Goal: Task Accomplishment & Management: Manage account settings

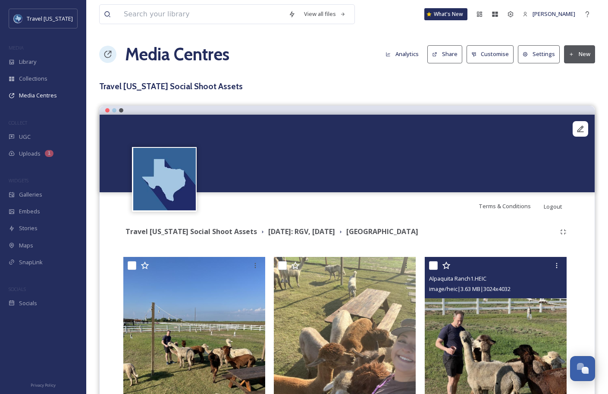
scroll to position [125, 0]
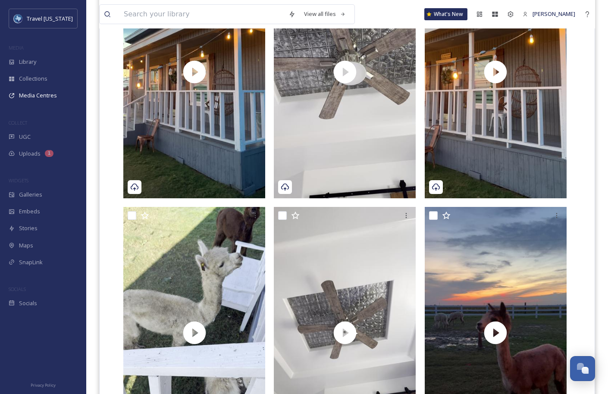
scroll to position [2769, 0]
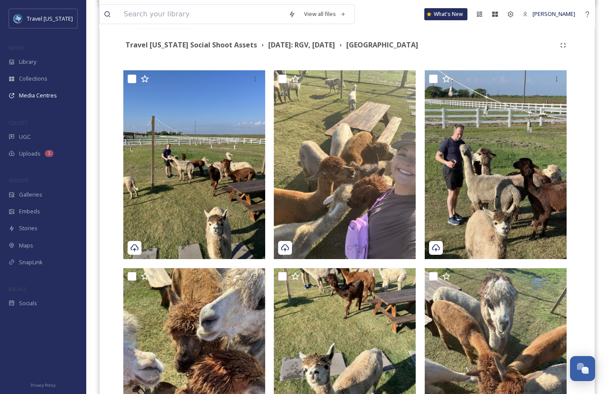
scroll to position [0, 0]
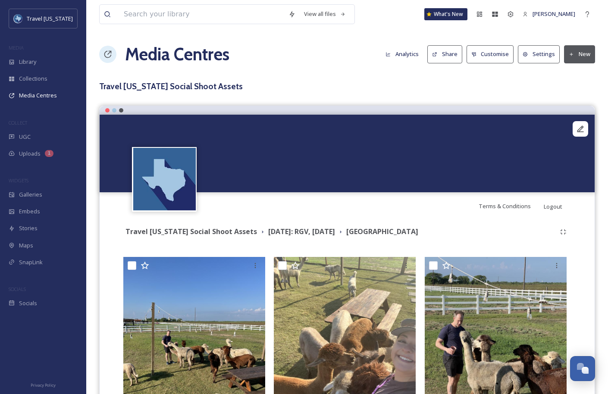
click at [307, 214] on div "Terms & Conditions Logout" at bounding box center [347, 206] width 495 height 28
click at [159, 56] on h1 "Media Centres" at bounding box center [177, 54] width 104 height 26
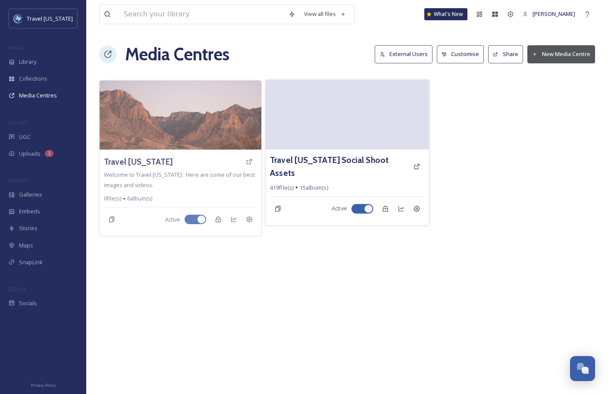
click at [313, 134] on video at bounding box center [346, 115] width 163 height 70
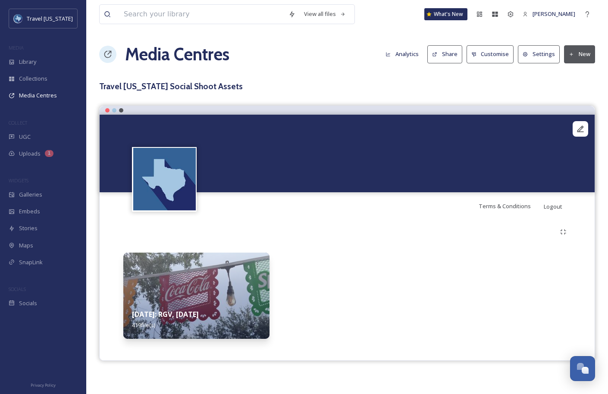
click at [201, 284] on img at bounding box center [196, 296] width 146 height 86
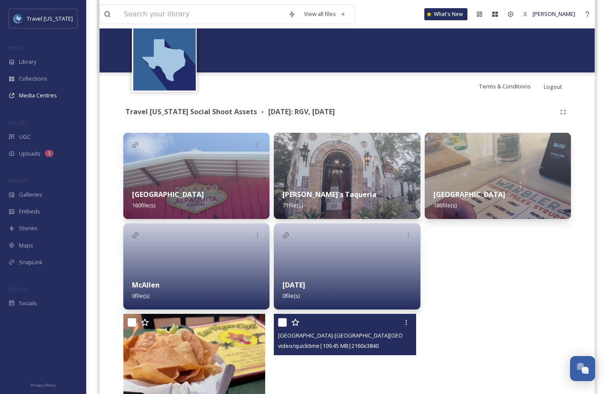
scroll to position [94, 0]
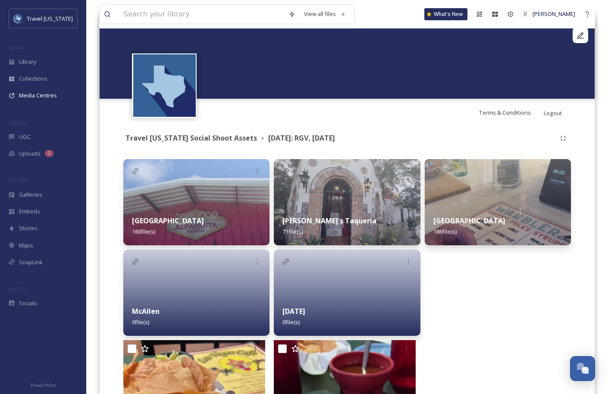
click at [378, 271] on div at bounding box center [347, 293] width 146 height 86
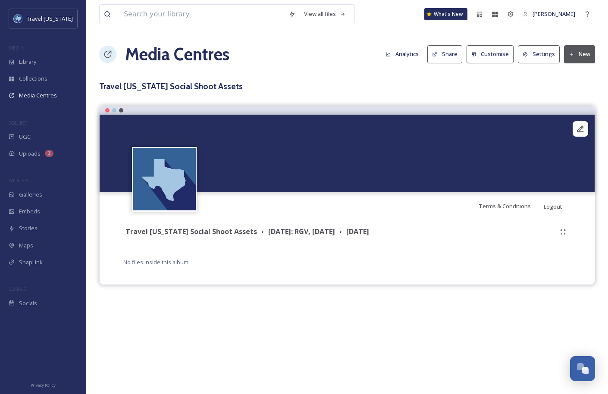
click at [572, 51] on button "New" at bounding box center [579, 54] width 31 height 18
click at [572, 74] on span "Add Files" at bounding box center [573, 74] width 23 height 8
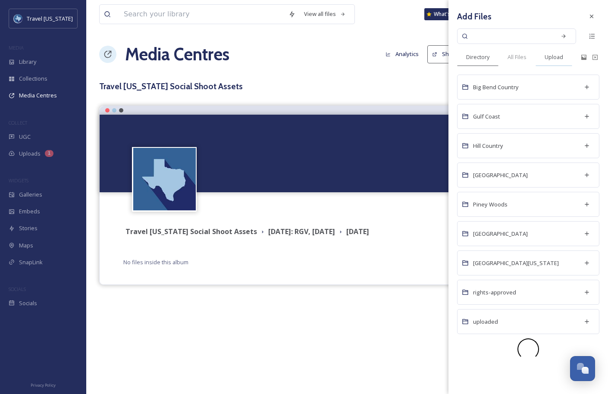
click at [557, 55] on span "Upload" at bounding box center [553, 57] width 19 height 8
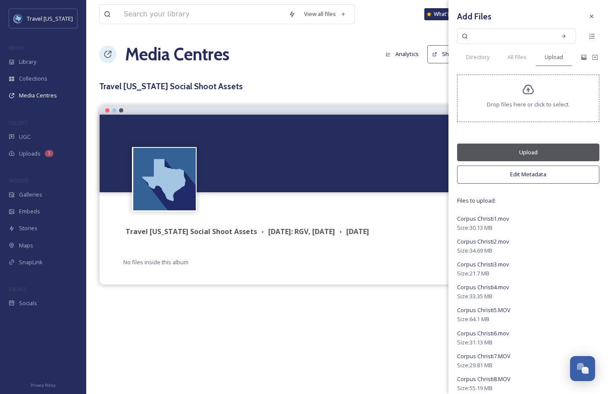
click at [528, 151] on button "Upload" at bounding box center [528, 153] width 142 height 18
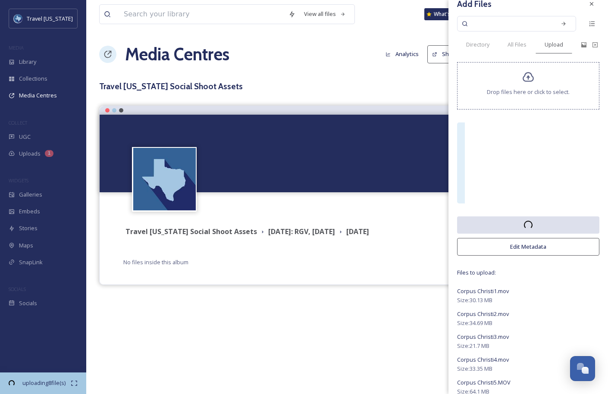
scroll to position [11, 0]
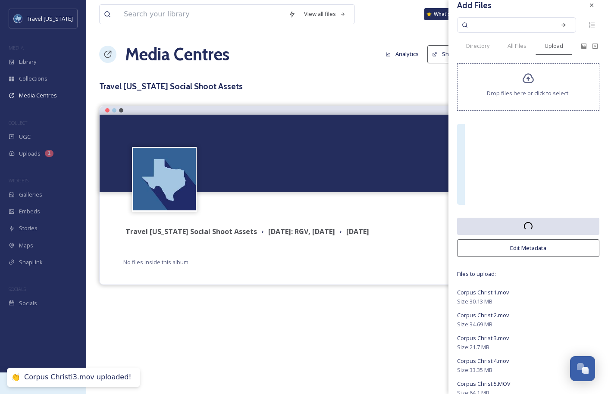
click at [57, 380] on div "👏 Corpus Christi3.mov uploaded!" at bounding box center [73, 377] width 133 height 19
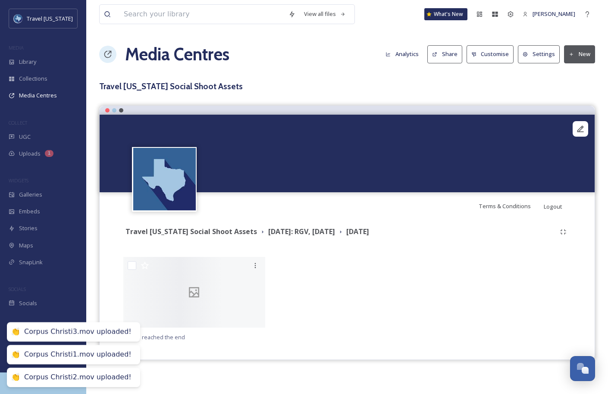
click at [96, 261] on div "View all files What's New [PERSON_NAME] Media Centres Analytics Share Customise…" at bounding box center [346, 197] width 521 height 394
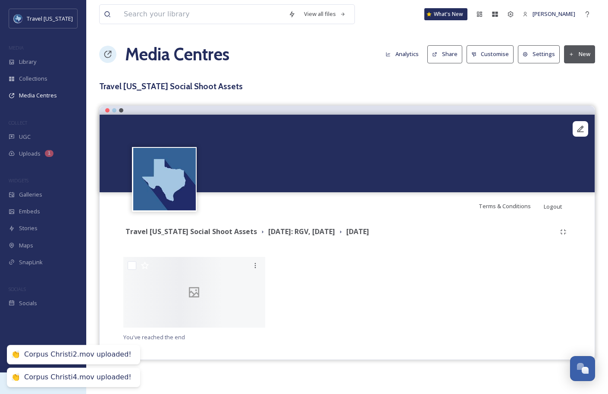
click at [53, 387] on div "Travel [US_STATE] MEDIA Library Collections Media Centres COLLECT UGC Uploads 1…" at bounding box center [304, 197] width 608 height 394
click at [55, 391] on div "uploading 15 file(s) 02:17 remaining" at bounding box center [43, 383] width 86 height 22
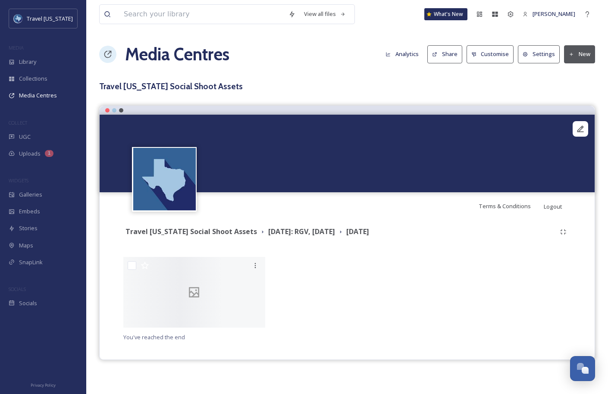
scroll to position [160, 0]
click at [308, 227] on strong "[DATE]: RGV, [DATE]" at bounding box center [301, 231] width 67 height 9
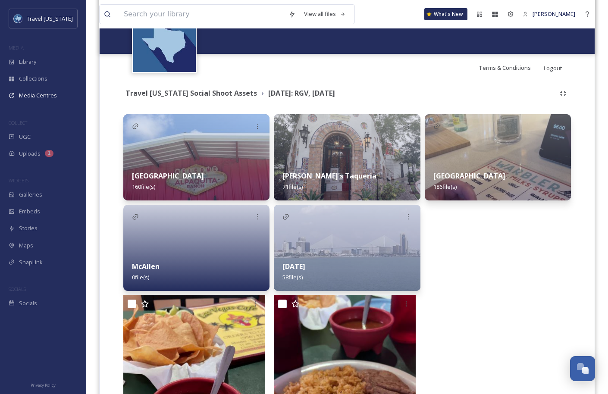
scroll to position [148, 0]
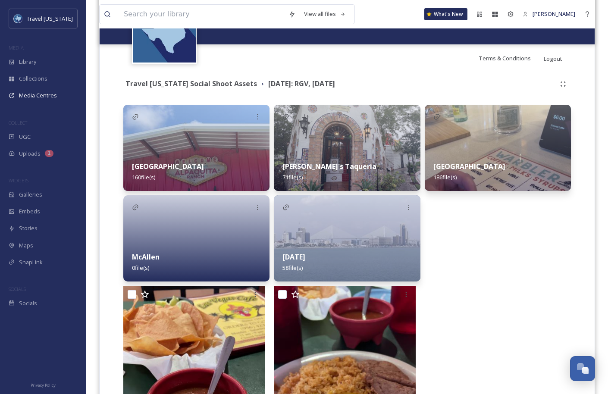
click at [390, 237] on img at bounding box center [347, 238] width 146 height 86
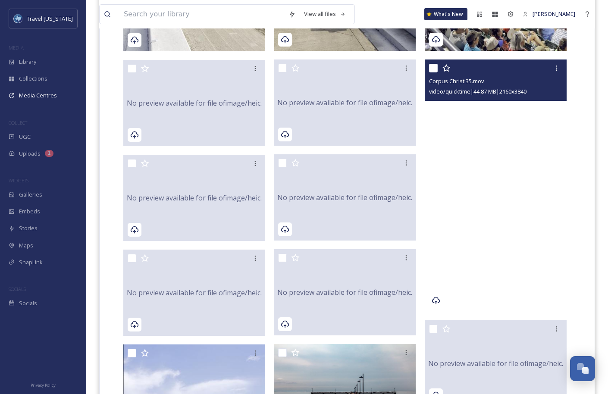
scroll to position [3065, 0]
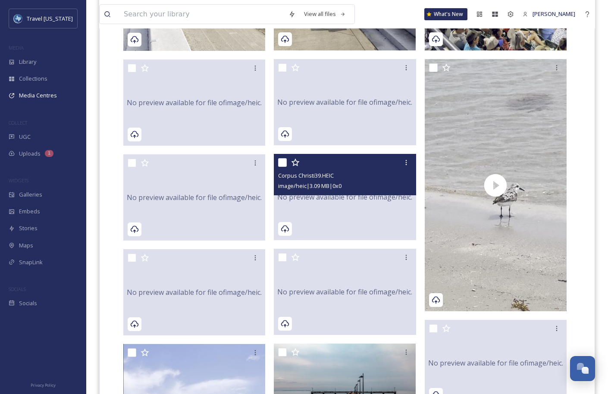
click at [390, 215] on div "No preview available for file of image/heic ." at bounding box center [345, 197] width 142 height 86
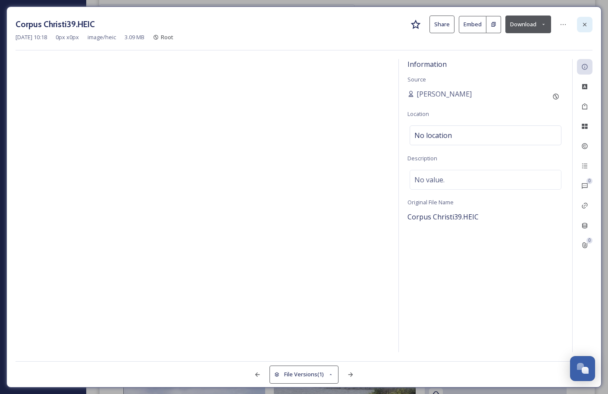
click at [587, 28] on div at bounding box center [585, 25] width 16 height 16
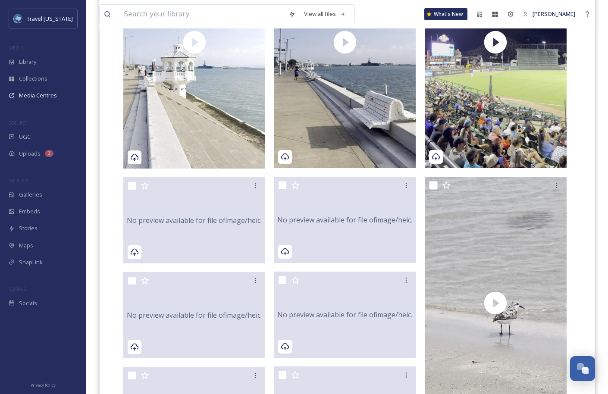
scroll to position [2940, 0]
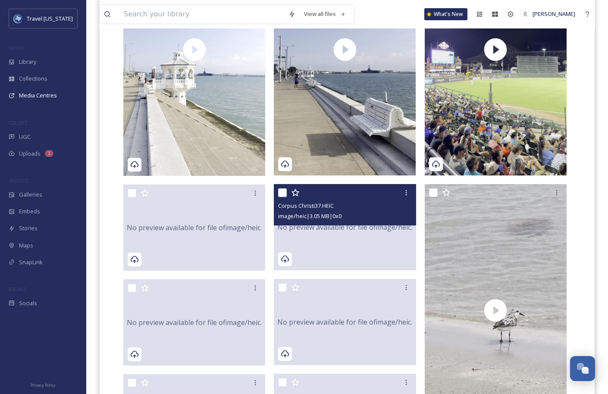
click at [370, 228] on span "No preview available for file of image/heic ." at bounding box center [344, 227] width 135 height 10
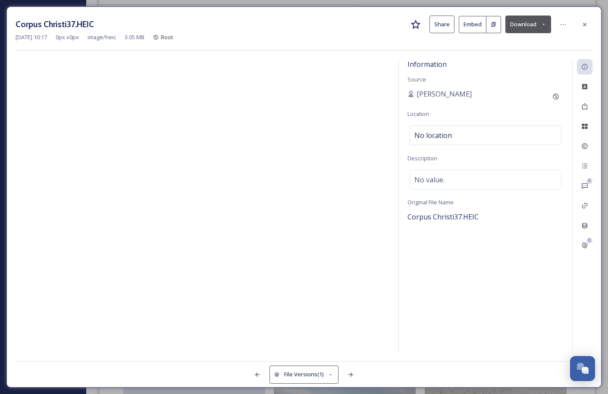
click at [531, 23] on button "Download" at bounding box center [528, 25] width 46 height 18
click at [534, 58] on div "Download as JPG" at bounding box center [514, 61] width 72 height 17
click at [585, 30] on div at bounding box center [585, 25] width 16 height 16
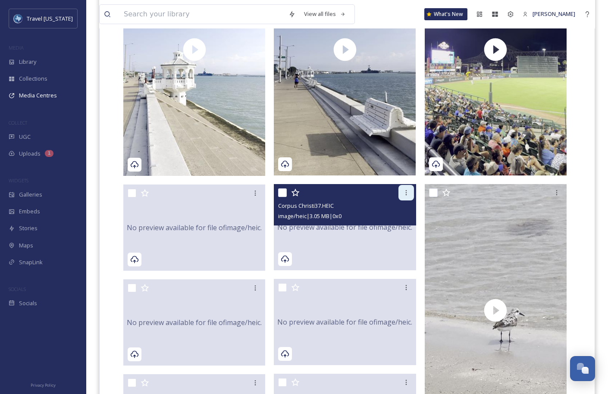
click at [406, 192] on icon at bounding box center [406, 192] width 7 height 7
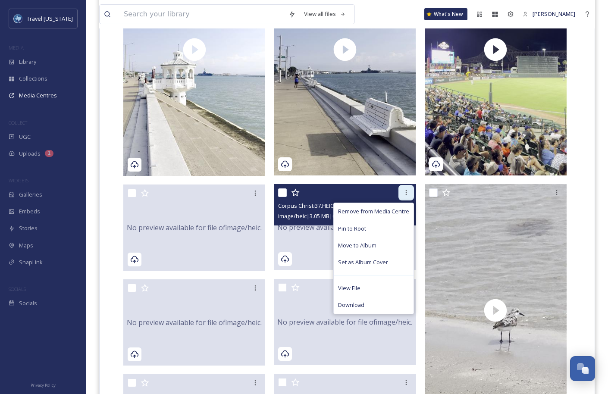
click at [406, 192] on icon at bounding box center [406, 192] width 7 height 7
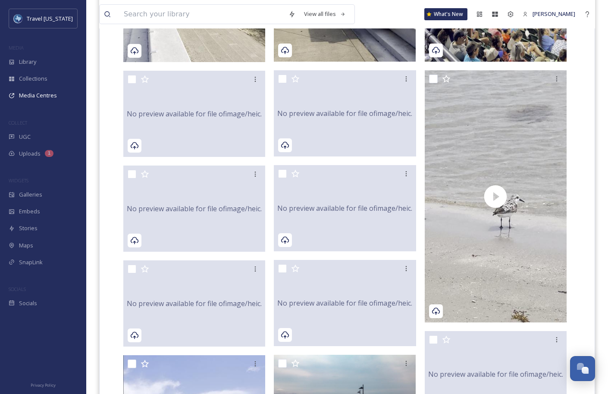
scroll to position [3042, 0]
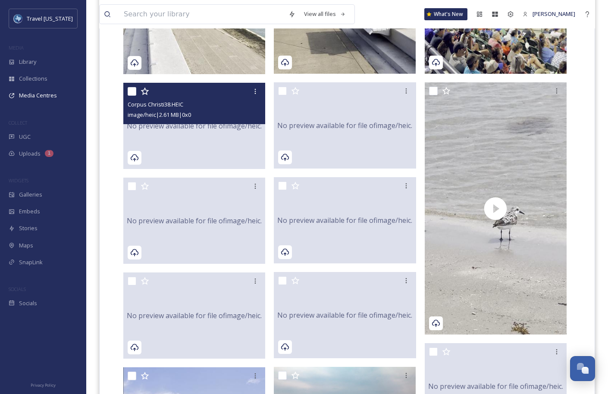
click at [131, 90] on input "checkbox" at bounding box center [132, 91] width 9 height 9
checkbox input "true"
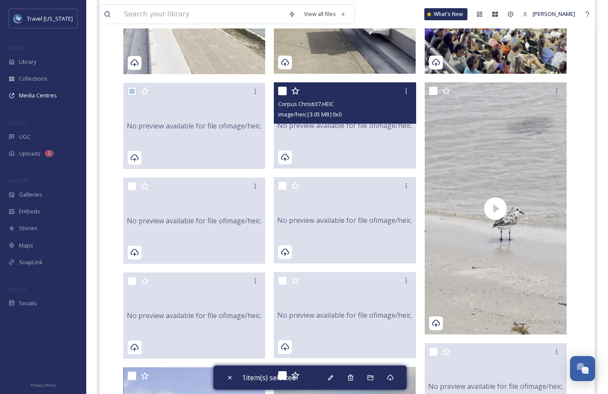
click at [282, 91] on input "checkbox" at bounding box center [282, 91] width 9 height 9
checkbox input "true"
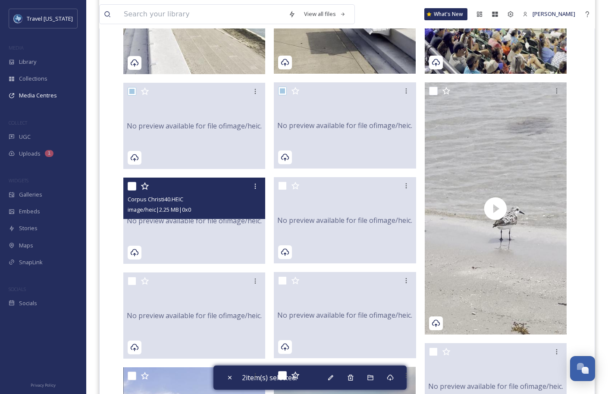
click at [133, 189] on input "checkbox" at bounding box center [132, 186] width 9 height 9
checkbox input "true"
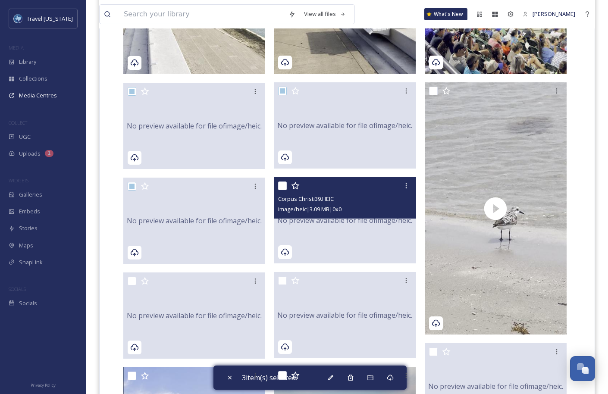
click at [284, 184] on input "checkbox" at bounding box center [282, 185] width 9 height 9
checkbox input "true"
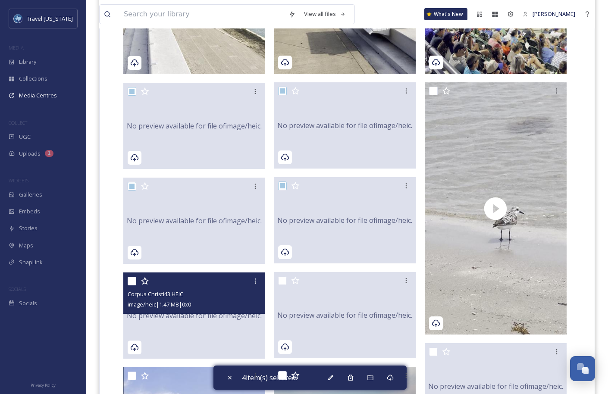
click at [131, 281] on input "checkbox" at bounding box center [132, 281] width 9 height 9
checkbox input "true"
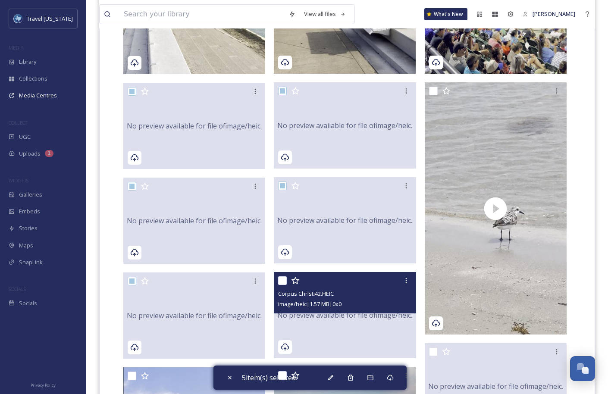
click at [281, 284] on input "checkbox" at bounding box center [282, 280] width 9 height 9
checkbox input "true"
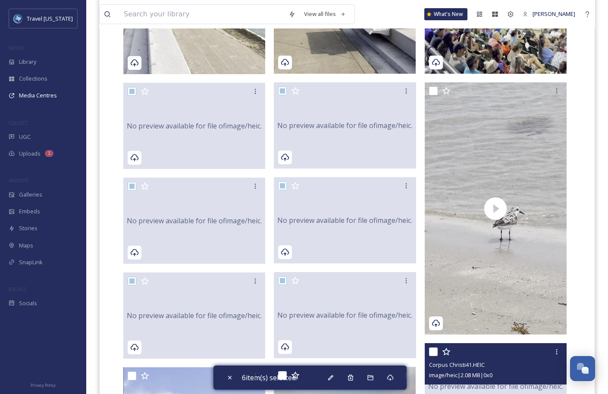
click at [434, 351] on input "checkbox" at bounding box center [433, 351] width 9 height 9
checkbox input "true"
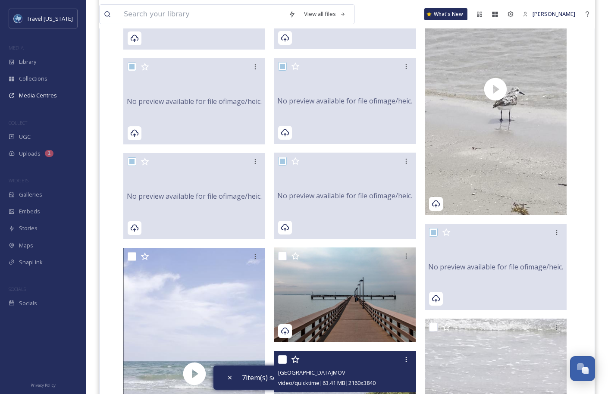
scroll to position [3063, 0]
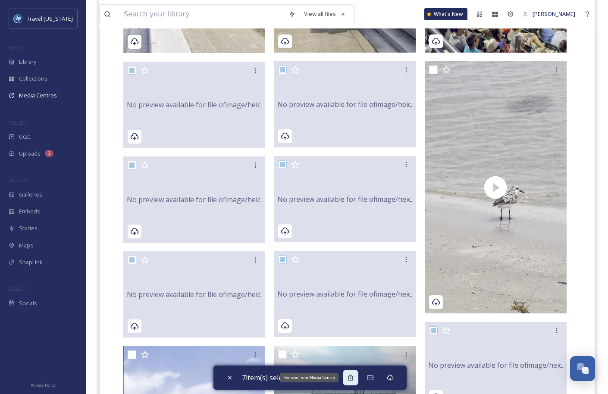
click at [351, 378] on icon at bounding box center [350, 378] width 6 height 6
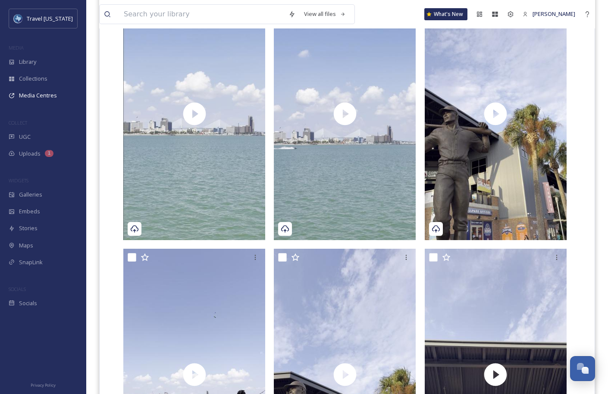
scroll to position [0, 0]
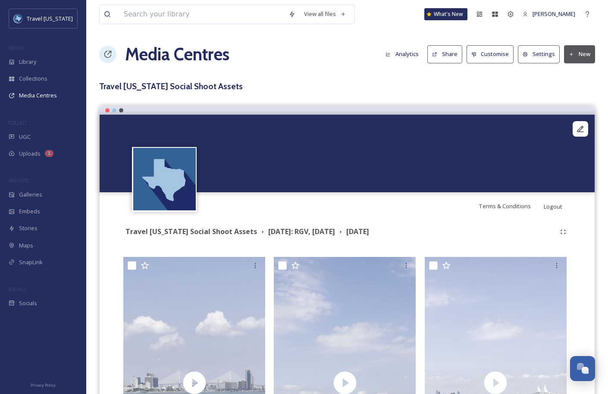
click at [575, 44] on div "Media Centres Analytics Share Customise Settings New" at bounding box center [347, 54] width 496 height 26
click at [578, 59] on button "New" at bounding box center [579, 54] width 31 height 18
click at [576, 73] on span "Add Files" at bounding box center [573, 74] width 23 height 8
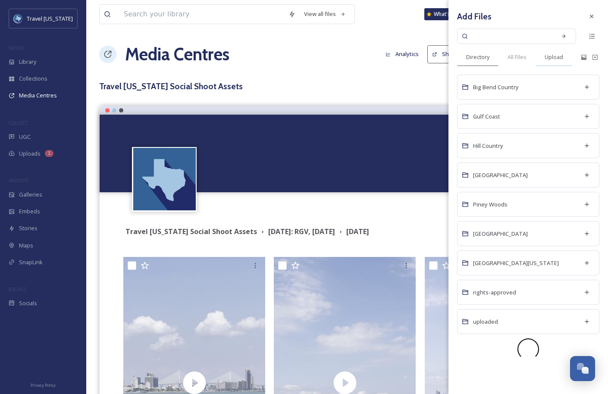
click at [556, 56] on span "Upload" at bounding box center [553, 57] width 19 height 8
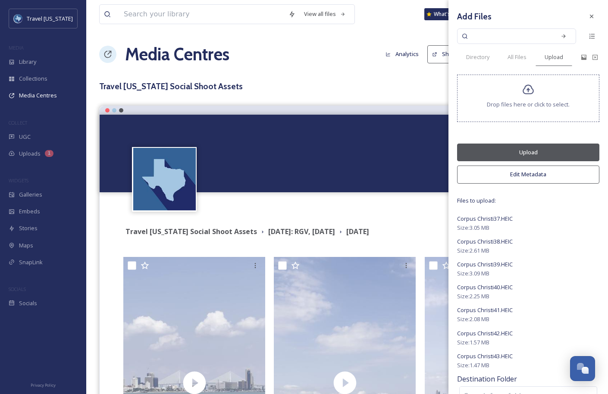
click at [531, 150] on button "Upload" at bounding box center [528, 153] width 142 height 18
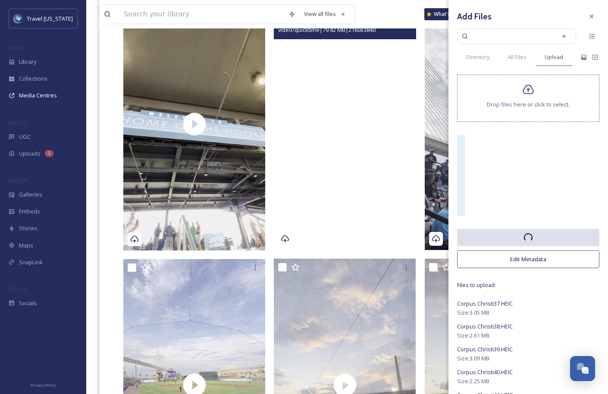
scroll to position [1302, 0]
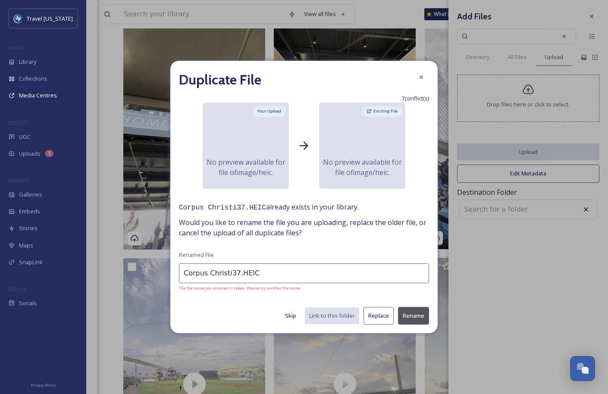
click at [370, 315] on button "Replace" at bounding box center [378, 316] width 30 height 18
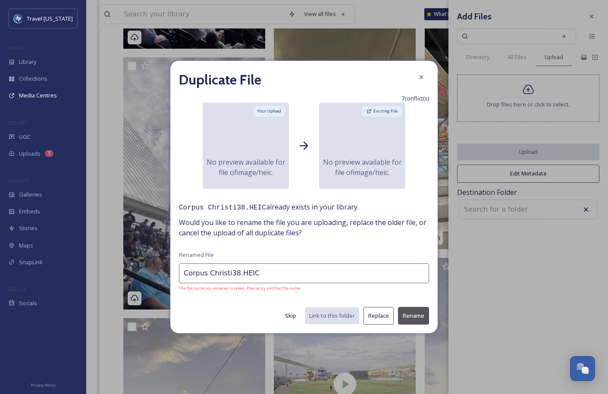
click at [377, 318] on button "Replace" at bounding box center [378, 316] width 30 height 18
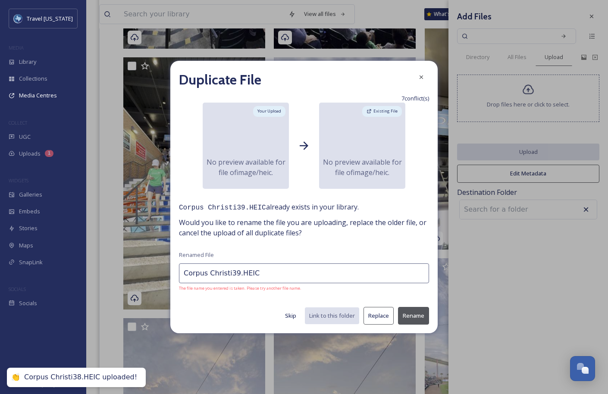
click at [380, 315] on button "Replace" at bounding box center [378, 316] width 30 height 18
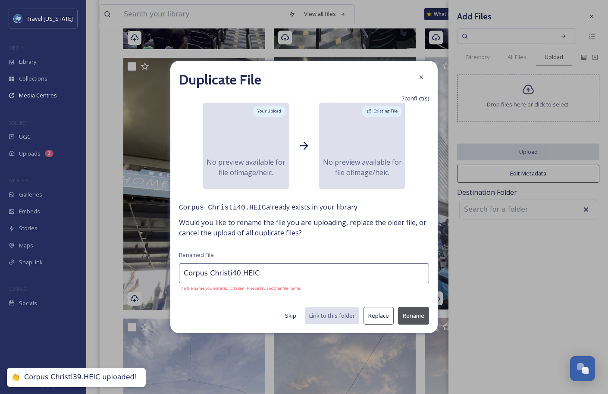
click at [380, 316] on button "Replace" at bounding box center [378, 316] width 30 height 18
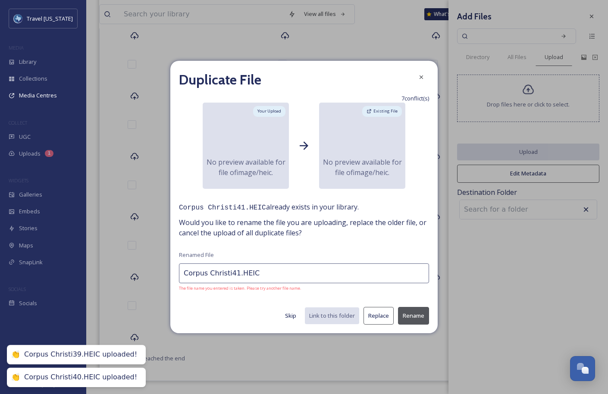
click at [384, 318] on button "Replace" at bounding box center [378, 316] width 30 height 18
click at [385, 318] on button "Replace" at bounding box center [378, 316] width 30 height 18
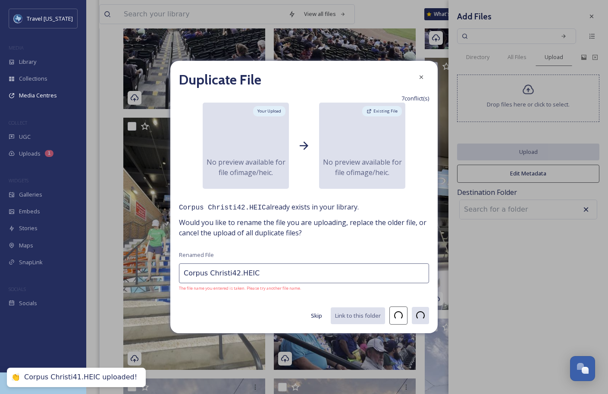
type input "Corpus Christi43.HEIC"
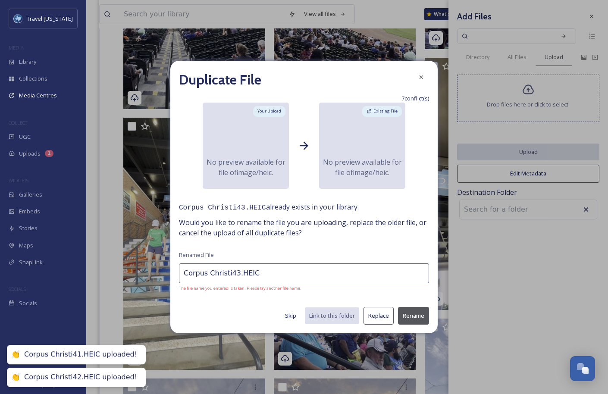
click at [385, 318] on button "Replace" at bounding box center [378, 316] width 30 height 18
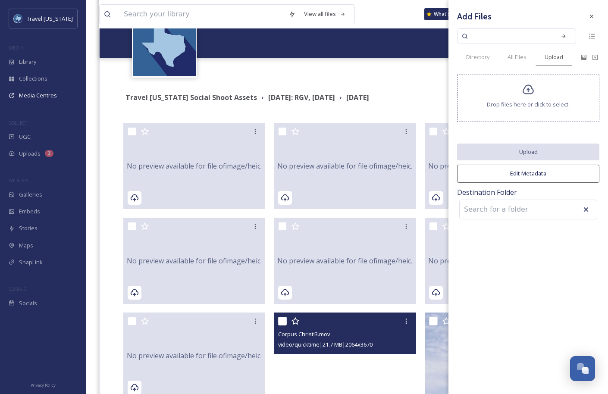
scroll to position [134, 0]
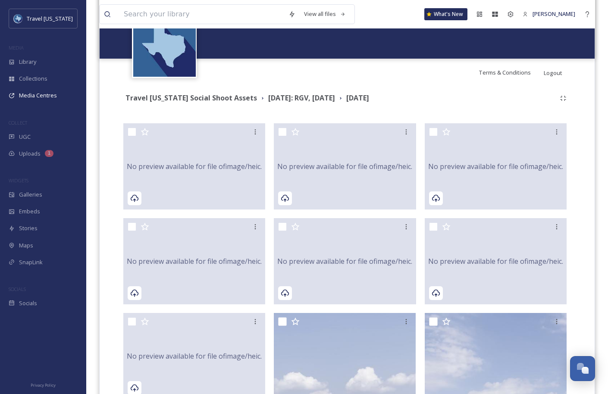
click at [349, 67] on div "Terms & Conditions Logout" at bounding box center [347, 73] width 495 height 28
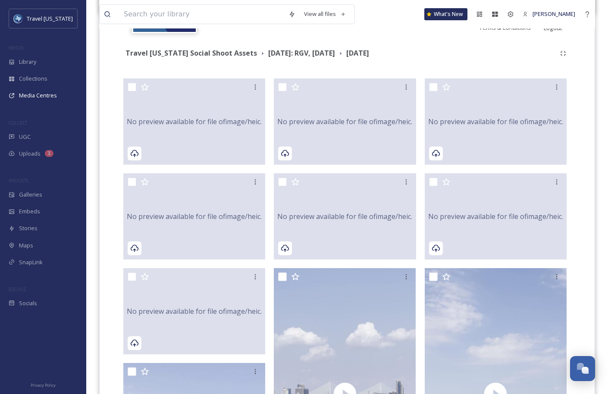
scroll to position [180, 0]
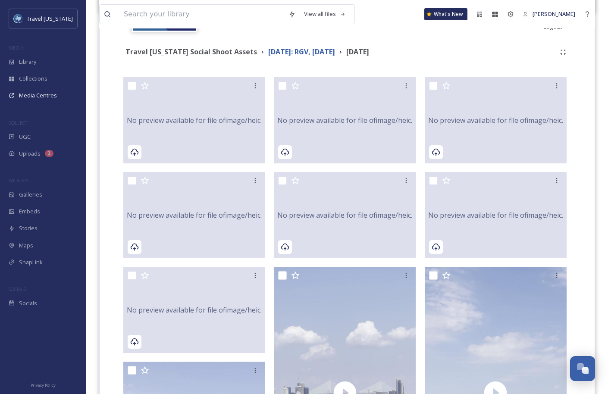
click at [272, 53] on strong "[DATE]: RGV, [DATE]" at bounding box center [301, 51] width 67 height 9
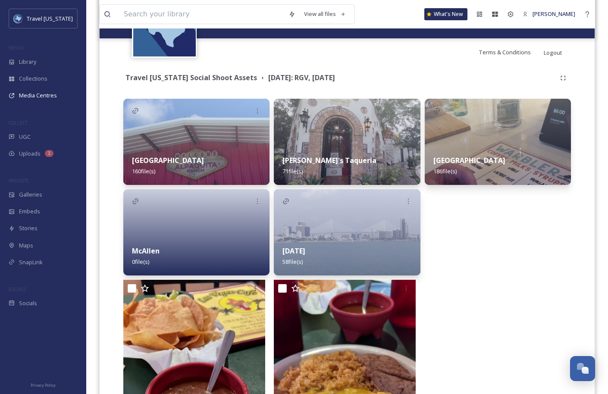
scroll to position [157, 0]
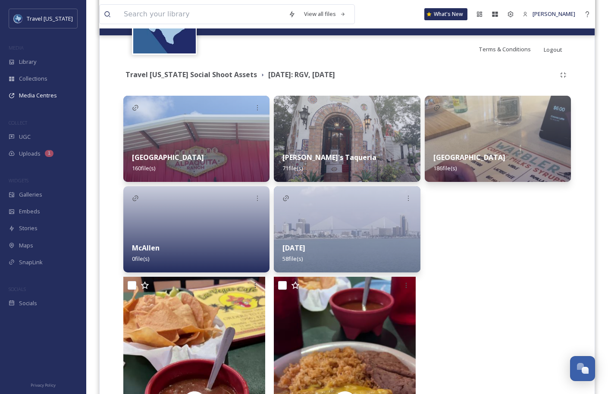
click at [479, 144] on img at bounding box center [498, 139] width 146 height 86
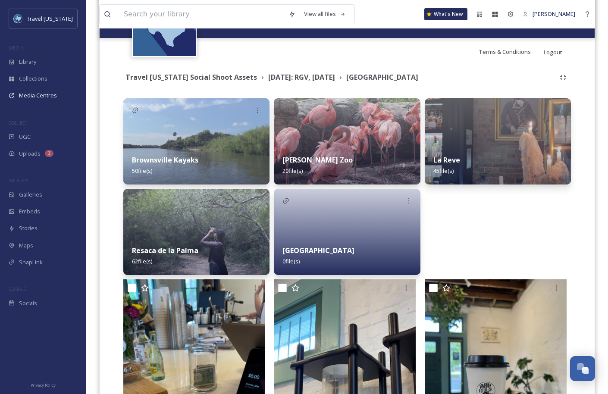
scroll to position [184, 0]
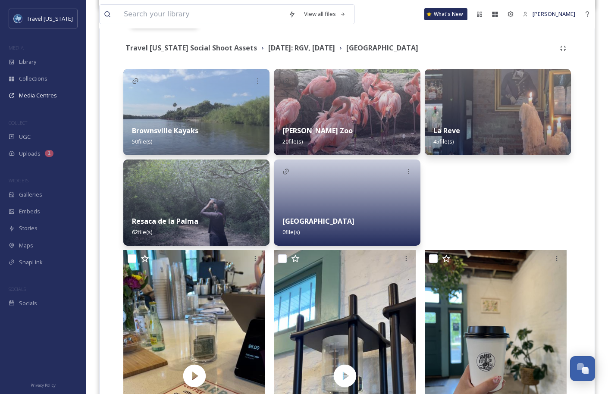
click at [198, 218] on div "Resaca de la Palma 62 file(s)" at bounding box center [196, 226] width 146 height 38
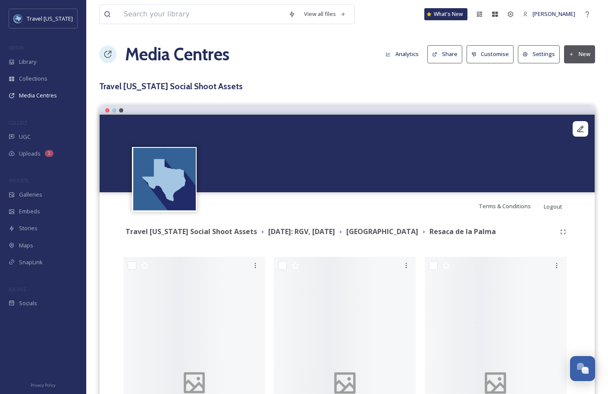
click at [571, 54] on icon at bounding box center [571, 54] width 3 height 3
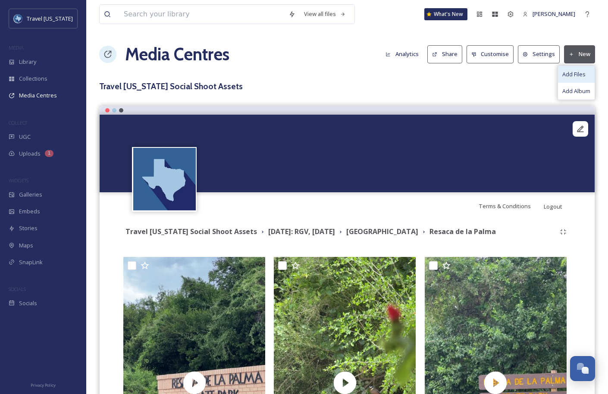
click at [570, 75] on span "Add Files" at bounding box center [573, 74] width 23 height 8
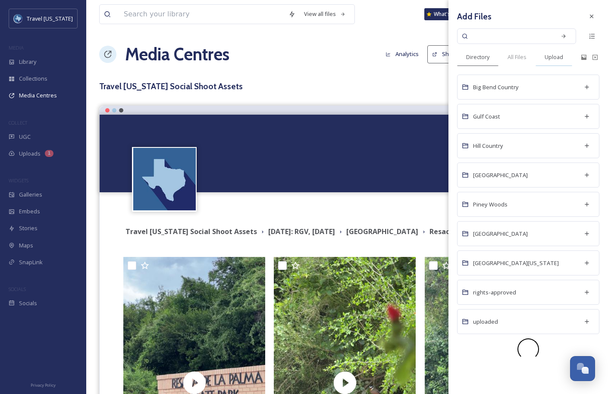
click at [550, 59] on span "Upload" at bounding box center [553, 57] width 19 height 8
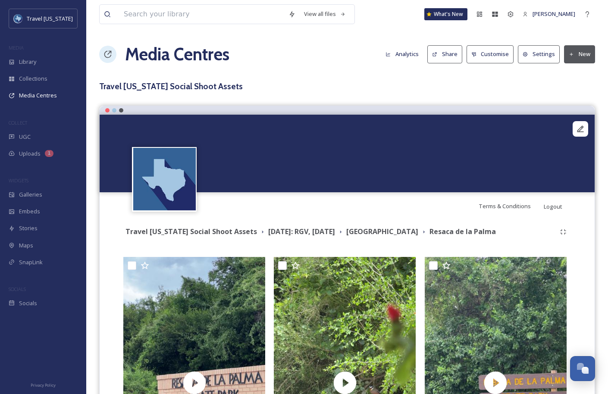
click at [402, 238] on div "Travel Texas Social Shoot Assets August 2025: RGV, Corpus Christi Brownsville R…" at bounding box center [346, 232] width 447 height 16
click at [400, 235] on strong "[GEOGRAPHIC_DATA]" at bounding box center [382, 231] width 72 height 9
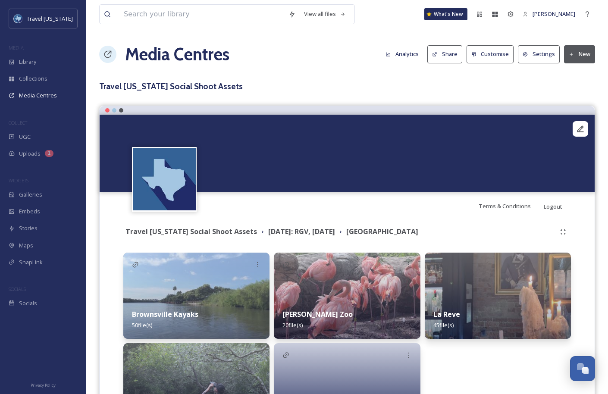
click at [567, 53] on button "New" at bounding box center [579, 54] width 31 height 18
click at [573, 85] on div "Add Album" at bounding box center [576, 91] width 37 height 17
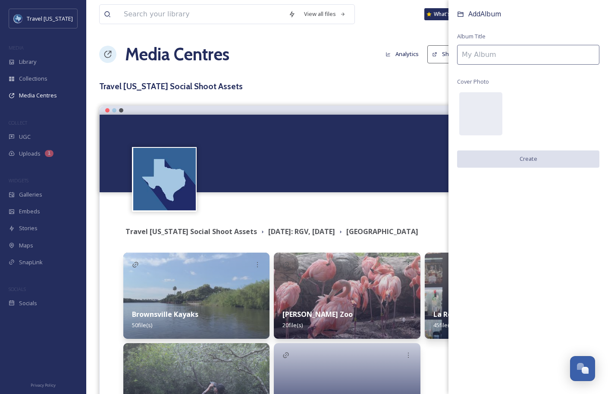
click at [500, 53] on input at bounding box center [528, 55] width 142 height 20
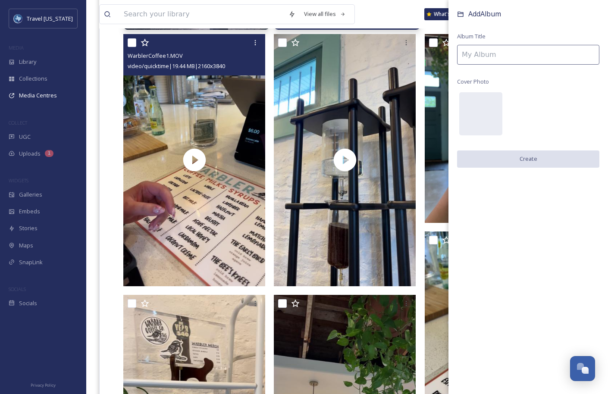
scroll to position [413, 0]
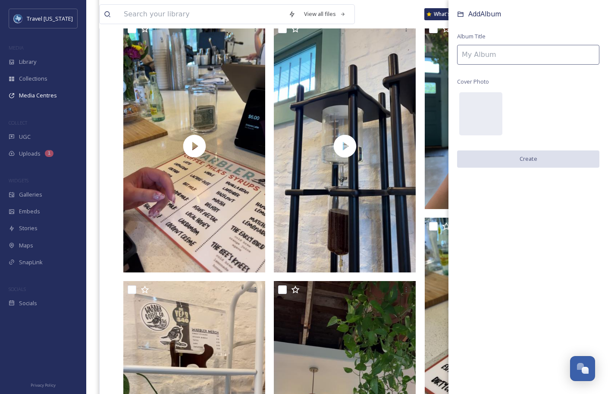
click at [515, 53] on input at bounding box center [528, 55] width 142 height 20
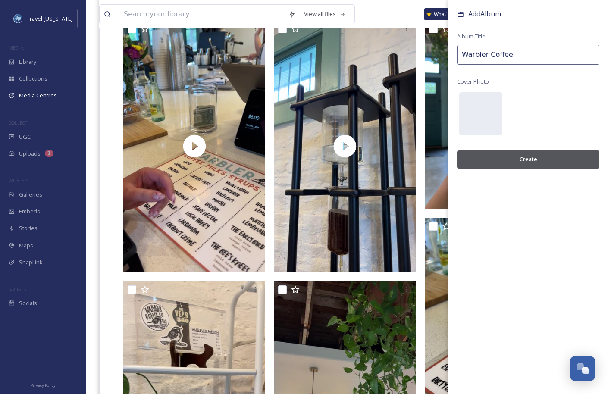
type input "Warbler Coffee"
click at [522, 162] on button "Create" at bounding box center [528, 159] width 142 height 18
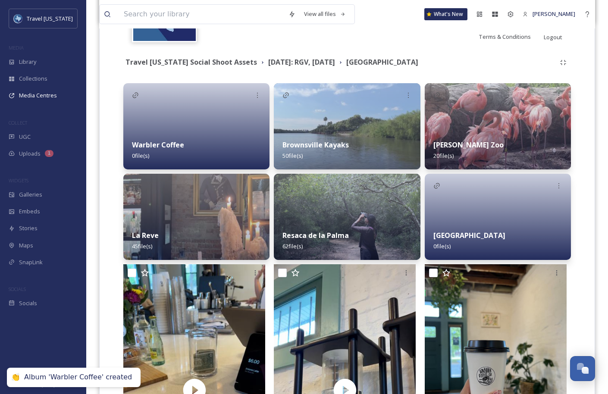
scroll to position [239, 0]
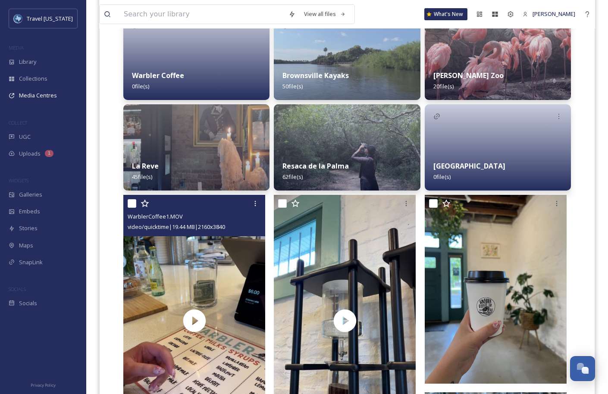
click at [133, 203] on input "checkbox" at bounding box center [132, 203] width 9 height 9
checkbox input "true"
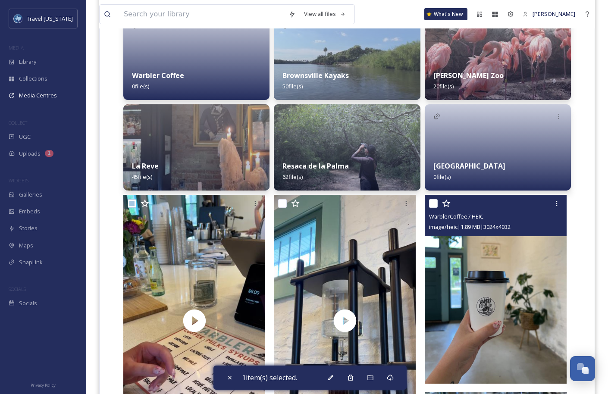
click at [437, 202] on input "checkbox" at bounding box center [433, 203] width 9 height 9
checkbox input "true"
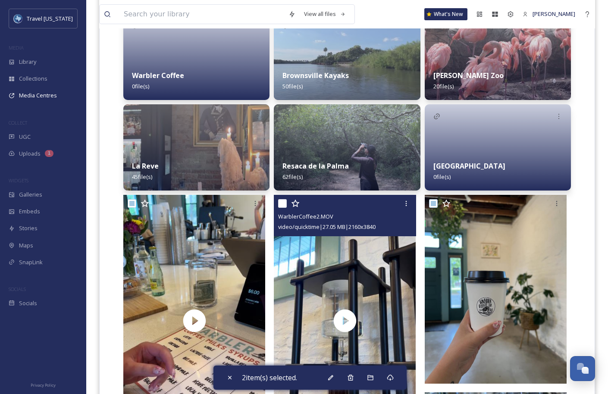
click at [284, 199] on input "checkbox" at bounding box center [282, 203] width 9 height 9
checkbox input "true"
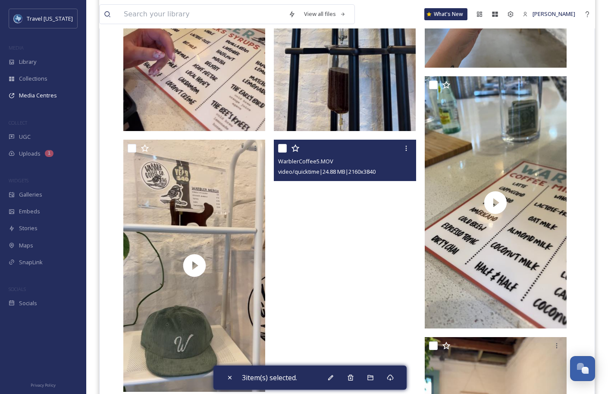
scroll to position [556, 0]
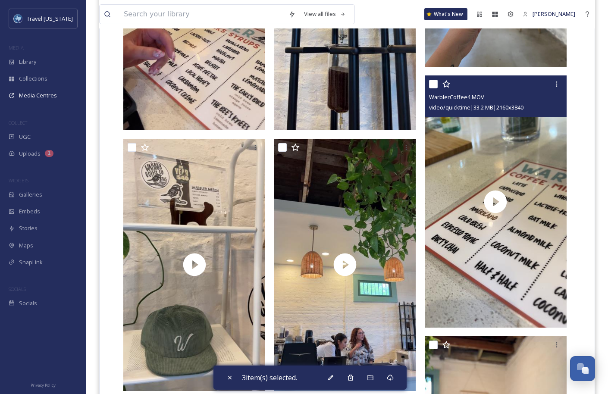
click at [434, 84] on input "checkbox" at bounding box center [433, 84] width 9 height 9
checkbox input "true"
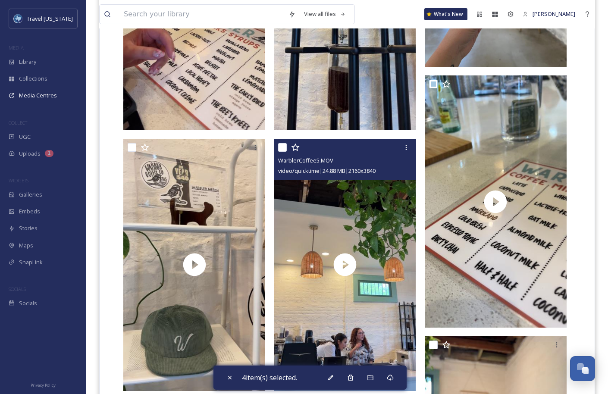
click at [286, 144] on input "checkbox" at bounding box center [282, 147] width 9 height 9
checkbox input "true"
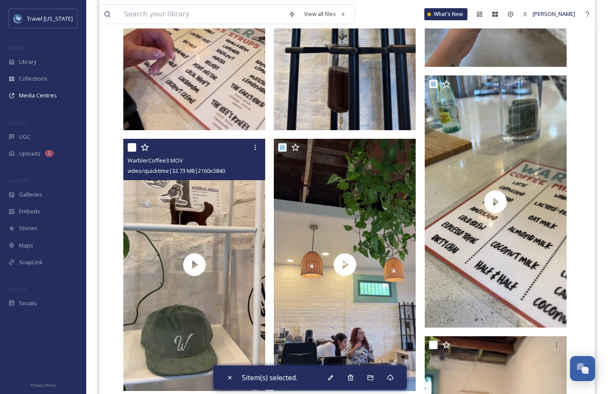
click at [132, 146] on input "checkbox" at bounding box center [132, 147] width 9 height 9
checkbox input "true"
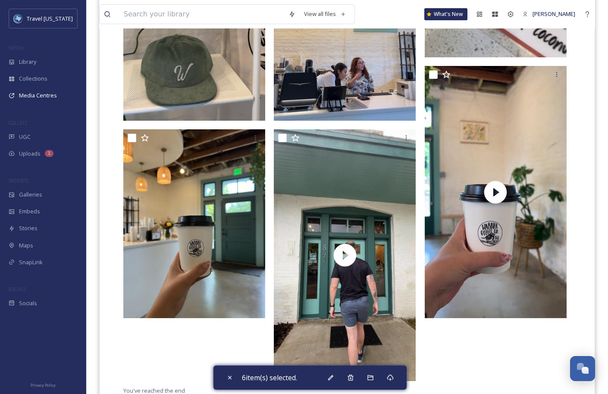
scroll to position [858, 0]
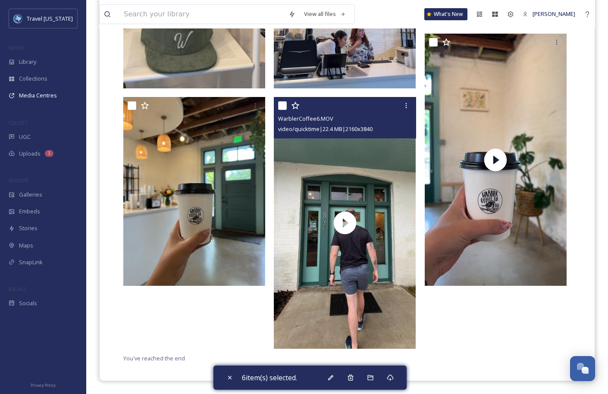
click at [283, 104] on input "checkbox" at bounding box center [282, 105] width 9 height 9
checkbox input "true"
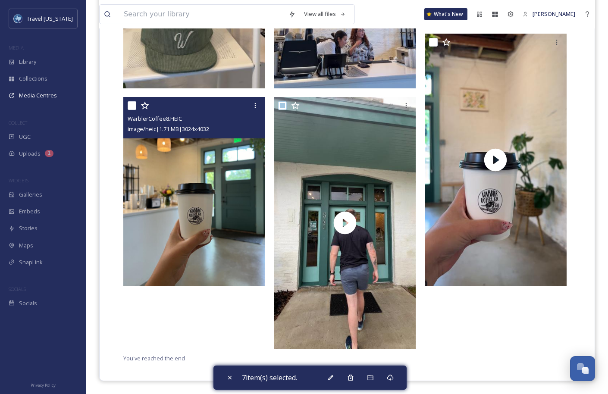
click at [133, 104] on input "checkbox" at bounding box center [132, 105] width 9 height 9
checkbox input "true"
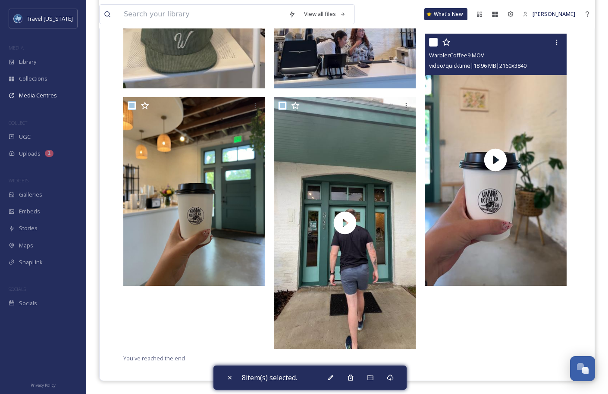
click at [431, 44] on input "checkbox" at bounding box center [433, 42] width 9 height 9
checkbox input "true"
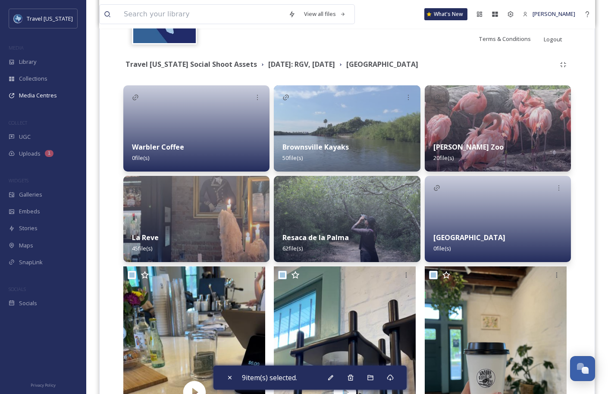
scroll to position [254, 0]
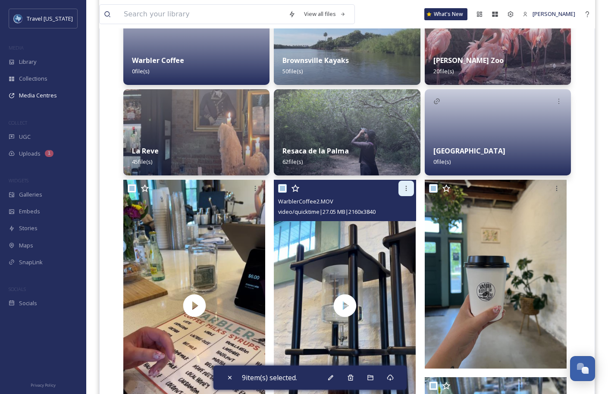
click at [406, 187] on icon at bounding box center [406, 188] width 7 height 7
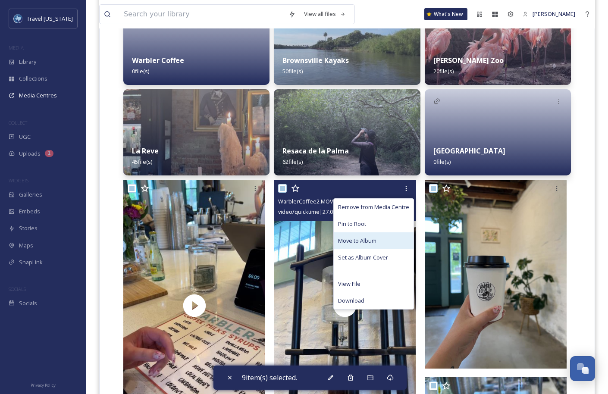
click at [373, 242] on span "Move to Album" at bounding box center [357, 241] width 38 height 8
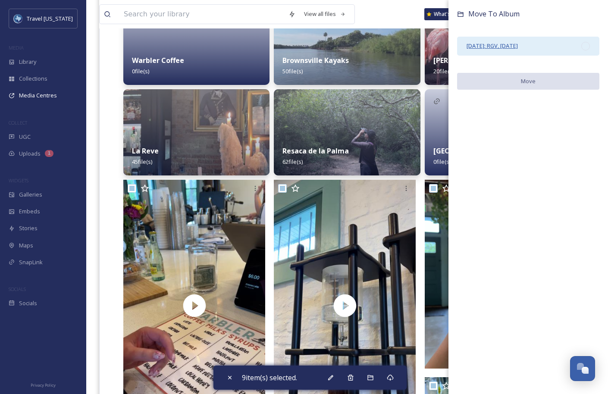
click at [518, 46] on span "[DATE]: RGV, [DATE]" at bounding box center [491, 46] width 51 height 8
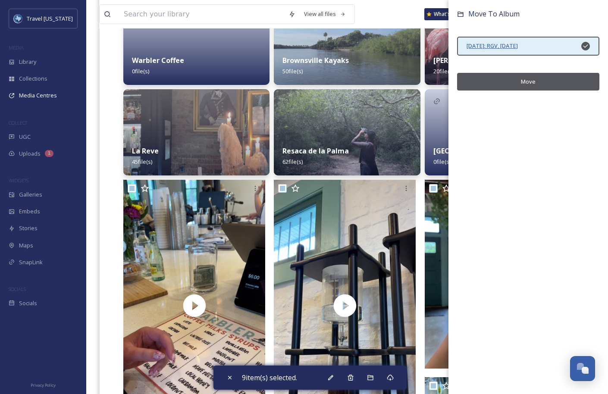
click at [518, 45] on span "[DATE]: RGV, [DATE]" at bounding box center [491, 46] width 51 height 8
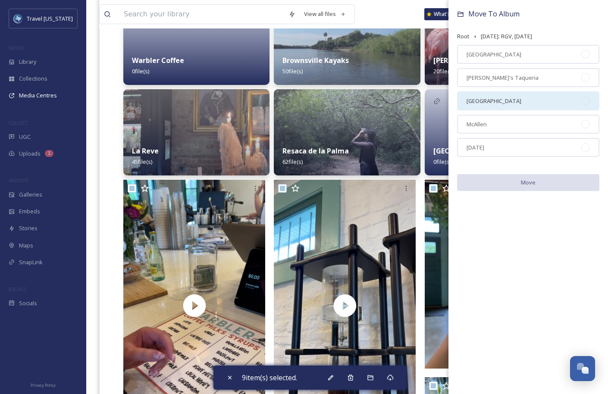
click at [514, 93] on div "[GEOGRAPHIC_DATA]" at bounding box center [528, 100] width 142 height 19
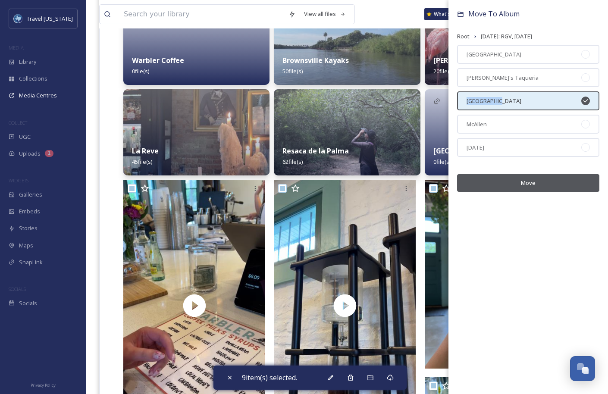
click at [514, 93] on div "[GEOGRAPHIC_DATA]" at bounding box center [528, 100] width 142 height 19
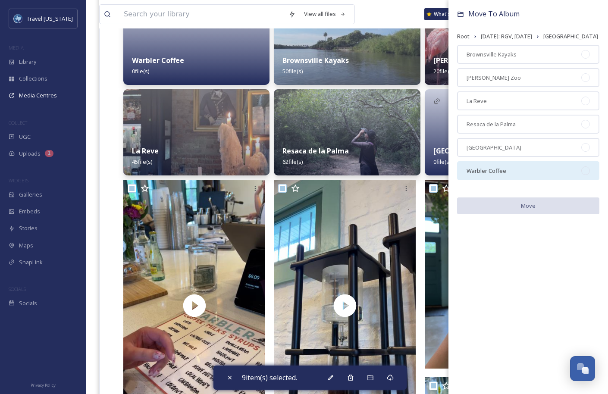
click at [512, 176] on div "Warbler Coffee" at bounding box center [528, 170] width 142 height 19
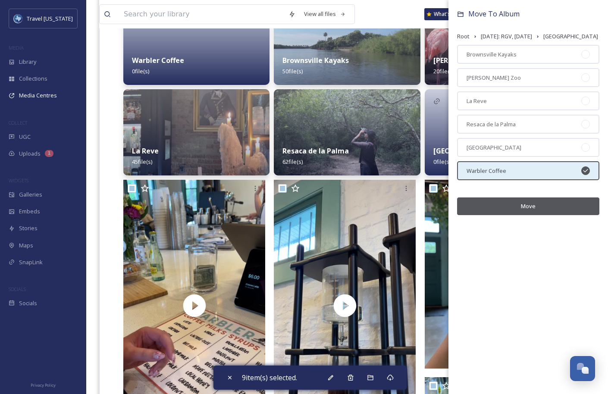
click at [525, 211] on button "Move" at bounding box center [528, 206] width 142 height 18
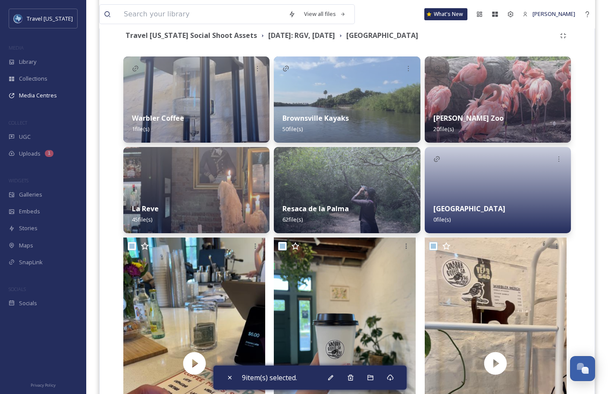
scroll to position [240, 0]
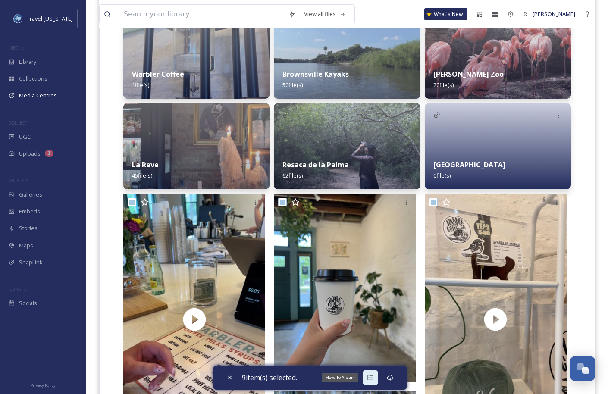
click at [374, 375] on icon at bounding box center [370, 377] width 7 height 7
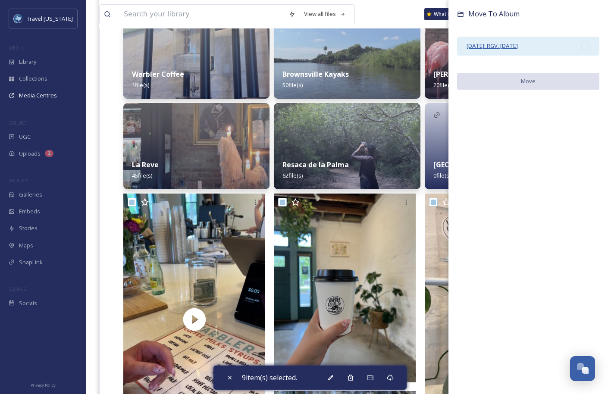
click at [518, 42] on span "[DATE]: RGV, [DATE]" at bounding box center [491, 46] width 51 height 8
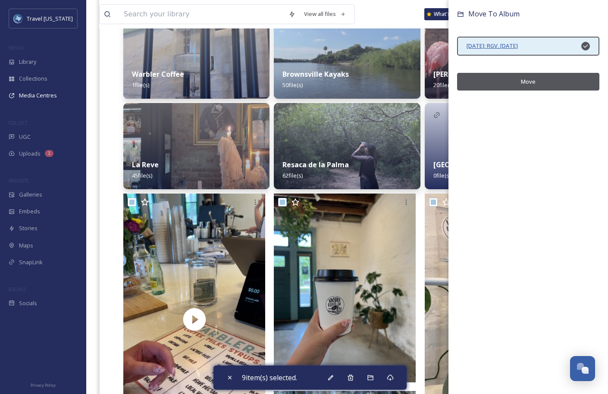
click at [518, 46] on span "[DATE]: RGV, [DATE]" at bounding box center [491, 46] width 51 height 8
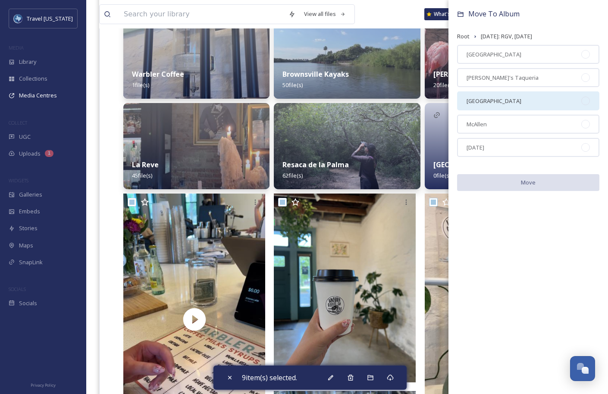
click at [506, 104] on div "[GEOGRAPHIC_DATA]" at bounding box center [528, 100] width 142 height 19
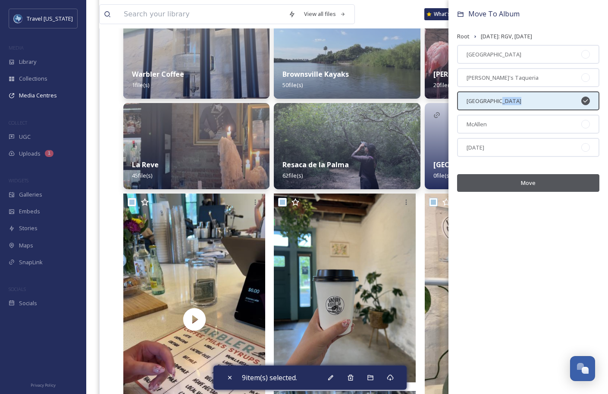
click at [506, 104] on div "[GEOGRAPHIC_DATA]" at bounding box center [528, 100] width 142 height 19
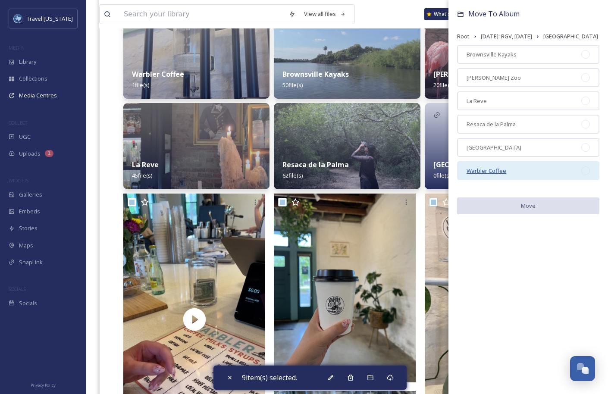
click at [497, 175] on span "Warbler Coffee" at bounding box center [486, 171] width 40 height 8
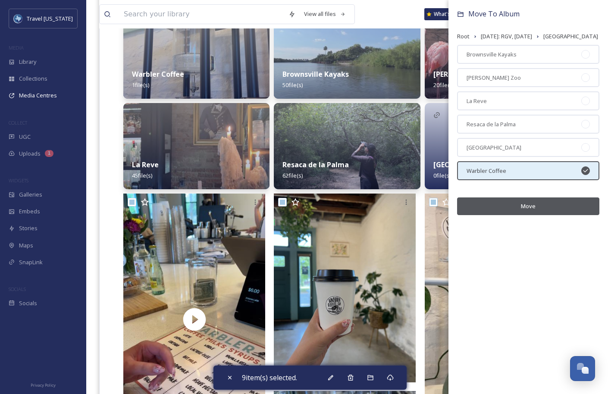
click at [506, 215] on button "Move" at bounding box center [528, 206] width 142 height 18
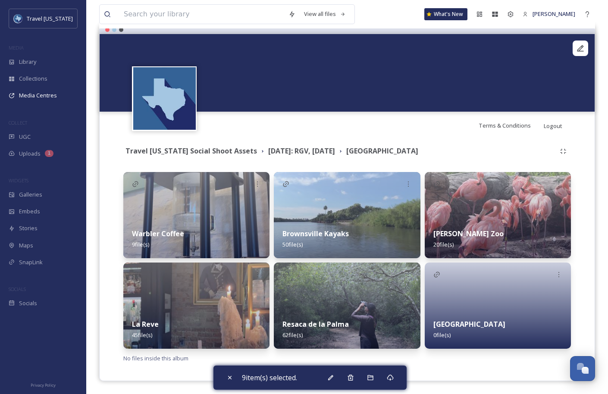
scroll to position [81, 0]
click at [444, 158] on div "Travel Texas Social Shoot Assets August 2025: RGV, Corpus Christi Brownsville" at bounding box center [346, 152] width 447 height 16
click at [578, 277] on div "Travel Texas Social Shoot Assets August 2025: RGV, Corpus Christi Brownsville W…" at bounding box center [347, 253] width 482 height 228
click at [230, 376] on icon at bounding box center [229, 377] width 7 height 7
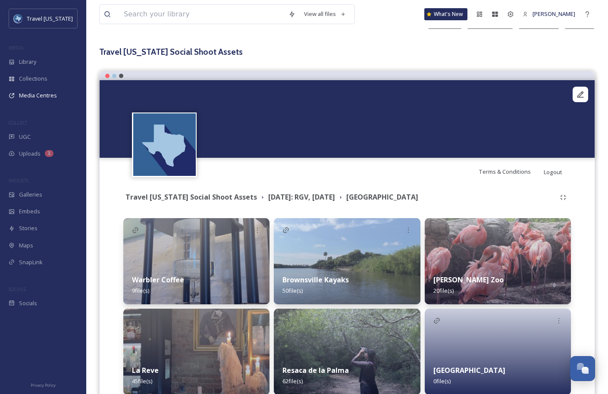
scroll to position [0, 0]
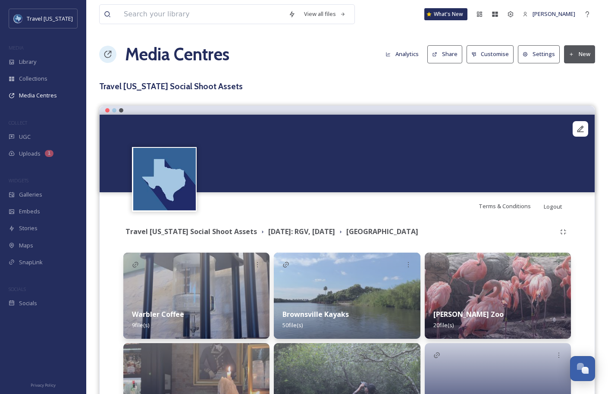
click at [575, 55] on button "New" at bounding box center [579, 54] width 31 height 18
click at [584, 92] on span "Add Album" at bounding box center [576, 91] width 28 height 8
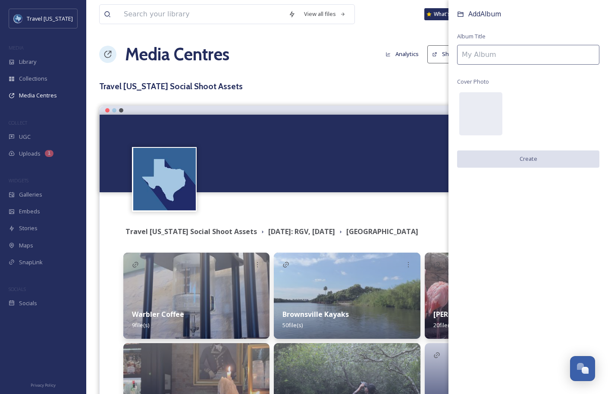
click at [487, 55] on input at bounding box center [528, 55] width 142 height 20
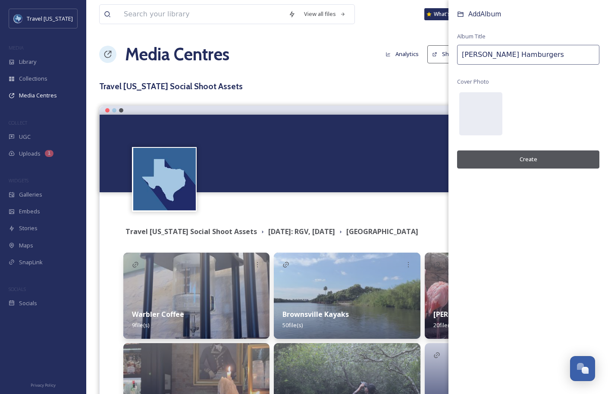
type input "Rutledge Hamburgers"
click at [524, 159] on button "Create" at bounding box center [528, 159] width 142 height 18
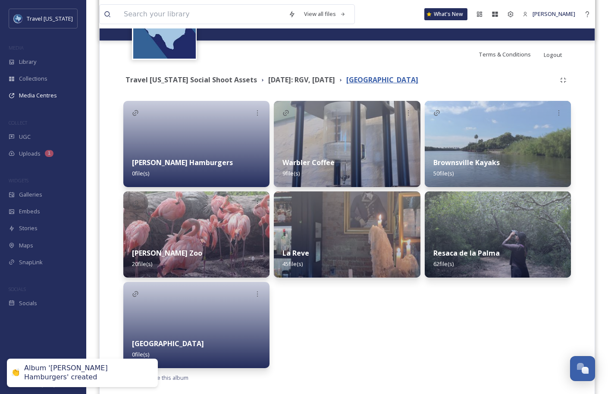
scroll to position [158, 0]
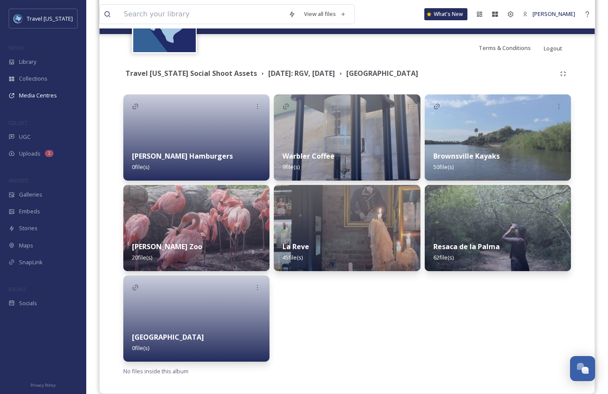
click at [227, 127] on div at bounding box center [196, 137] width 146 height 86
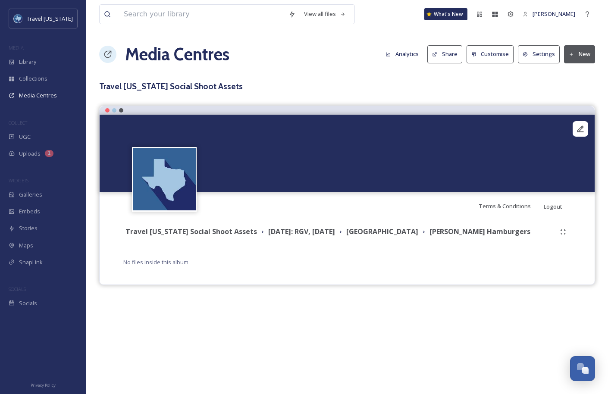
click at [576, 57] on button "New" at bounding box center [579, 54] width 31 height 18
click at [572, 73] on span "Add Files" at bounding box center [573, 74] width 23 height 8
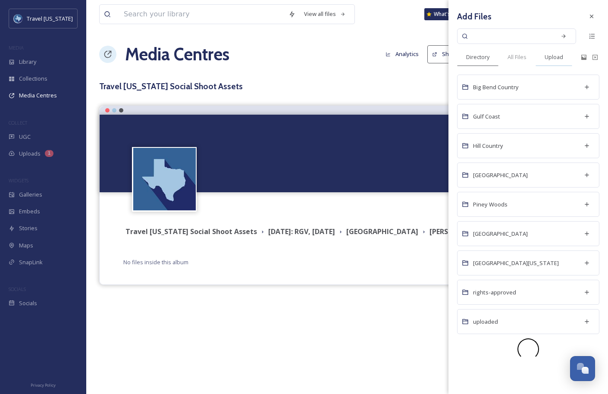
click at [553, 59] on span "Upload" at bounding box center [553, 57] width 19 height 8
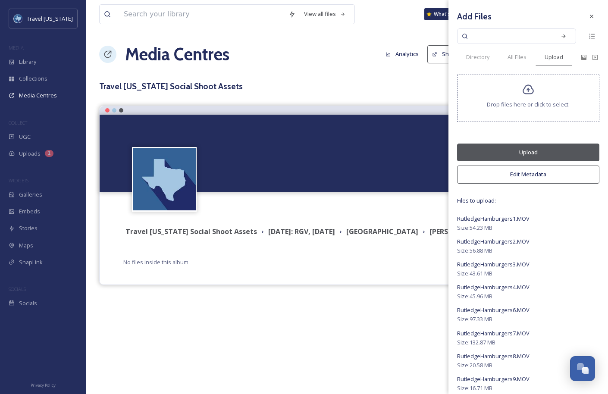
click at [525, 153] on button "Upload" at bounding box center [528, 153] width 142 height 18
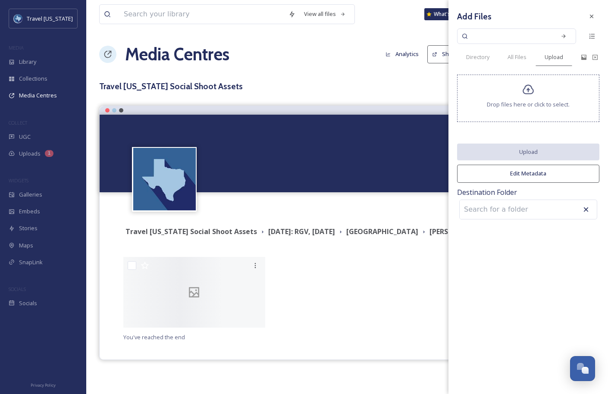
scroll to position [160, 0]
click at [221, 257] on div at bounding box center [194, 292] width 142 height 71
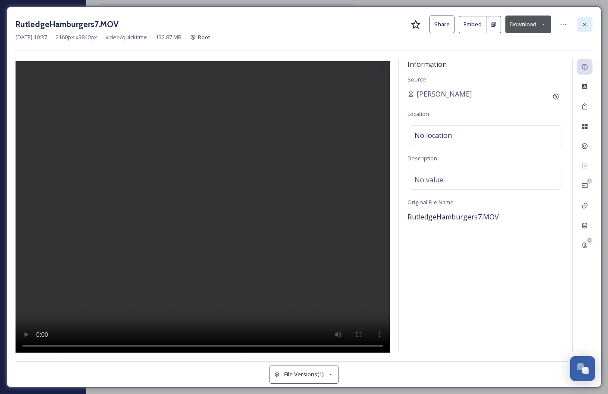
click at [583, 25] on icon at bounding box center [584, 24] width 7 height 7
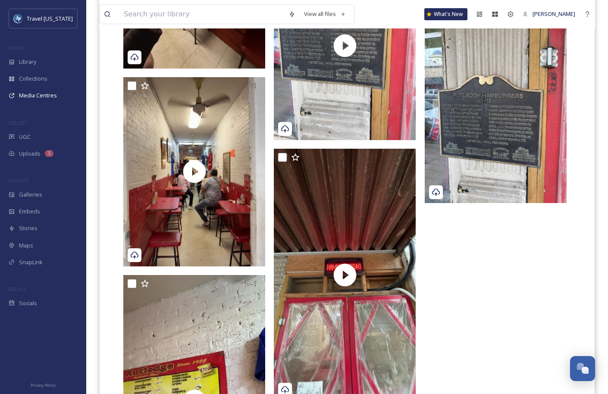
scroll to position [1089, 0]
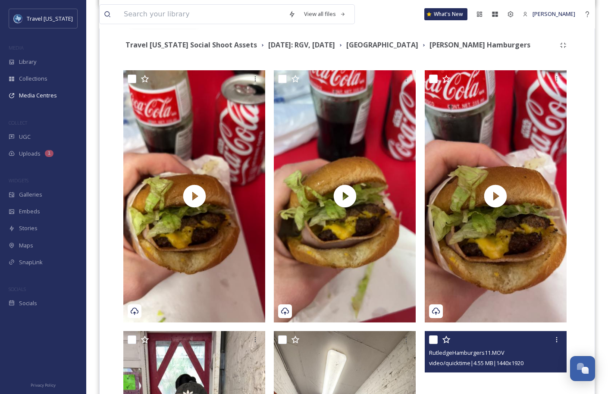
scroll to position [149, 0]
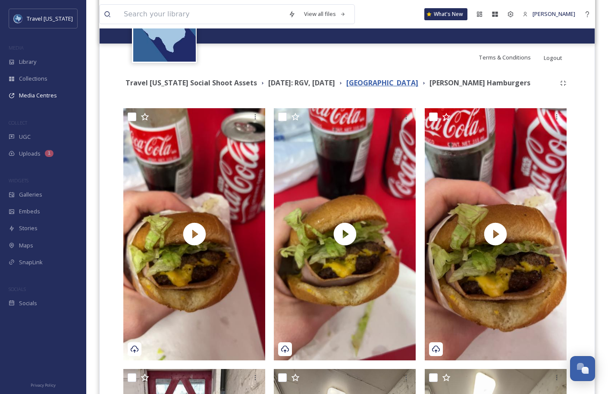
click at [390, 81] on strong "[GEOGRAPHIC_DATA]" at bounding box center [382, 82] width 72 height 9
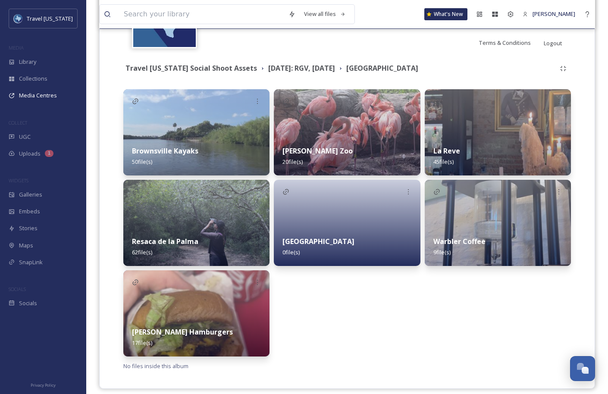
scroll to position [171, 0]
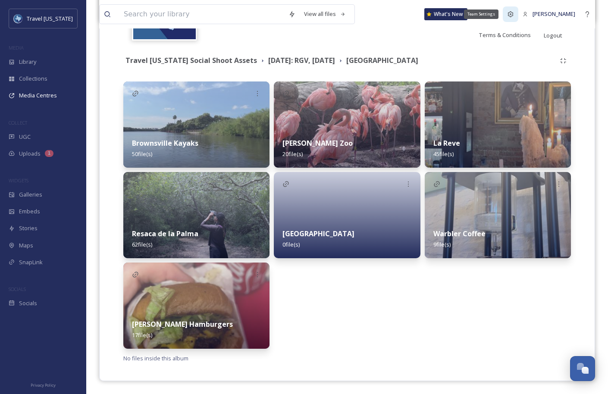
click at [514, 14] on icon at bounding box center [510, 14] width 7 height 7
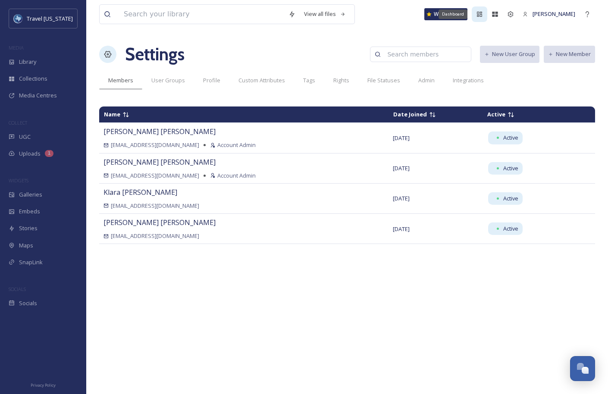
click at [483, 11] on icon at bounding box center [479, 14] width 7 height 7
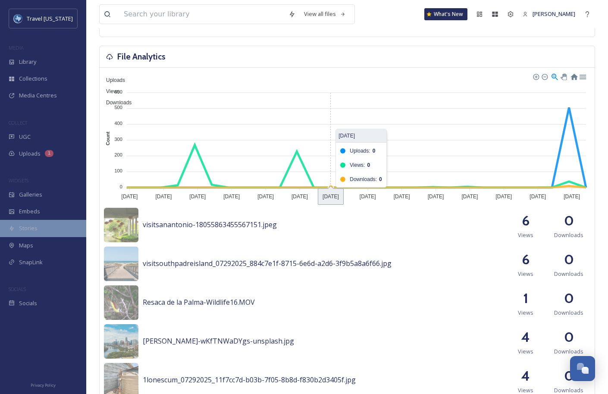
scroll to position [228, 0]
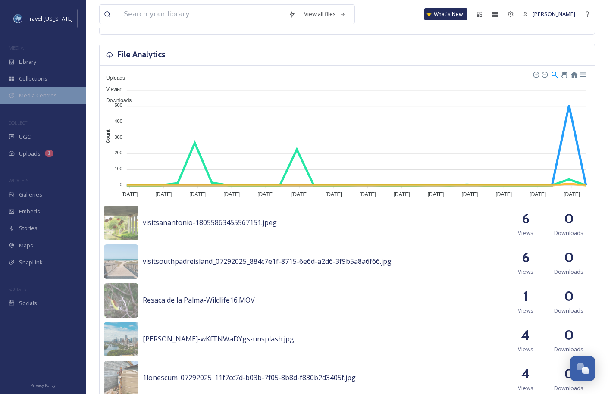
click at [47, 97] on span "Media Centres" at bounding box center [38, 95] width 38 height 8
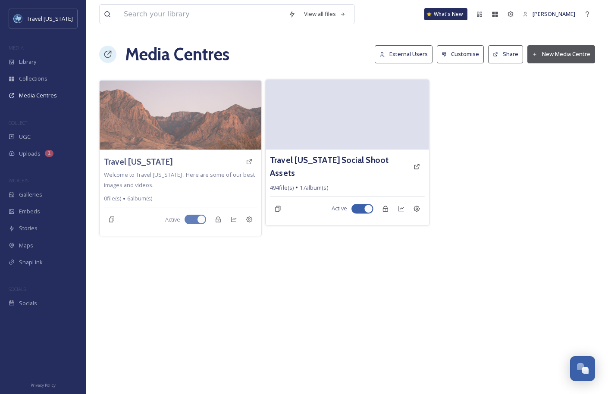
click at [279, 109] on video at bounding box center [346, 115] width 163 height 70
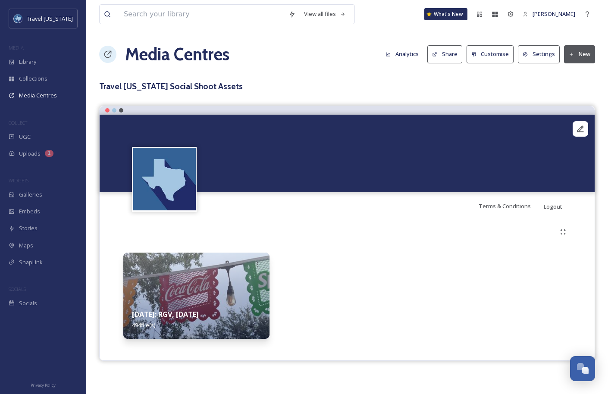
click at [233, 274] on img at bounding box center [196, 296] width 146 height 86
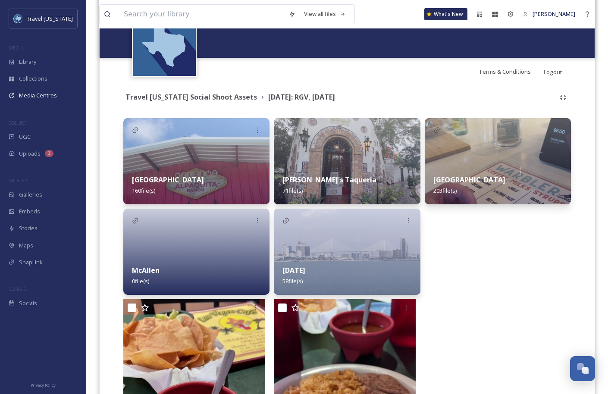
scroll to position [155, 0]
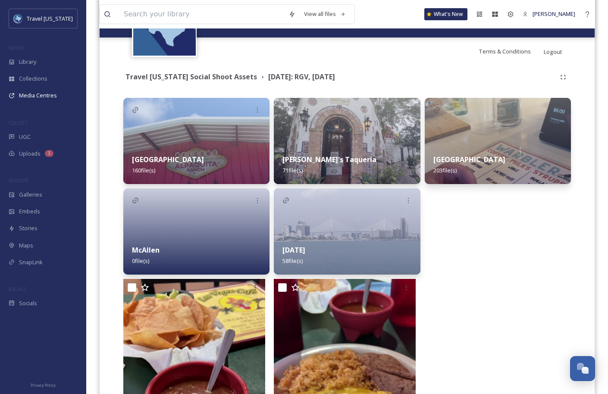
click at [454, 144] on img at bounding box center [498, 141] width 146 height 86
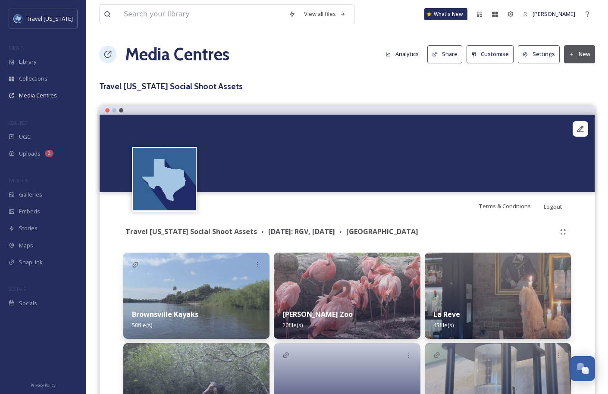
click at [574, 49] on button "New" at bounding box center [579, 54] width 31 height 18
click at [574, 67] on div "Add Files" at bounding box center [576, 74] width 37 height 17
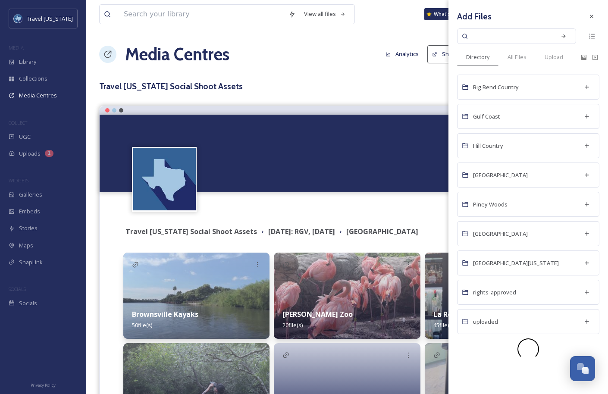
click at [409, 93] on div "View all files What's New Sam Blaufuss Media Centres Analytics Share Customise …" at bounding box center [346, 282] width 521 height 565
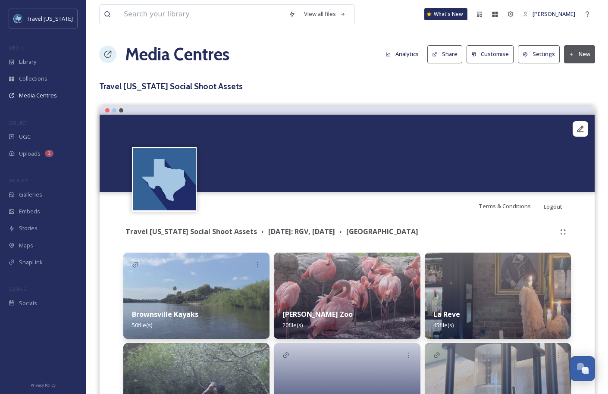
click at [576, 56] on button "New" at bounding box center [579, 54] width 31 height 18
click at [574, 92] on span "Add Album" at bounding box center [576, 91] width 28 height 8
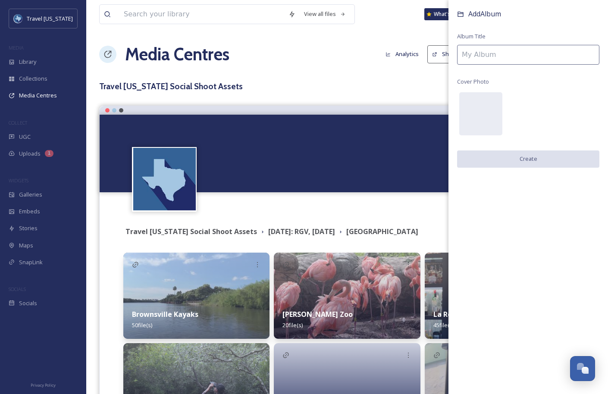
click at [537, 55] on input at bounding box center [528, 55] width 142 height 20
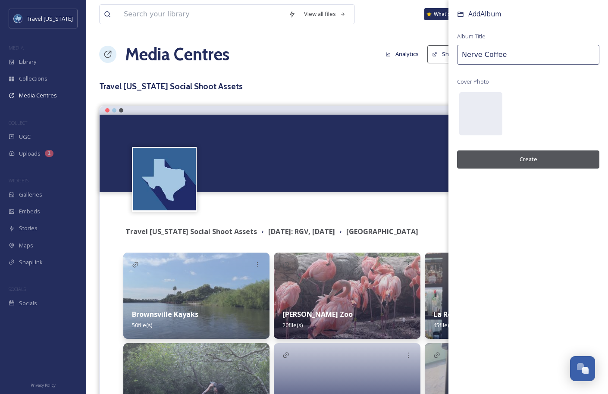
type input "Nerve Coffee"
click at [535, 155] on button "Create" at bounding box center [528, 159] width 142 height 18
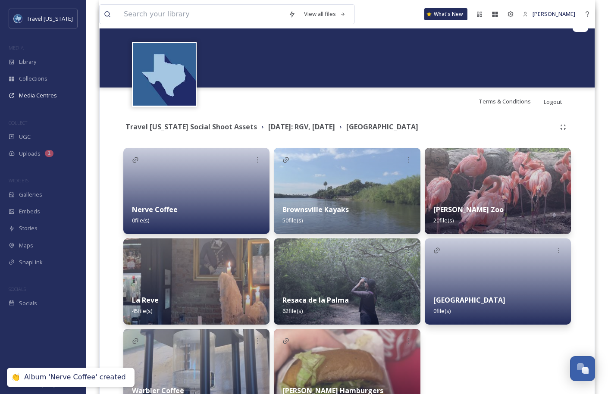
scroll to position [171, 0]
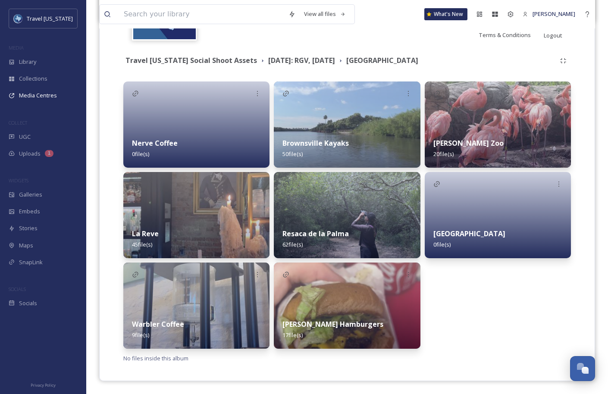
click at [200, 142] on div "Nerve Coffee 0 file(s)" at bounding box center [196, 148] width 146 height 38
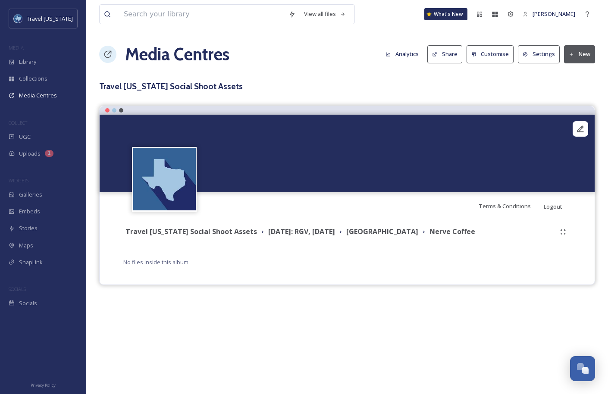
click at [569, 48] on button "New" at bounding box center [579, 54] width 31 height 18
click at [573, 70] on span "Add Files" at bounding box center [573, 74] width 23 height 8
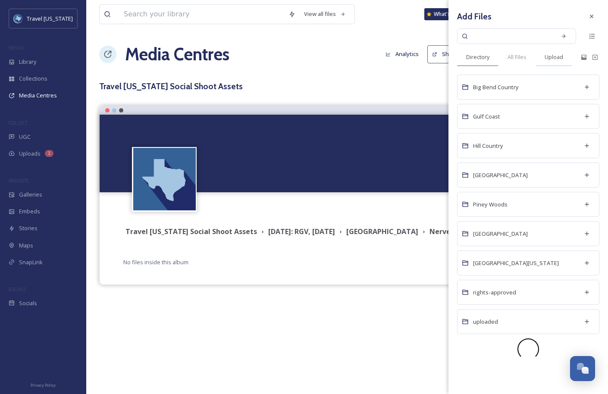
click at [563, 58] on span "Upload" at bounding box center [553, 57] width 19 height 8
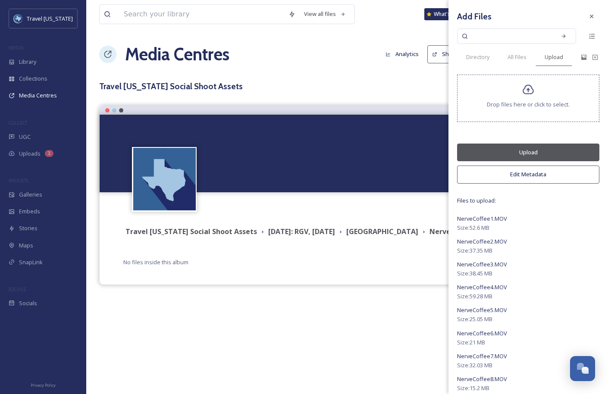
click at [535, 156] on button "Upload" at bounding box center [528, 153] width 142 height 18
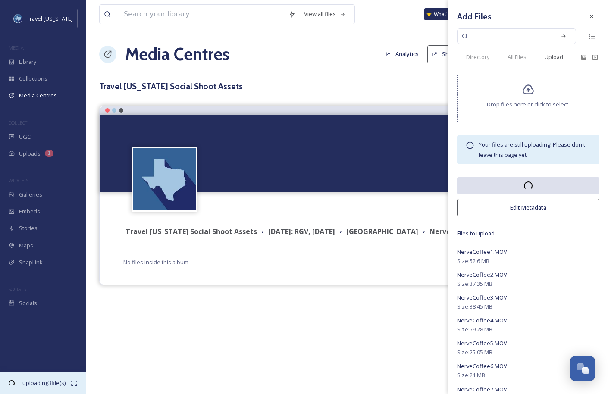
click at [42, 385] on span "uploading 3 file(s)" at bounding box center [44, 383] width 54 height 8
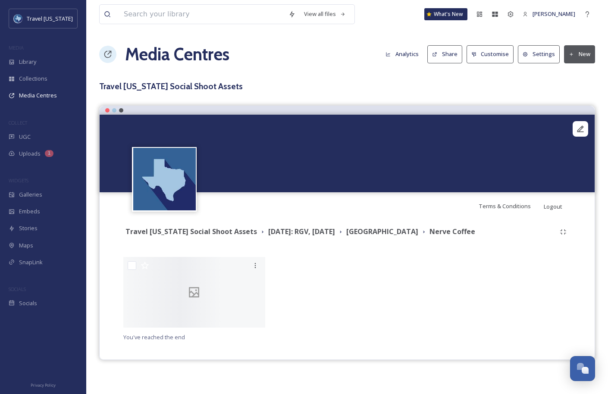
scroll to position [111, 0]
click at [393, 227] on strong "[GEOGRAPHIC_DATA]" at bounding box center [382, 231] width 72 height 9
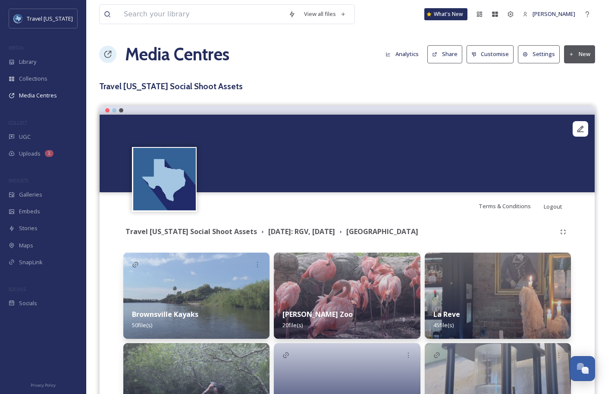
click at [577, 64] on div "Media Centres Analytics Share Customise Settings New" at bounding box center [347, 54] width 496 height 26
click at [577, 54] on button "New" at bounding box center [579, 54] width 31 height 18
click at [568, 76] on span "Add Files" at bounding box center [573, 74] width 23 height 8
click at [427, 78] on div "View all files What's New Sam Blaufuss Media Centres Analytics Share Customise …" at bounding box center [346, 282] width 521 height 565
click at [575, 58] on button "New" at bounding box center [579, 54] width 31 height 18
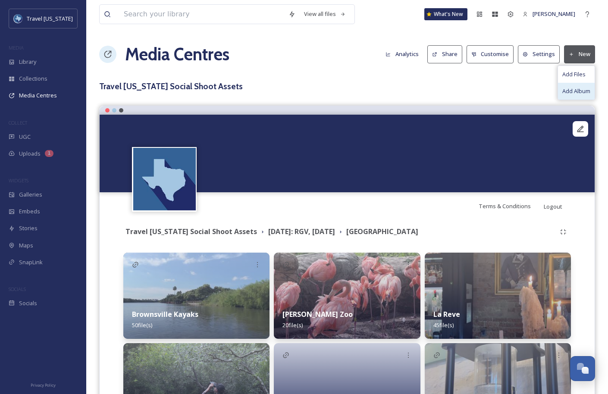
click at [574, 92] on span "Add Album" at bounding box center [576, 91] width 28 height 8
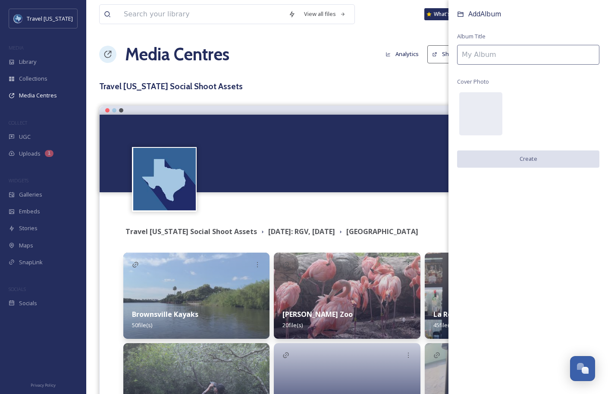
click at [515, 53] on input at bounding box center [528, 55] width 142 height 20
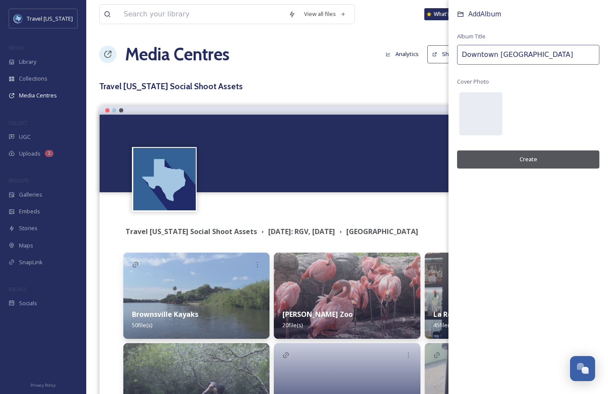
type input "Downtown [GEOGRAPHIC_DATA]"
click at [530, 160] on button "Create" at bounding box center [528, 159] width 142 height 18
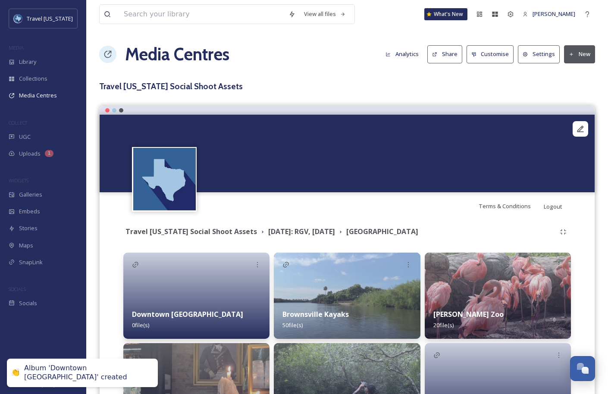
scroll to position [171, 0]
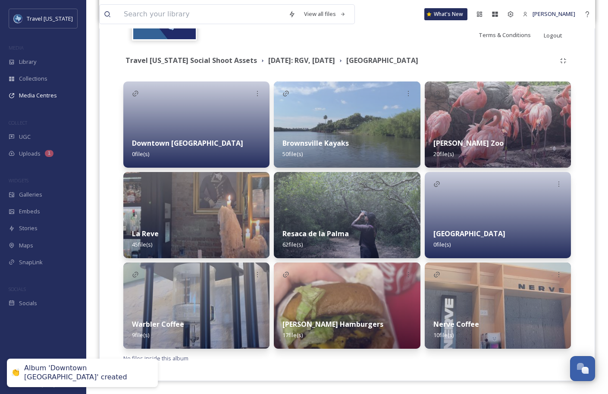
click at [196, 122] on div at bounding box center [196, 124] width 146 height 86
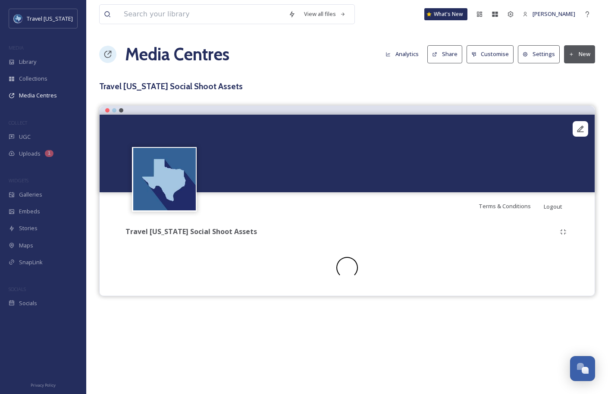
click at [577, 50] on button "New" at bounding box center [579, 54] width 31 height 18
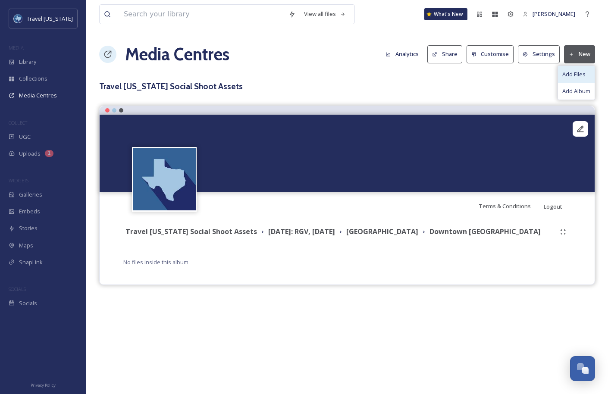
click at [572, 74] on span "Add Files" at bounding box center [573, 74] width 23 height 8
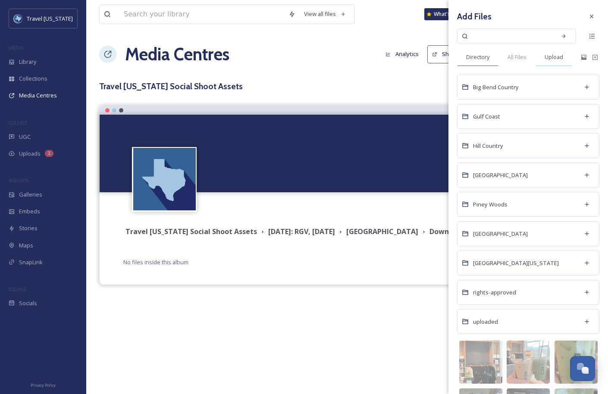
click at [558, 61] on span "Upload" at bounding box center [553, 57] width 19 height 8
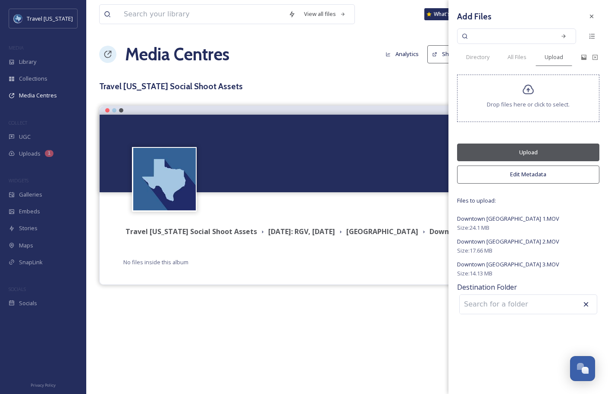
click at [521, 153] on button "Upload" at bounding box center [528, 153] width 142 height 18
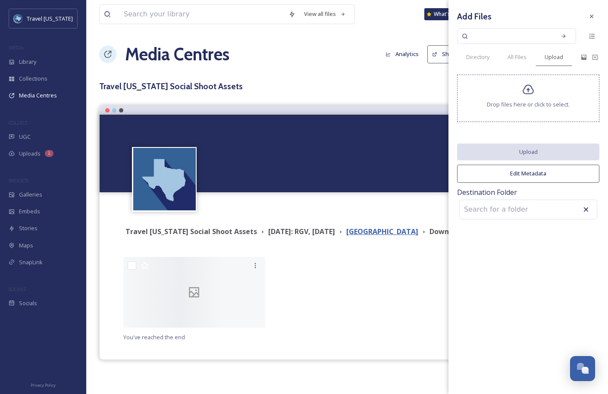
click at [390, 231] on strong "[GEOGRAPHIC_DATA]" at bounding box center [382, 231] width 72 height 9
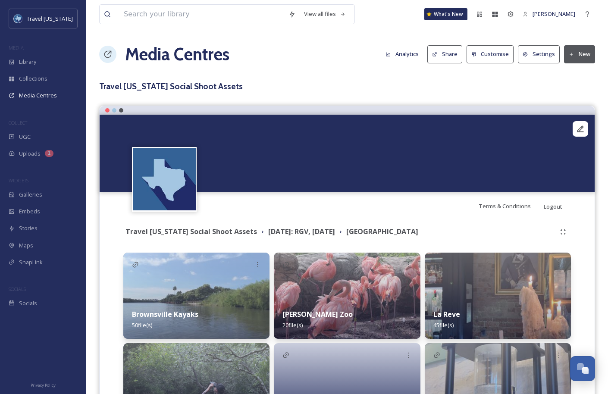
click at [581, 54] on button "New" at bounding box center [579, 54] width 31 height 18
click at [575, 93] on span "Add Album" at bounding box center [576, 91] width 28 height 8
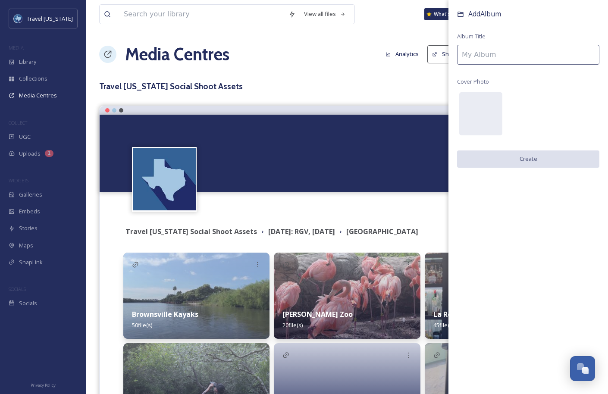
click at [488, 53] on input at bounding box center [528, 55] width 142 height 20
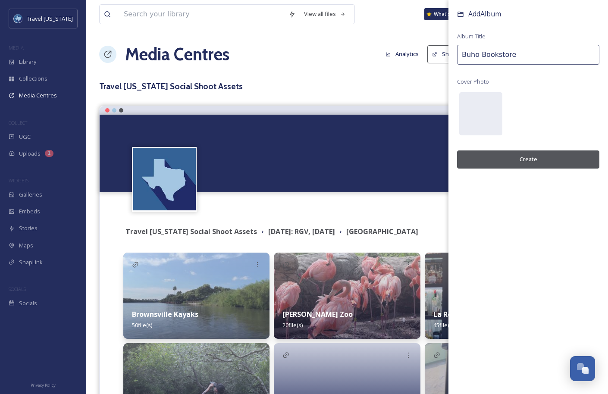
type input "Buho Bookstore"
click at [531, 157] on button "Create" at bounding box center [528, 159] width 142 height 18
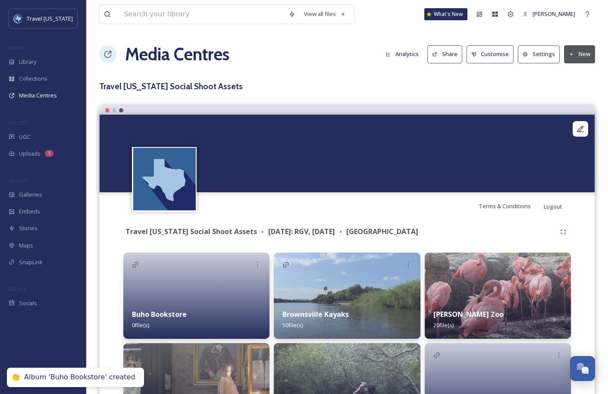
click at [204, 301] on div "Buho Bookstore 0 file(s)" at bounding box center [196, 319] width 146 height 38
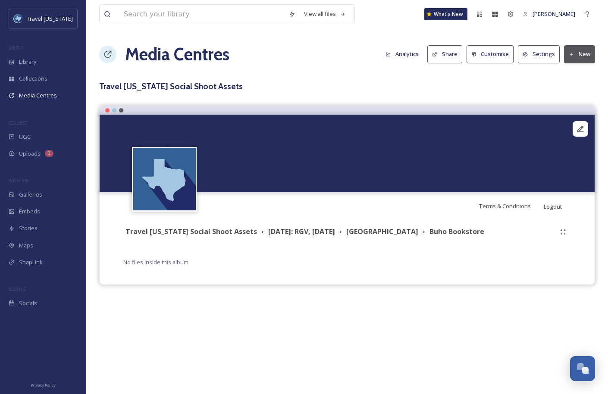
click at [576, 55] on button "New" at bounding box center [579, 54] width 31 height 18
click at [573, 71] on span "Add Files" at bounding box center [573, 74] width 23 height 8
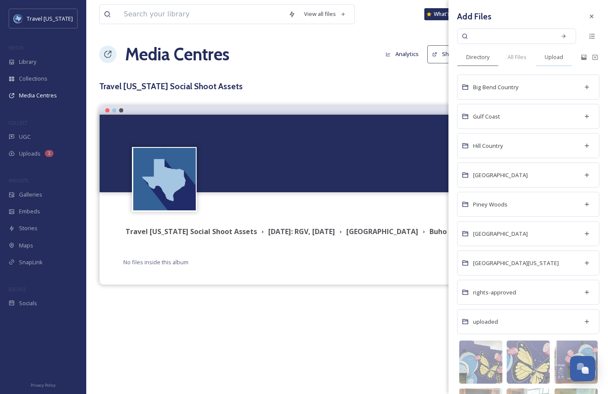
click at [554, 62] on div "Upload" at bounding box center [553, 57] width 37 height 18
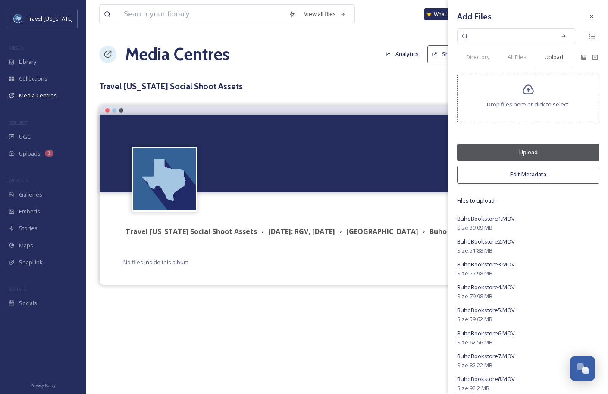
click at [549, 154] on button "Upload" at bounding box center [528, 153] width 142 height 18
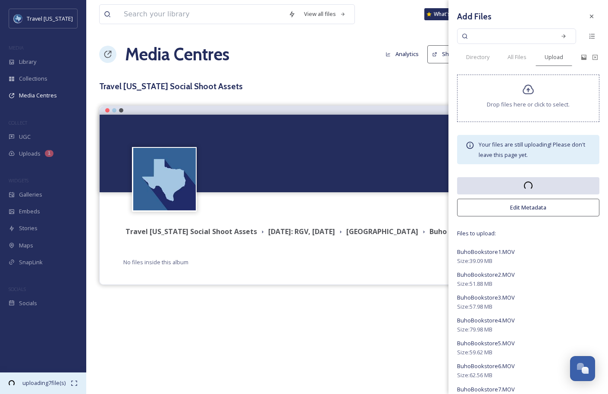
click at [42, 379] on span "uploading 7 file(s)" at bounding box center [44, 383] width 54 height 8
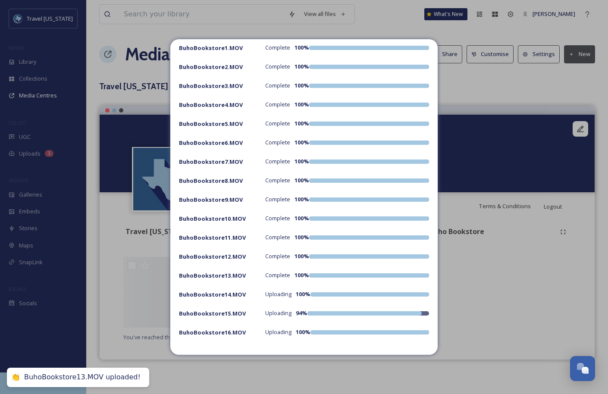
scroll to position [281, 0]
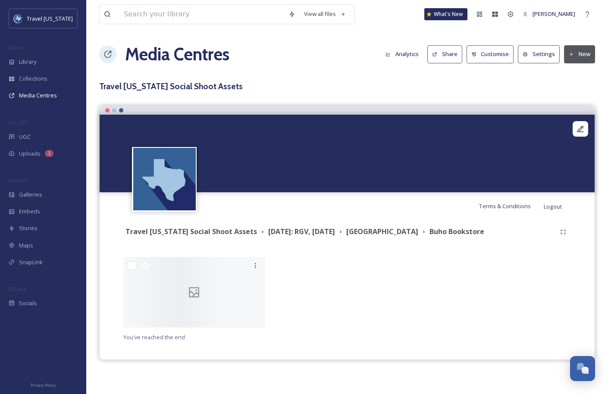
click at [105, 53] on icon at bounding box center [107, 54] width 7 height 7
click at [172, 81] on h3 "Travel [US_STATE] Social Shoot Assets" at bounding box center [347, 86] width 496 height 12
click at [172, 84] on h3 "Travel [US_STATE] Social Shoot Assets" at bounding box center [347, 86] width 496 height 12
click at [144, 93] on div "View all files What's New Sam Blaufuss Media Centres Analytics Share Customise …" at bounding box center [346, 197] width 521 height 394
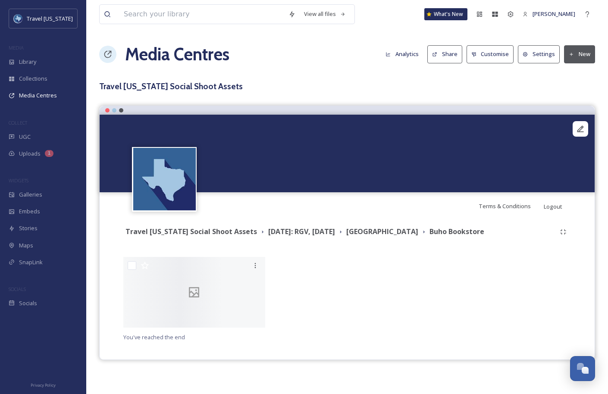
click at [172, 52] on h1 "Media Centres" at bounding box center [177, 54] width 104 height 26
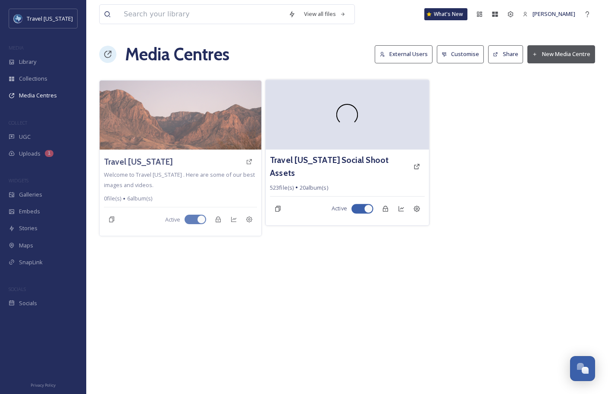
click at [345, 116] on video at bounding box center [346, 115] width 163 height 70
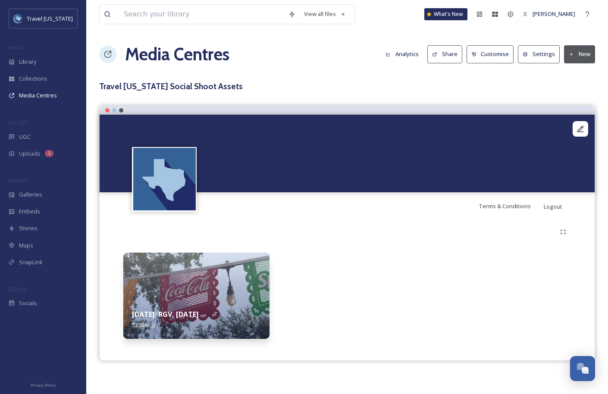
click at [239, 288] on img at bounding box center [196, 296] width 146 height 86
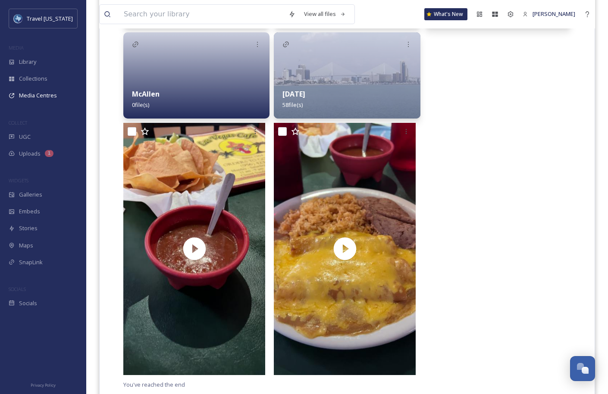
scroll to position [300, 0]
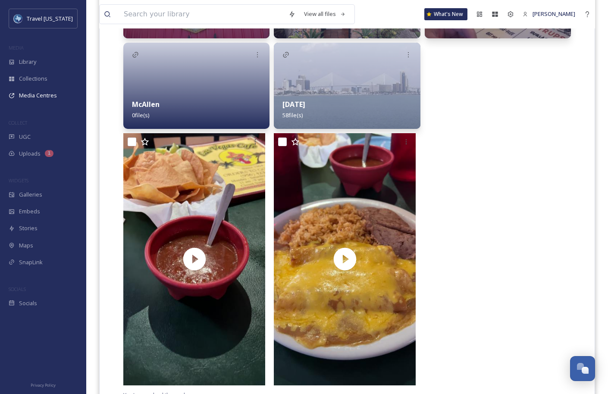
click at [472, 180] on div at bounding box center [498, 261] width 146 height 256
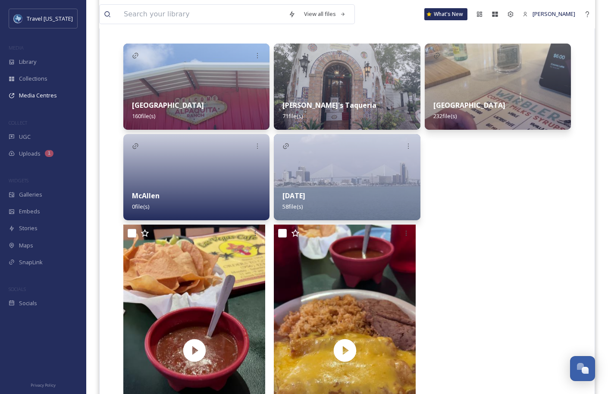
scroll to position [0, 0]
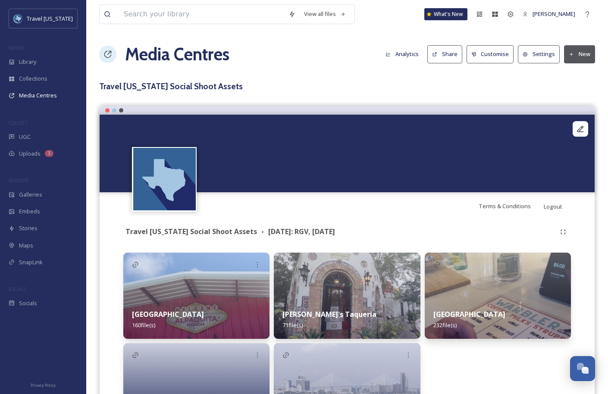
click at [164, 85] on h3 "Travel [US_STATE] Social Shoot Assets" at bounding box center [347, 86] width 496 height 12
click at [263, 93] on div "View all files What's New Sam Blaufuss Media Centres Analytics Share Customise …" at bounding box center [346, 365] width 521 height 731
click at [216, 233] on strong "Travel [US_STATE] Social Shoot Assets" at bounding box center [190, 231] width 131 height 9
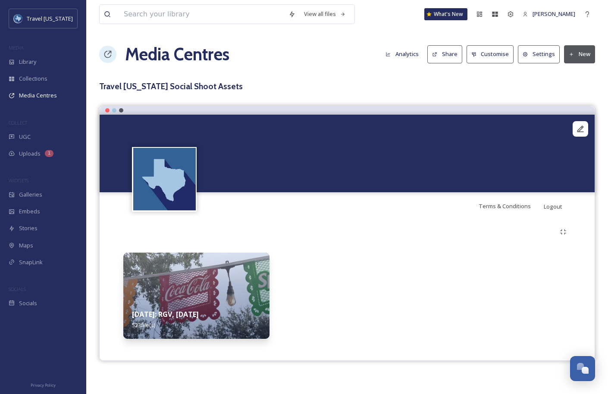
click at [220, 285] on img at bounding box center [196, 296] width 146 height 86
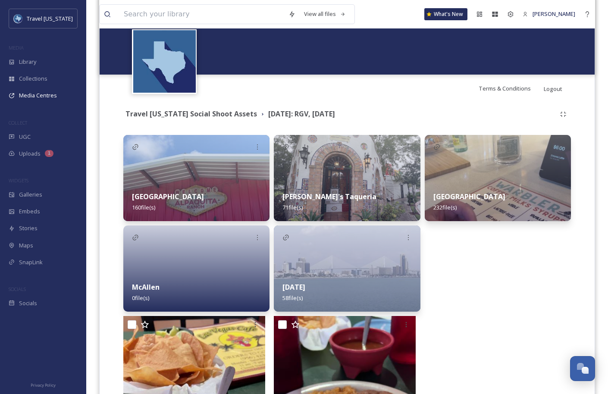
scroll to position [119, 0]
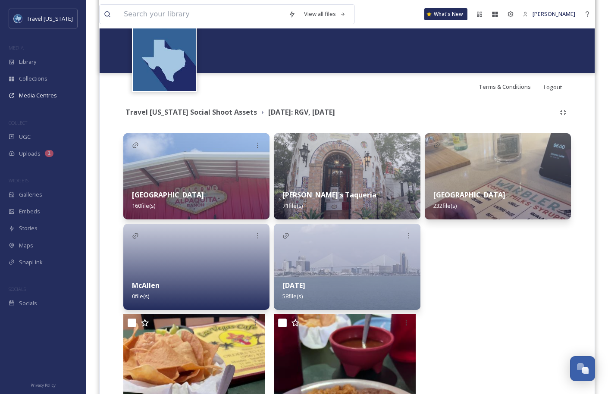
click at [475, 190] on div "Brownsville 232 file(s)" at bounding box center [498, 200] width 146 height 38
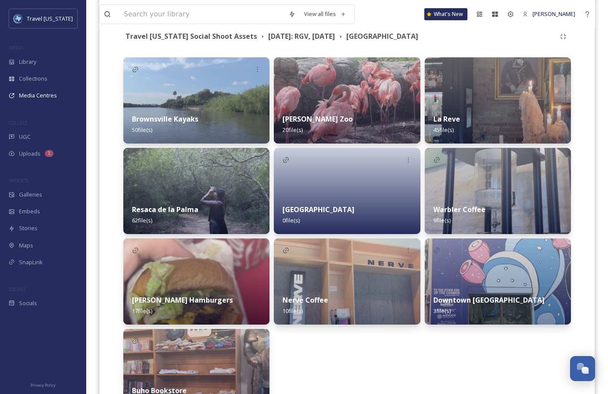
scroll to position [196, 0]
click at [338, 179] on div at bounding box center [347, 190] width 146 height 86
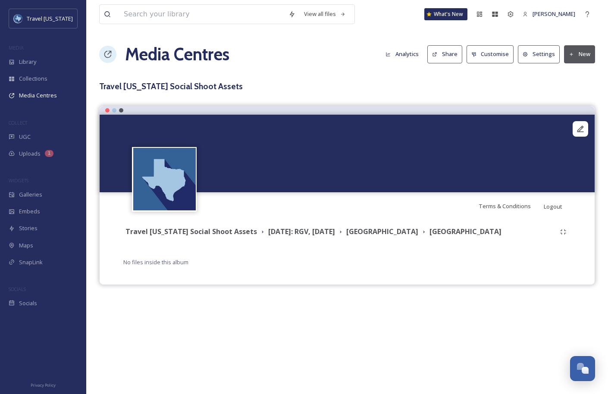
click at [575, 53] on button "New" at bounding box center [579, 54] width 31 height 18
click at [572, 76] on span "Add Files" at bounding box center [573, 74] width 23 height 8
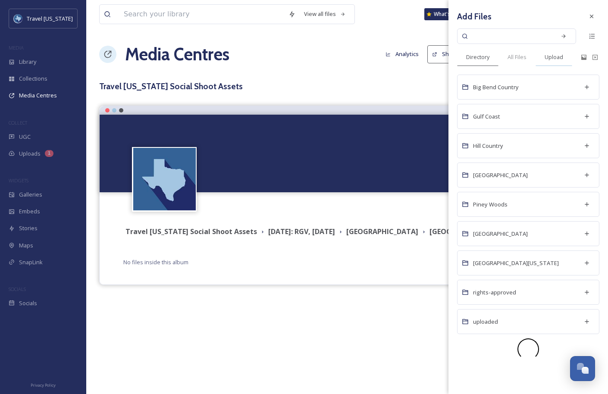
click at [551, 57] on span "Upload" at bounding box center [553, 57] width 19 height 8
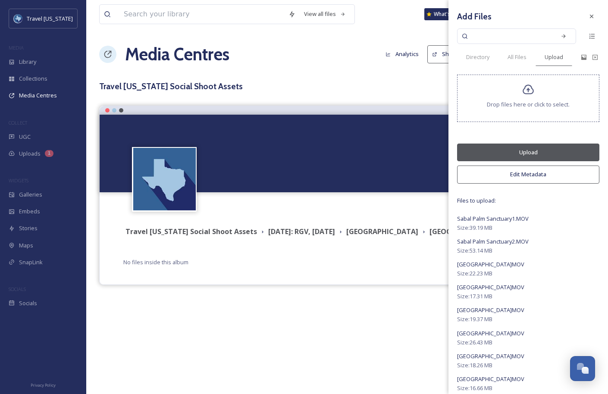
click at [531, 148] on button "Upload" at bounding box center [528, 153] width 142 height 18
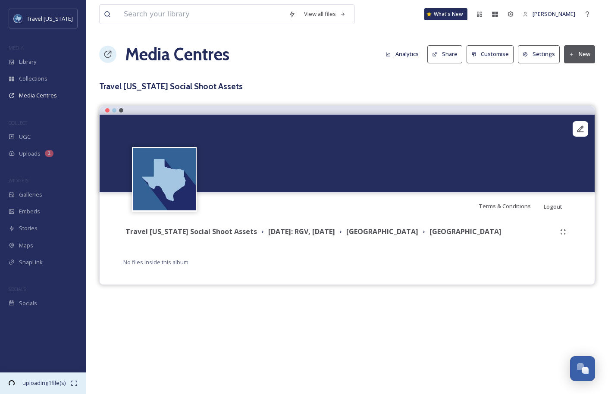
click at [48, 381] on span "uploading 1 file(s)" at bounding box center [44, 383] width 54 height 8
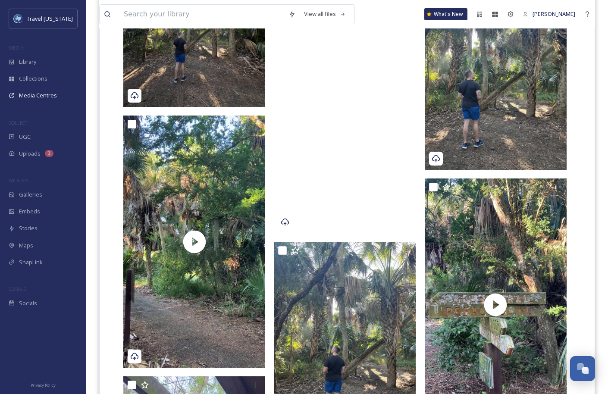
scroll to position [2623, 0]
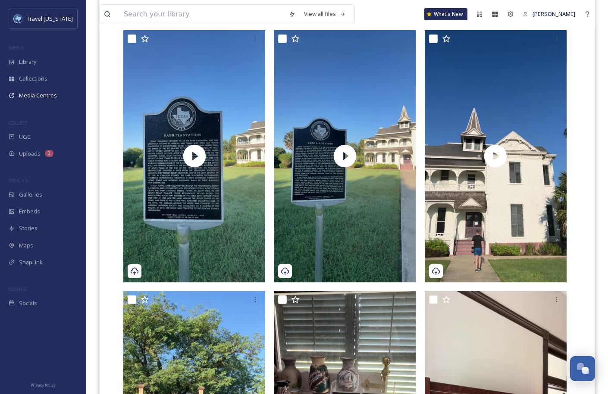
scroll to position [0, 0]
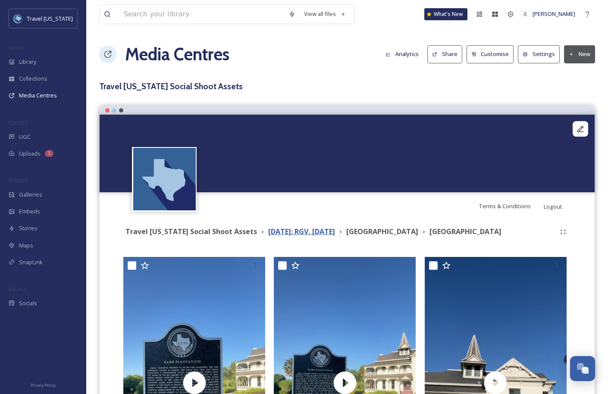
click at [294, 235] on strong "[DATE]: RGV, [DATE]" at bounding box center [301, 231] width 67 height 9
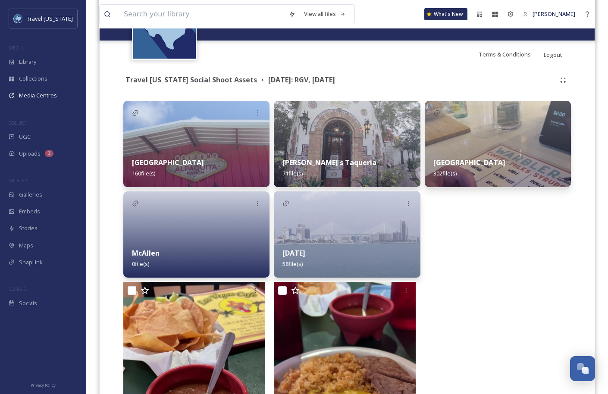
scroll to position [153, 0]
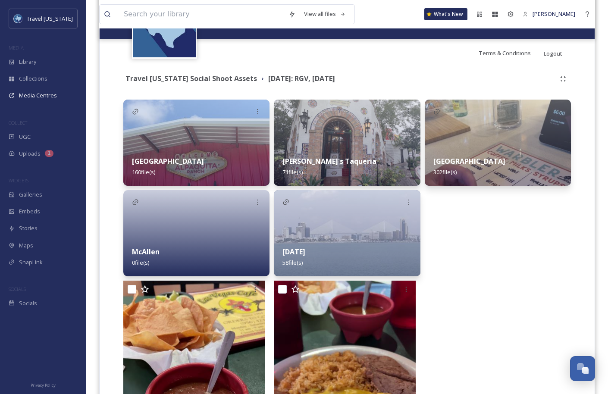
click at [197, 232] on div at bounding box center [196, 233] width 146 height 86
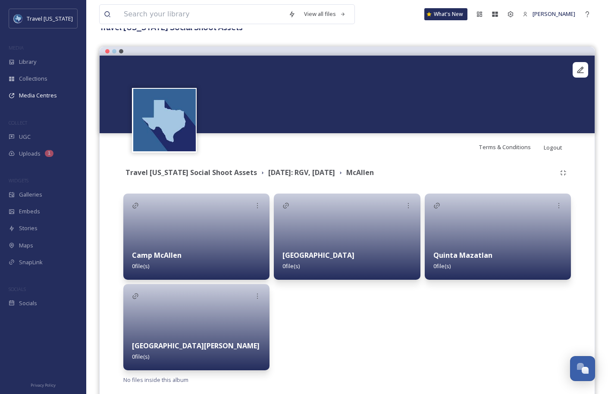
scroll to position [81, 0]
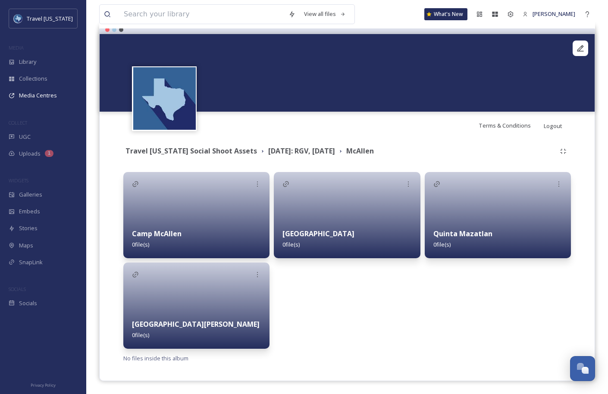
click at [234, 211] on div at bounding box center [196, 215] width 146 height 86
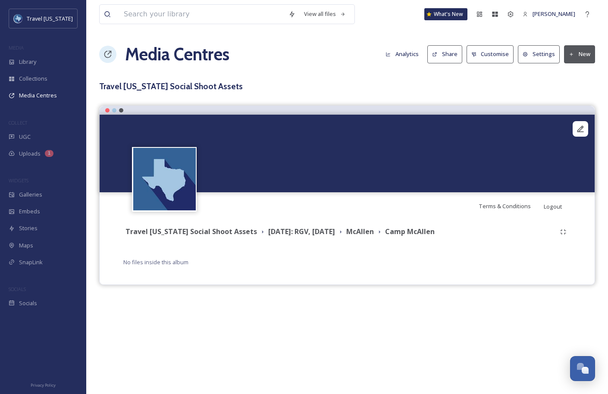
click at [571, 53] on icon at bounding box center [571, 55] width 6 height 6
click at [575, 87] on span "Add Album" at bounding box center [576, 91] width 28 height 8
click at [395, 84] on h3 "Travel [US_STATE] Social Shoot Assets" at bounding box center [347, 86] width 496 height 12
click at [569, 46] on button "New" at bounding box center [579, 54] width 31 height 18
click at [567, 69] on div "Add Files" at bounding box center [576, 74] width 37 height 17
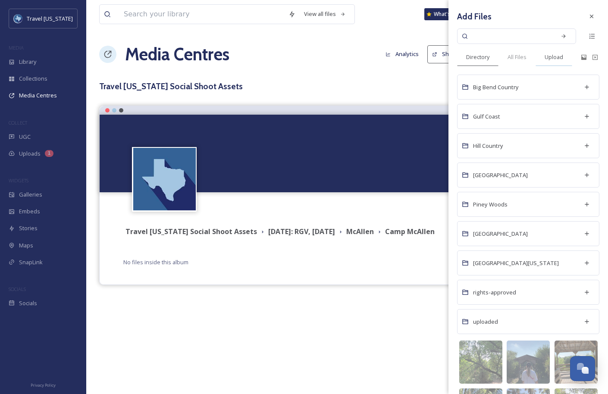
click at [546, 52] on div "Upload" at bounding box center [553, 57] width 37 height 18
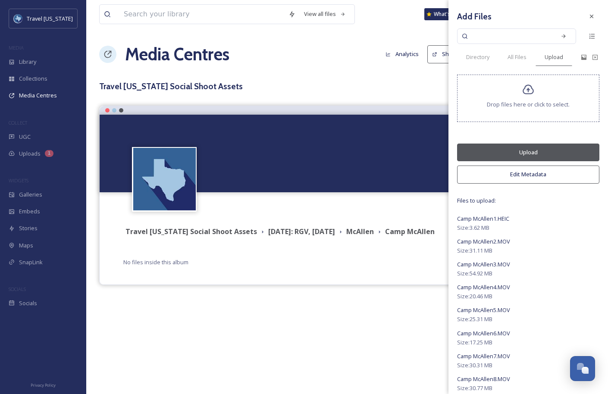
click at [533, 153] on button "Upload" at bounding box center [528, 153] width 142 height 18
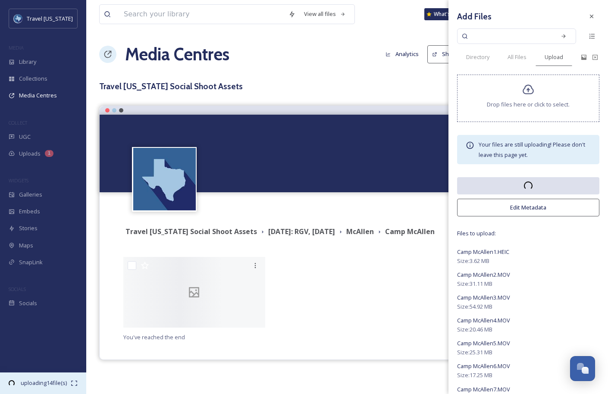
click at [44, 379] on span "uploading 14 file(s)" at bounding box center [44, 383] width 54 height 8
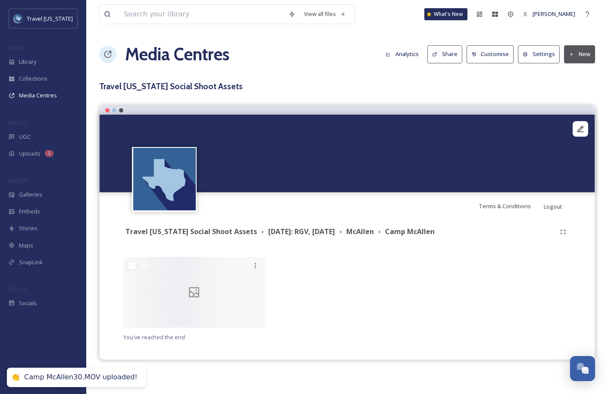
scroll to position [160, 0]
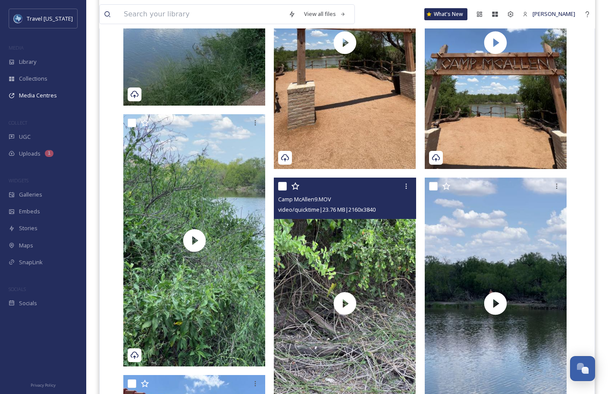
scroll to position [642, 0]
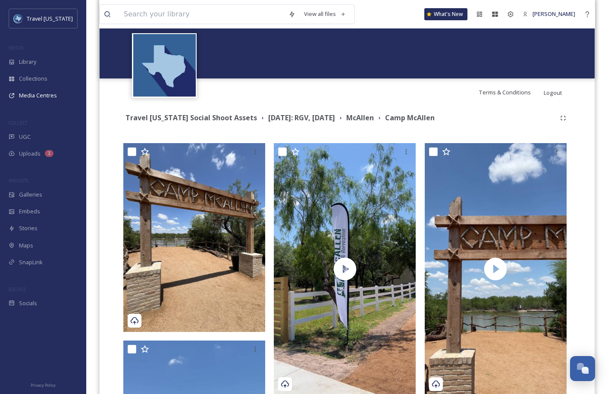
scroll to position [131, 0]
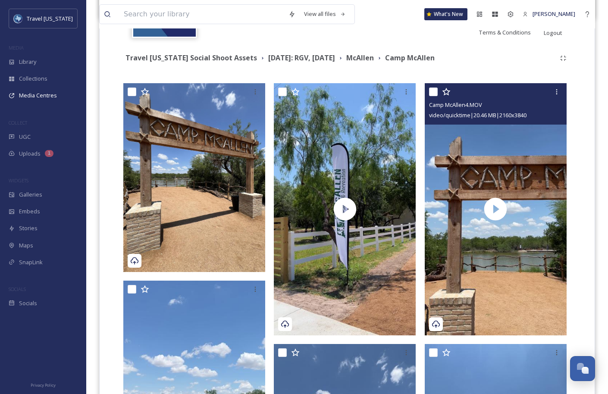
scroll to position [181, 0]
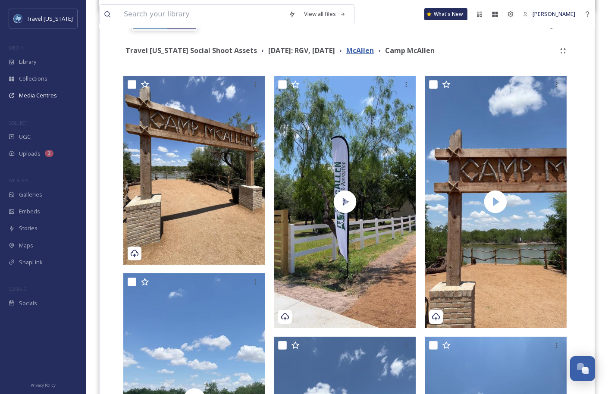
click at [374, 47] on strong "McAllen" at bounding box center [360, 50] width 28 height 9
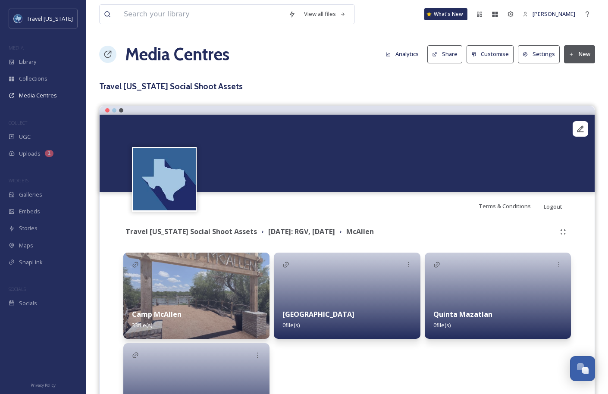
click at [354, 293] on div at bounding box center [347, 296] width 146 height 86
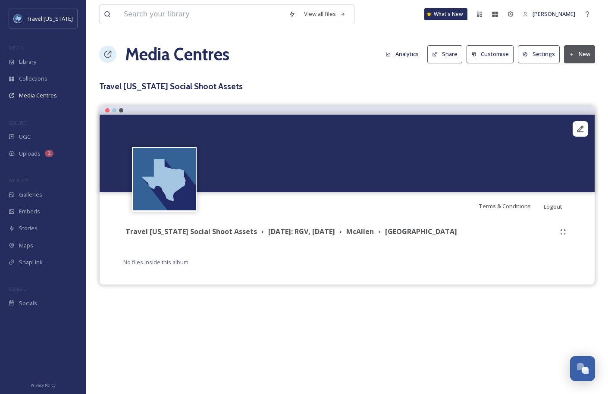
click at [573, 52] on icon at bounding box center [571, 55] width 6 height 6
click at [568, 73] on span "Add Files" at bounding box center [573, 74] width 23 height 8
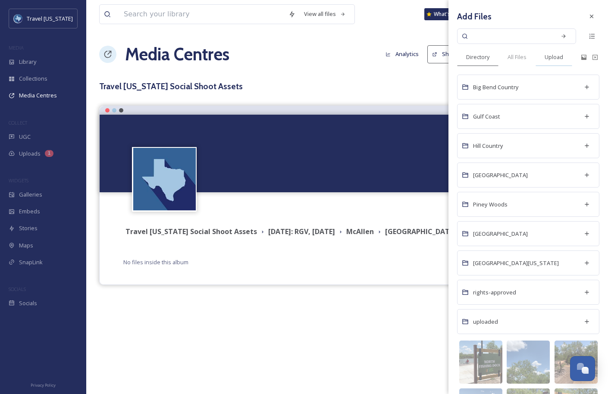
click at [557, 54] on span "Upload" at bounding box center [553, 57] width 19 height 8
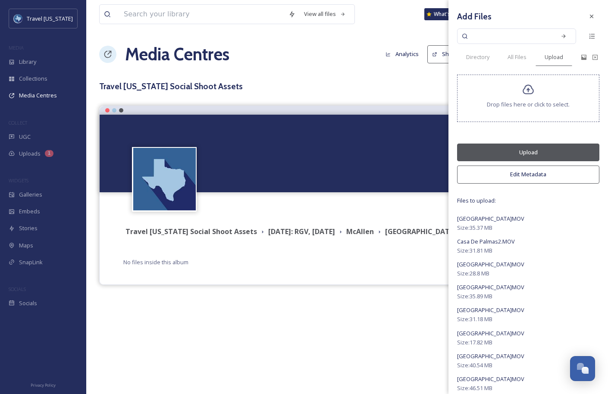
click at [538, 160] on button "Upload" at bounding box center [528, 153] width 142 height 18
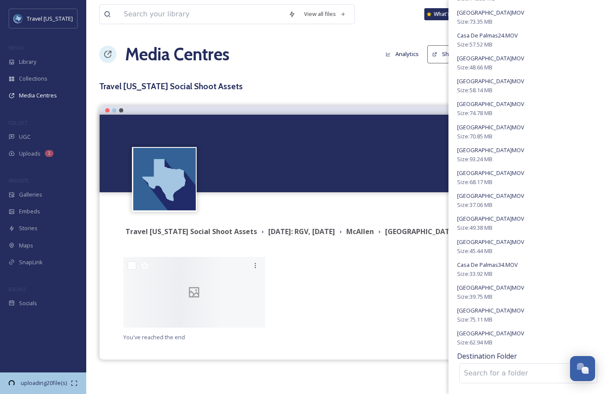
scroll to position [160, 0]
click at [49, 380] on span "uploading 20 file(s)" at bounding box center [44, 383] width 54 height 8
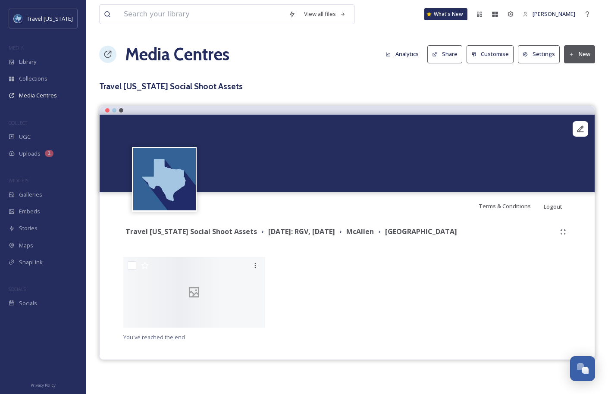
scroll to position [0, 0]
click at [361, 257] on div at bounding box center [347, 294] width 146 height 75
click at [374, 234] on strong "McAllen" at bounding box center [360, 231] width 28 height 9
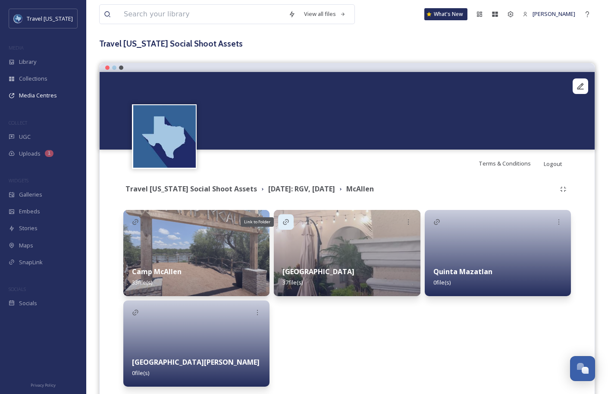
scroll to position [81, 0]
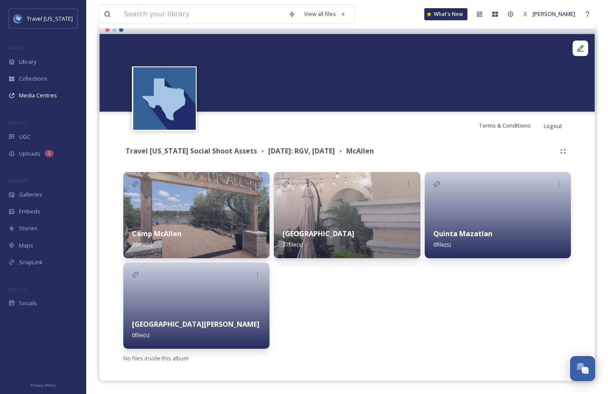
click at [363, 304] on div "Casa del Palmas 37 file(s)" at bounding box center [347, 260] width 146 height 177
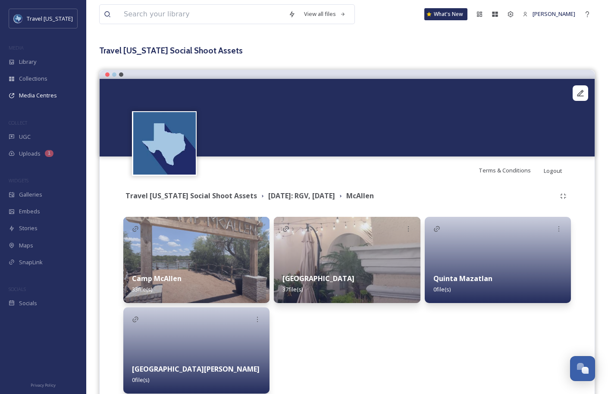
scroll to position [0, 0]
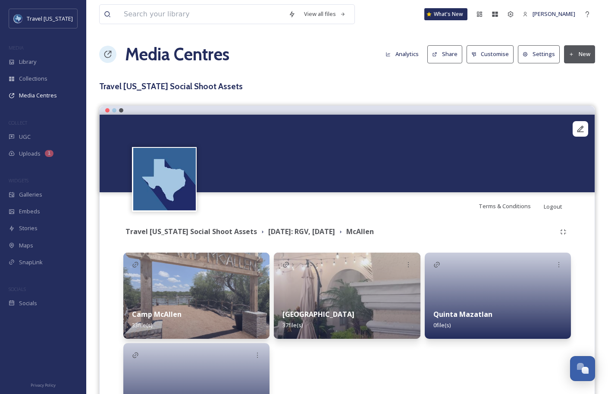
click at [583, 58] on button "New" at bounding box center [579, 54] width 31 height 18
click at [576, 92] on span "Add Album" at bounding box center [576, 91] width 28 height 8
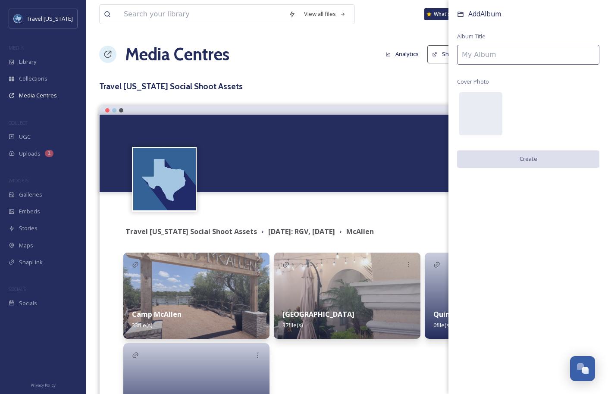
click at [488, 59] on input at bounding box center [528, 55] width 142 height 20
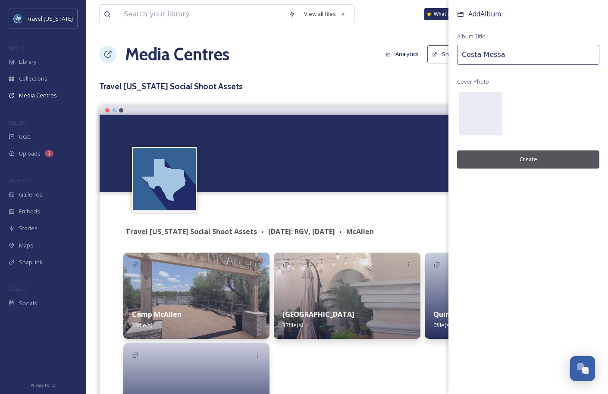
type input "Costa Messa"
click at [537, 156] on button "Create" at bounding box center [528, 159] width 142 height 18
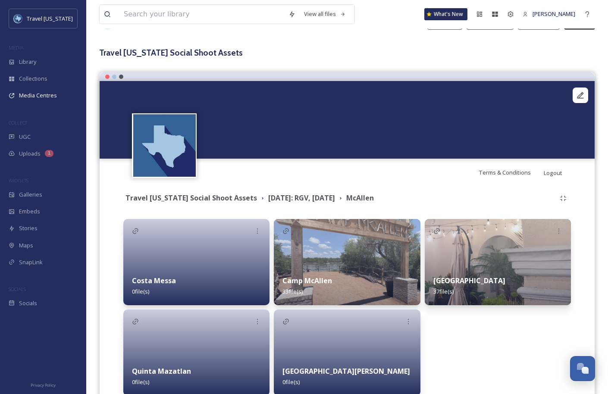
scroll to position [37, 0]
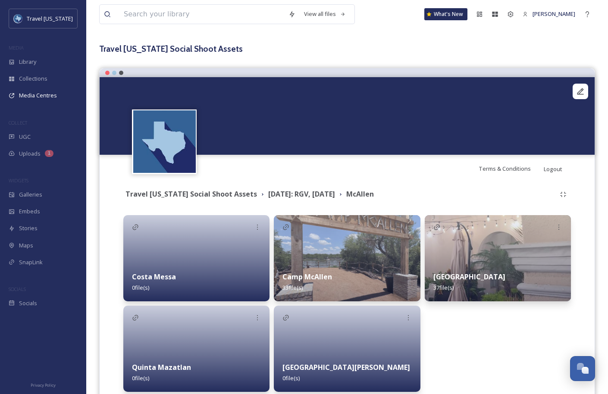
click at [237, 273] on div "Costa Messa 0 file(s)" at bounding box center [196, 282] width 146 height 38
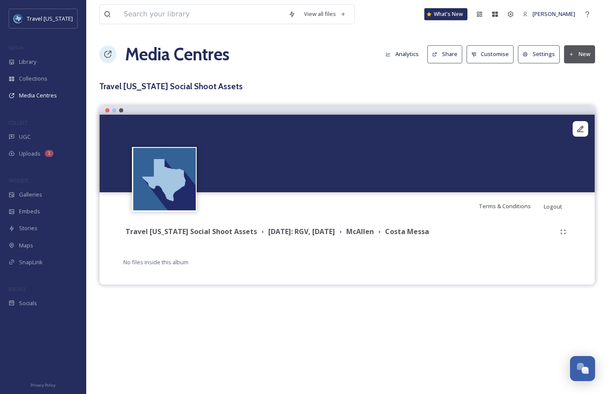
click at [576, 52] on button "New" at bounding box center [579, 54] width 31 height 18
click at [576, 72] on span "Add Files" at bounding box center [573, 74] width 23 height 8
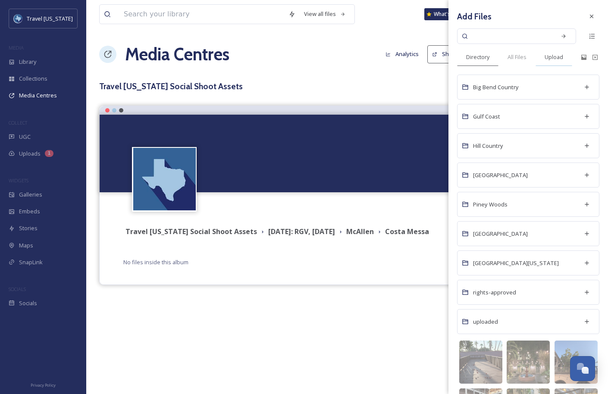
click at [557, 56] on span "Upload" at bounding box center [553, 57] width 19 height 8
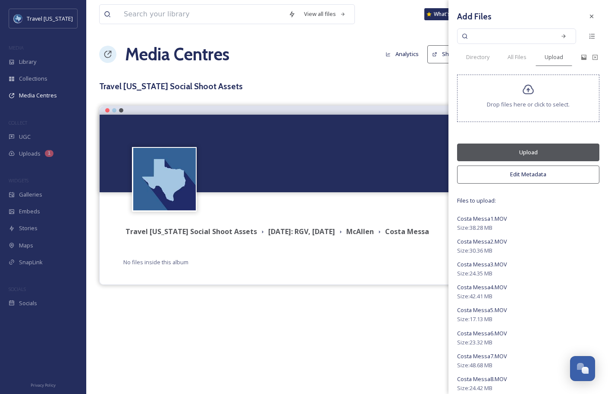
click at [541, 151] on button "Upload" at bounding box center [528, 153] width 142 height 18
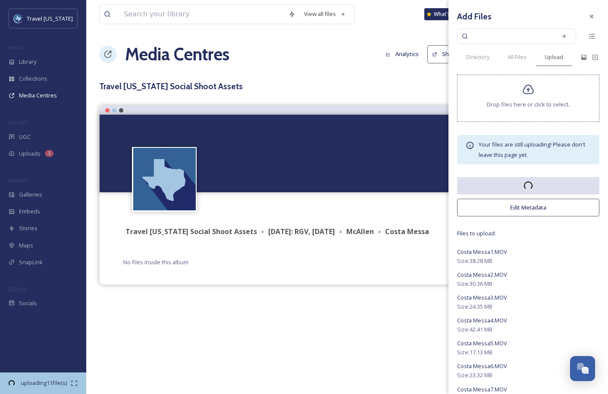
click at [325, 273] on div "Terms & Conditions Logout Travel [US_STATE] Social Shoot Assets [DATE]: RGV, [D…" at bounding box center [347, 195] width 496 height 179
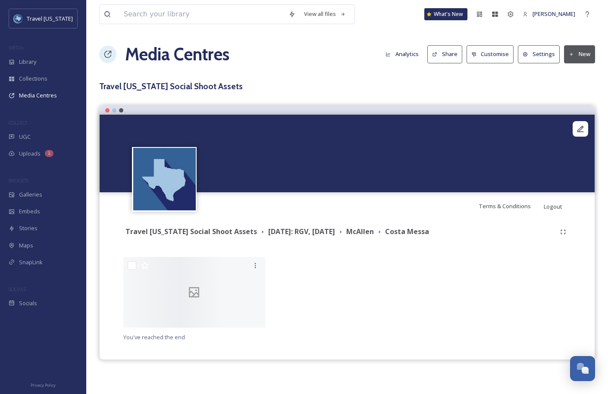
scroll to position [113, 0]
click at [384, 224] on div "Travel [US_STATE] Social Shoot Assets [DATE]: RGV, [DATE][PERSON_NAME] Costa Me…" at bounding box center [346, 232] width 447 height 16
click at [374, 227] on strong "McAllen" at bounding box center [360, 231] width 28 height 9
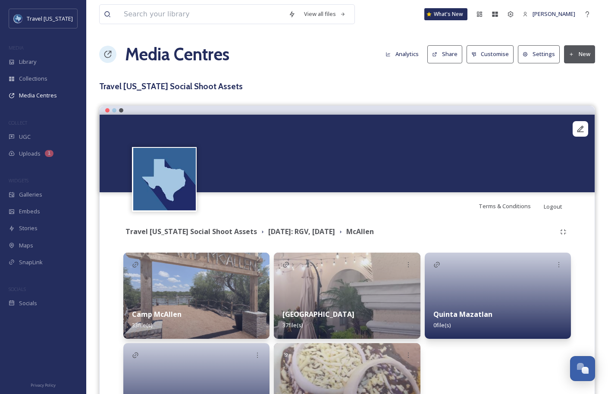
click at [581, 53] on button "New" at bounding box center [579, 54] width 31 height 18
click at [571, 90] on span "Add Album" at bounding box center [576, 91] width 28 height 8
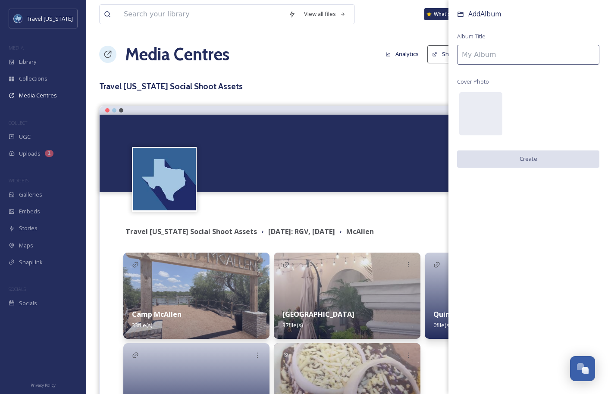
click at [505, 56] on input at bounding box center [528, 55] width 142 height 20
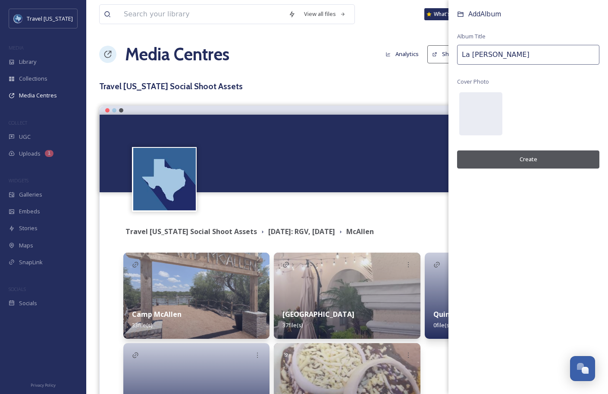
type input "La [PERSON_NAME]"
click at [546, 157] on button "Create" at bounding box center [528, 159] width 142 height 18
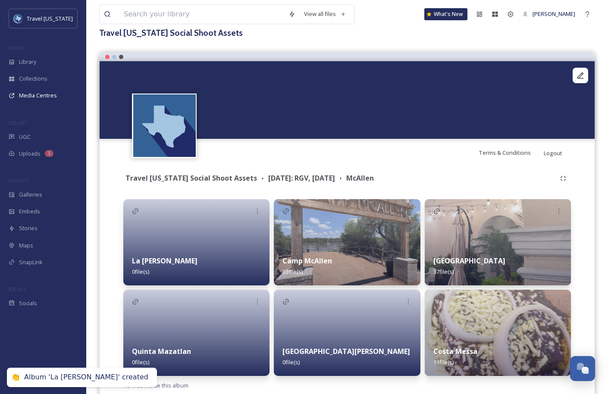
scroll to position [81, 0]
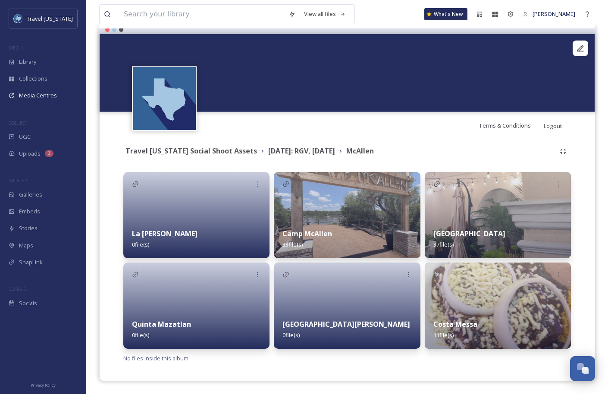
click at [207, 200] on div at bounding box center [196, 215] width 146 height 86
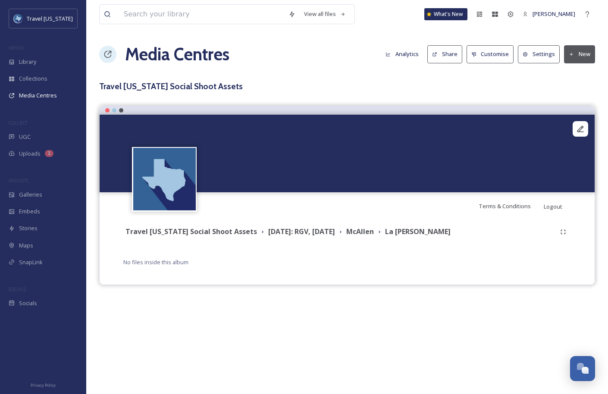
click at [576, 55] on button "New" at bounding box center [579, 54] width 31 height 18
click at [577, 75] on span "Add Files" at bounding box center [573, 74] width 23 height 8
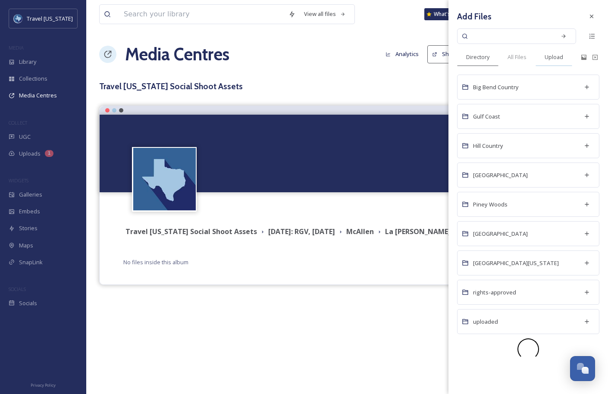
click at [558, 60] on span "Upload" at bounding box center [553, 57] width 19 height 8
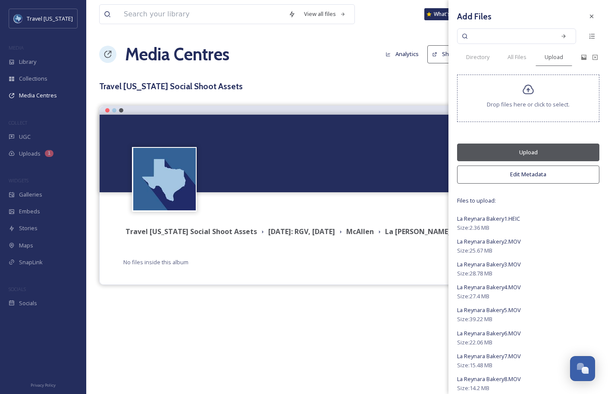
click at [519, 153] on button "Upload" at bounding box center [528, 153] width 142 height 18
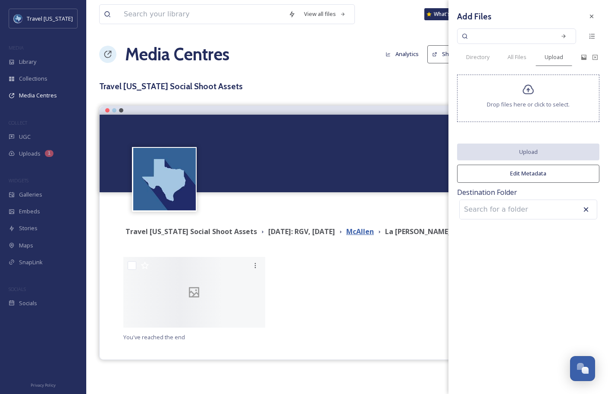
click at [374, 228] on strong "McAllen" at bounding box center [360, 231] width 28 height 9
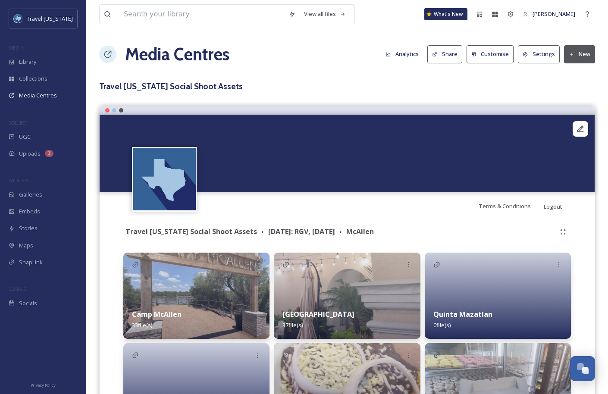
click at [583, 53] on button "New" at bounding box center [579, 54] width 31 height 18
click at [577, 90] on span "Add Album" at bounding box center [576, 91] width 28 height 8
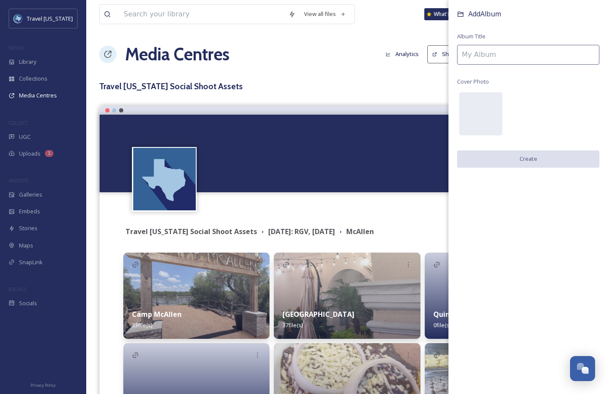
click at [486, 56] on input at bounding box center [528, 55] width 142 height 20
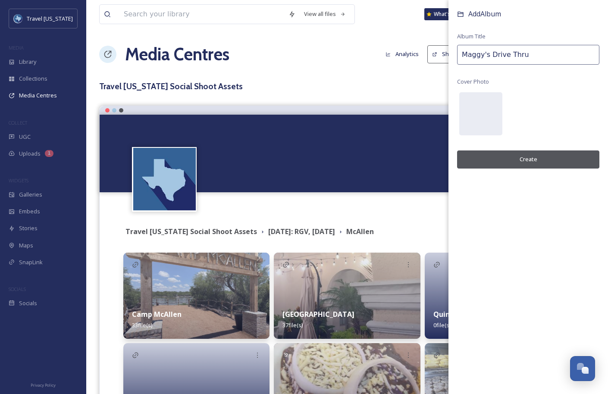
type input "Maggy's Drive Thru"
click at [531, 155] on button "Create" at bounding box center [528, 159] width 142 height 18
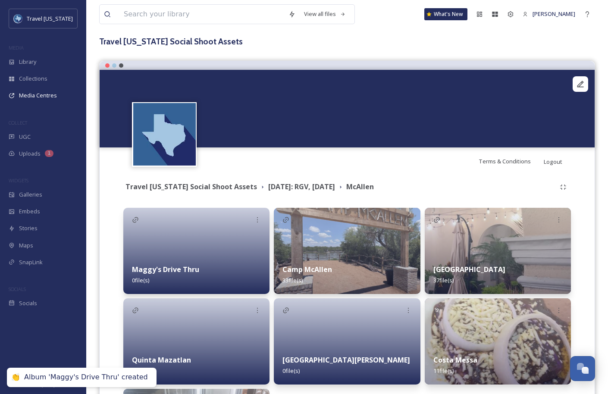
scroll to position [56, 0]
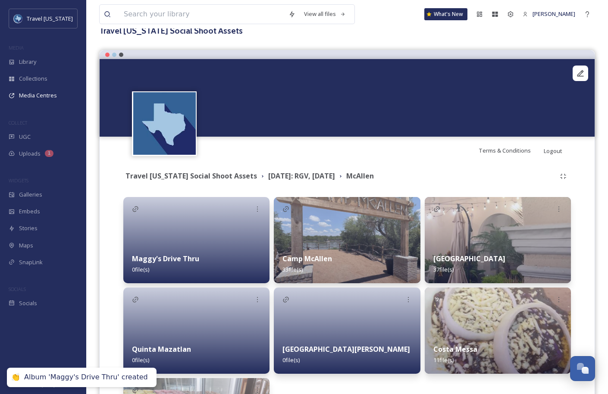
click at [224, 258] on div "Maggy's Drive Thru 0 file(s)" at bounding box center [196, 264] width 146 height 38
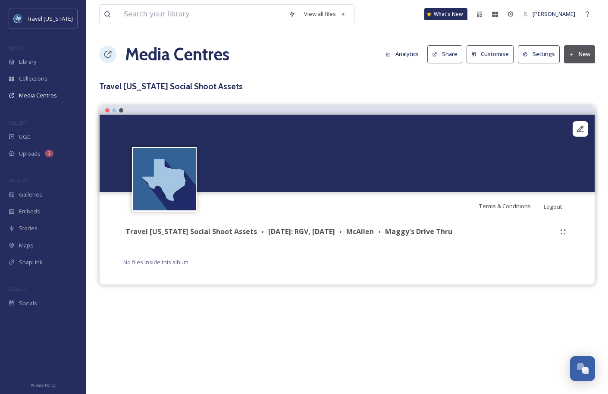
click at [578, 50] on button "New" at bounding box center [579, 54] width 31 height 18
click at [577, 71] on span "Add Files" at bounding box center [573, 74] width 23 height 8
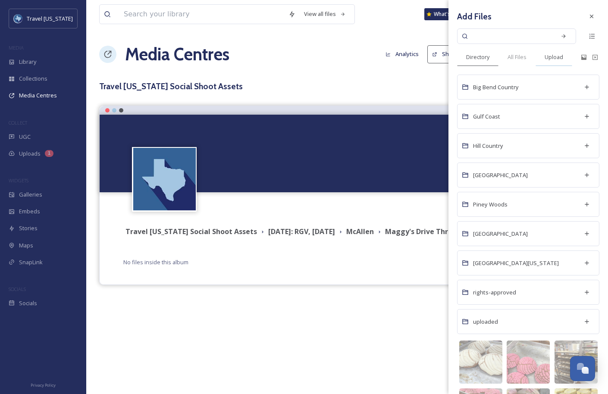
click at [557, 58] on span "Upload" at bounding box center [553, 57] width 19 height 8
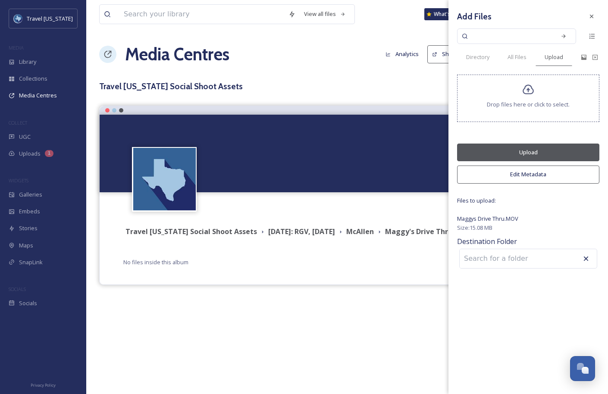
click at [539, 149] on button "Upload" at bounding box center [528, 153] width 142 height 18
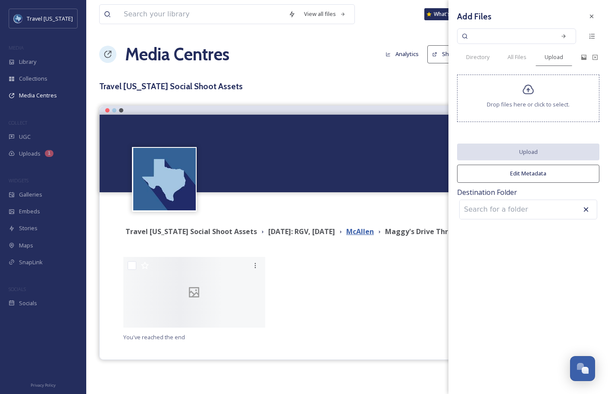
click at [374, 231] on strong "McAllen" at bounding box center [360, 231] width 28 height 9
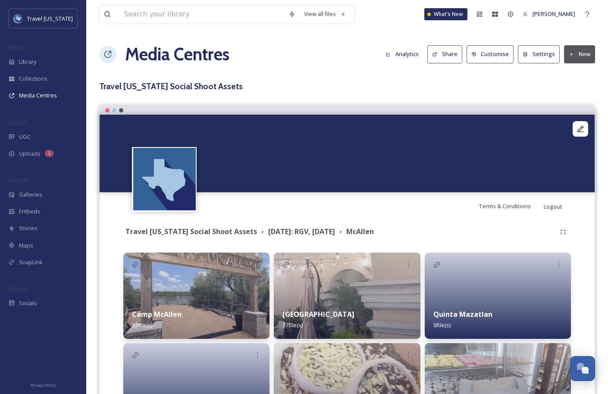
click at [578, 54] on button "New" at bounding box center [579, 54] width 31 height 18
click at [574, 91] on span "Add Album" at bounding box center [576, 91] width 28 height 8
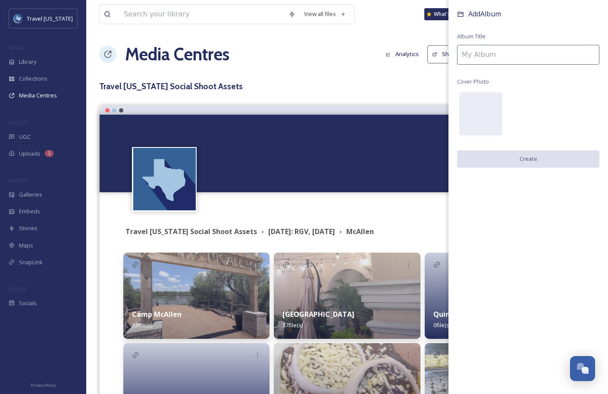
click at [488, 62] on input at bounding box center [528, 55] width 142 height 20
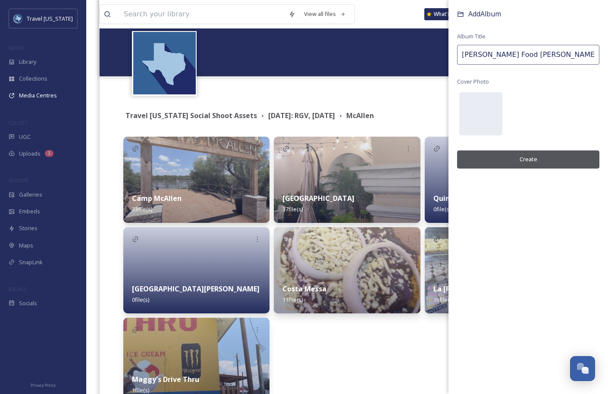
scroll to position [117, 0]
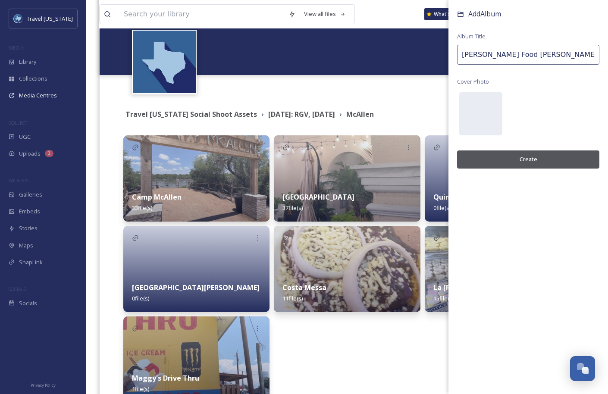
type input "[PERSON_NAME] Food [PERSON_NAME]"
click at [534, 159] on button "Create" at bounding box center [528, 159] width 142 height 18
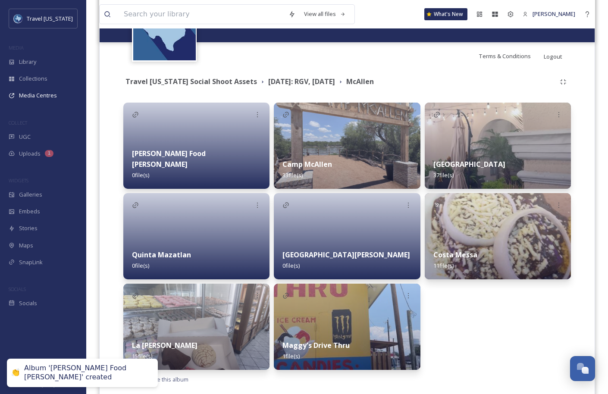
scroll to position [155, 0]
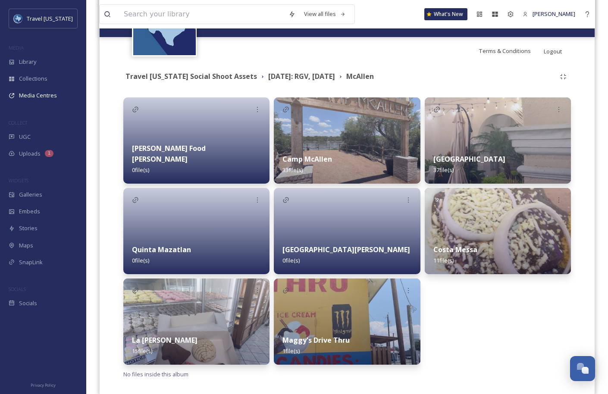
click at [204, 140] on div at bounding box center [196, 140] width 146 height 86
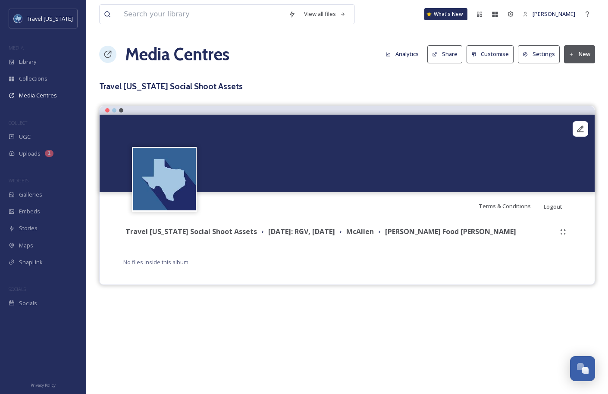
click at [579, 59] on button "New" at bounding box center [579, 54] width 31 height 18
click at [575, 75] on span "Add Files" at bounding box center [573, 74] width 23 height 8
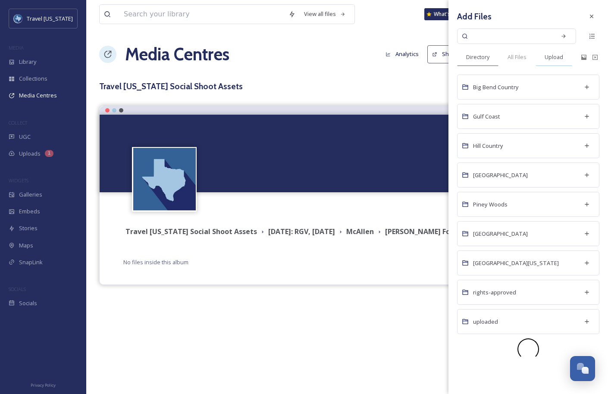
click at [556, 59] on span "Upload" at bounding box center [553, 57] width 19 height 8
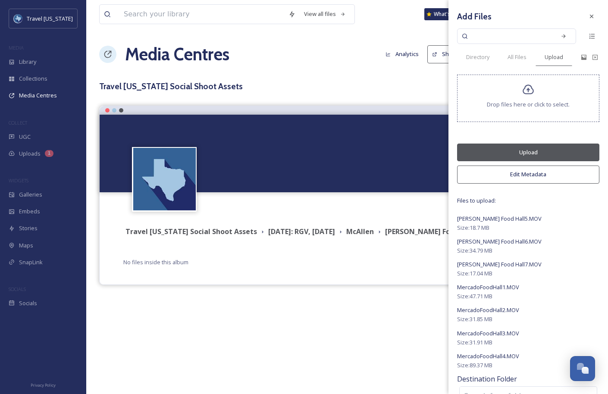
click at [535, 155] on button "Upload" at bounding box center [528, 153] width 142 height 18
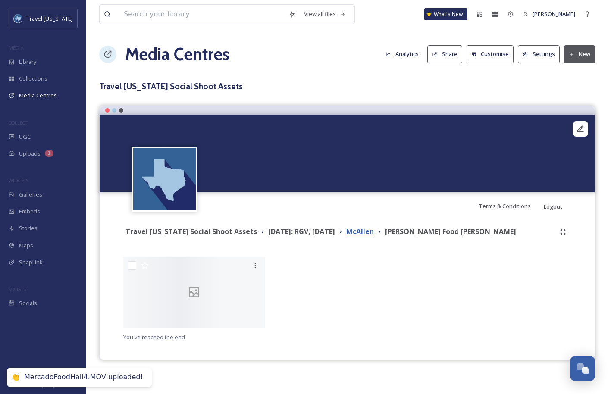
click at [374, 232] on strong "McAllen" at bounding box center [360, 231] width 28 height 9
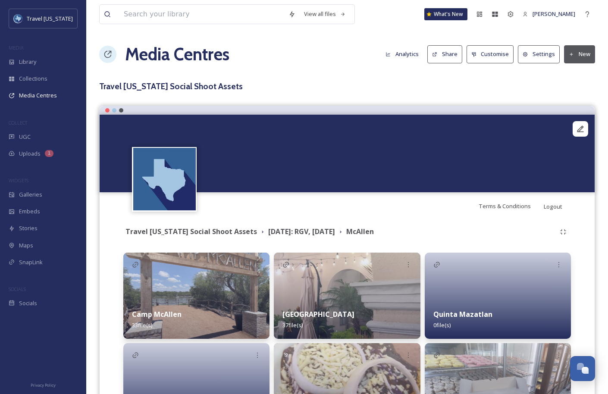
click at [570, 55] on icon at bounding box center [571, 55] width 6 height 6
drag, startPoint x: 565, startPoint y: 81, endPoint x: 566, endPoint y: 94, distance: 13.4
click at [566, 94] on div "Add Files Add Album" at bounding box center [575, 83] width 37 height 34
click at [566, 94] on span "Add Album" at bounding box center [576, 91] width 28 height 8
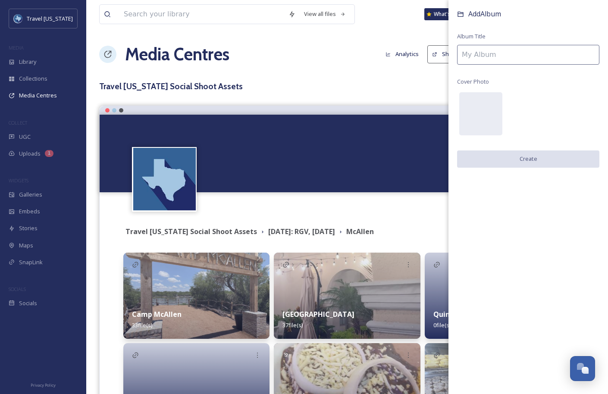
click at [469, 59] on input at bounding box center [528, 55] width 142 height 20
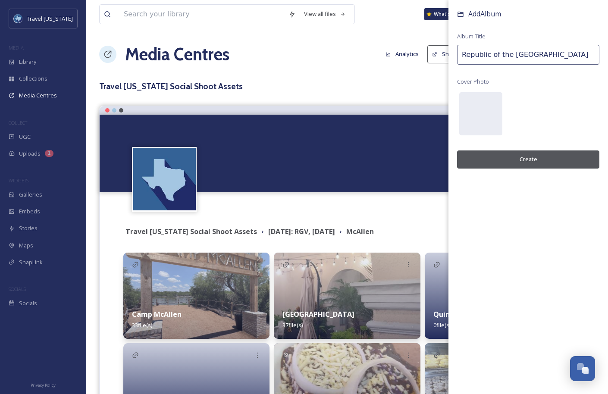
type input "Republic of the [GEOGRAPHIC_DATA]"
click at [535, 159] on button "Create" at bounding box center [528, 159] width 142 height 18
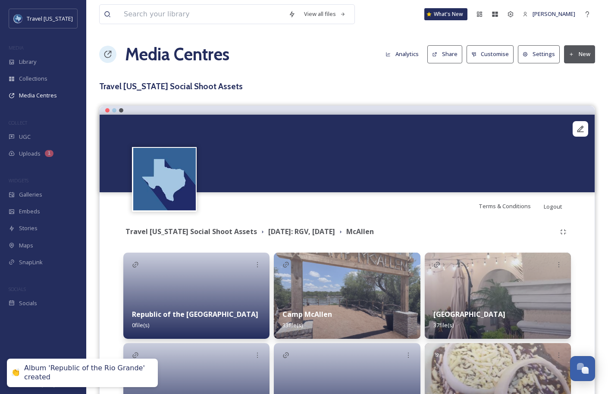
scroll to position [45, 0]
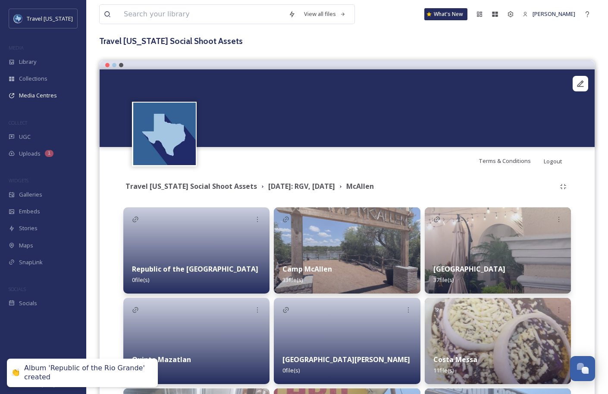
click at [211, 249] on div at bounding box center [196, 250] width 146 height 86
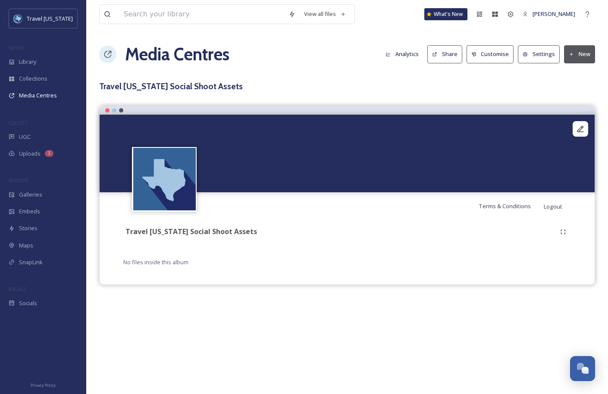
click at [568, 56] on icon at bounding box center [571, 55] width 6 height 6
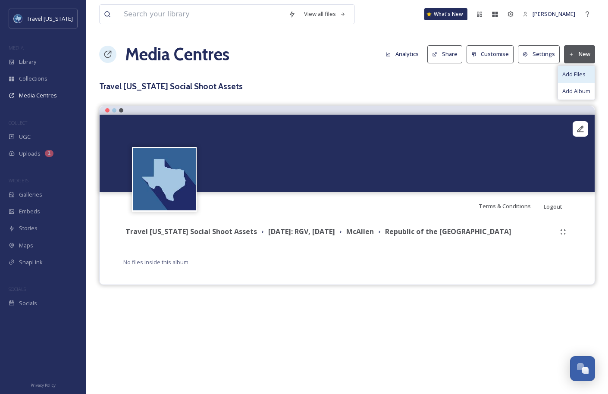
click at [573, 75] on span "Add Files" at bounding box center [573, 74] width 23 height 8
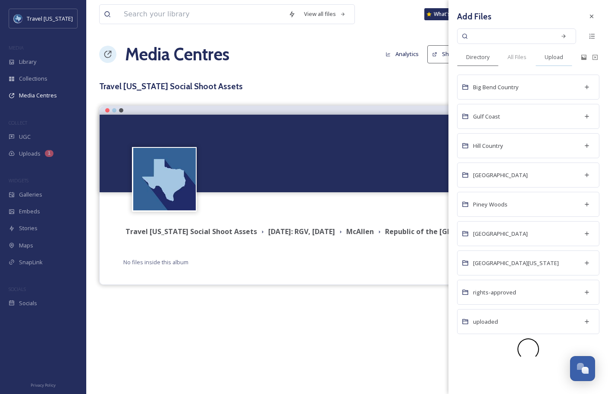
click at [553, 58] on span "Upload" at bounding box center [553, 57] width 19 height 8
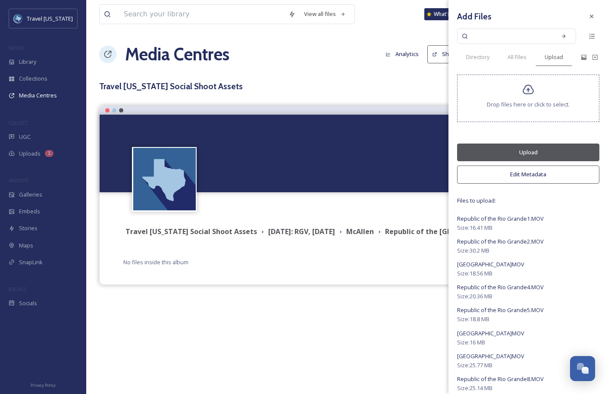
click at [547, 129] on div "Add Files Directory All Files Upload Drop files here or click to select. Upload…" at bounding box center [527, 265] width 159 height 531
click at [546, 149] on button "Upload" at bounding box center [528, 153] width 142 height 18
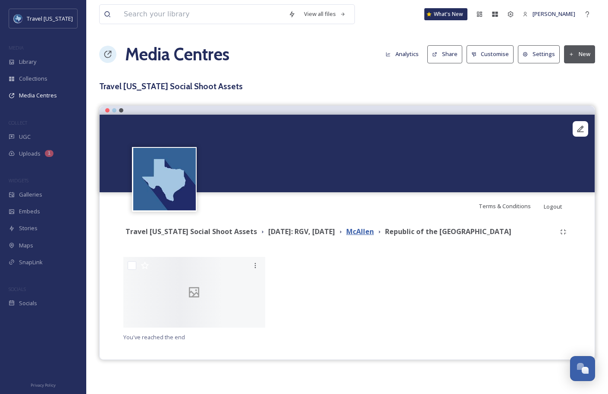
click at [374, 229] on strong "McAllen" at bounding box center [360, 231] width 28 height 9
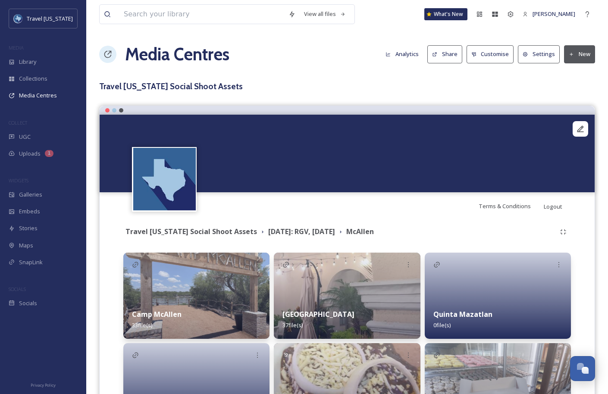
click at [575, 56] on button "New" at bounding box center [579, 54] width 31 height 18
click at [574, 94] on span "Add Album" at bounding box center [576, 91] width 28 height 8
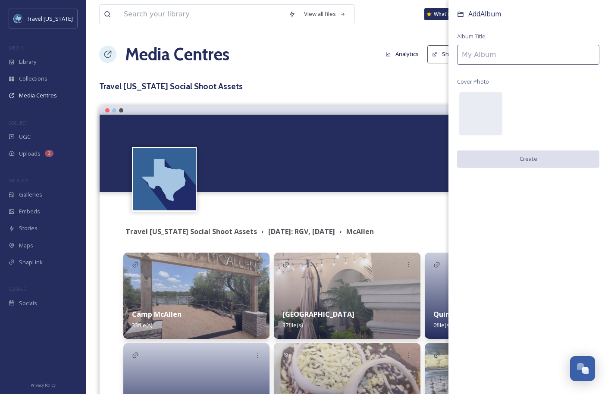
click at [509, 54] on input at bounding box center [528, 55] width 142 height 20
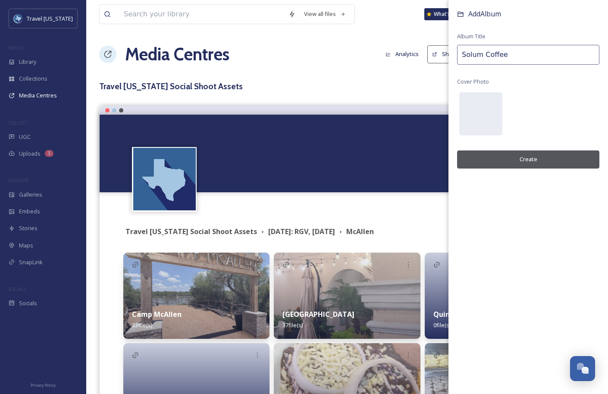
type input "Solum Coffee"
click at [543, 161] on button "Create" at bounding box center [528, 159] width 142 height 18
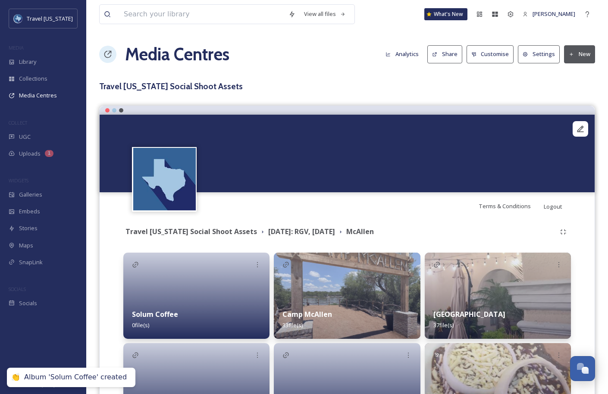
click at [198, 300] on div at bounding box center [196, 296] width 146 height 86
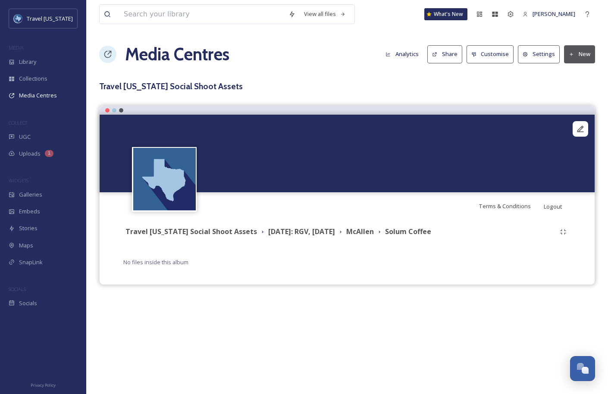
click at [589, 42] on div "Media Centres Analytics Share Customise Settings New" at bounding box center [347, 54] width 496 height 26
click at [585, 56] on button "New" at bounding box center [579, 54] width 31 height 18
click at [578, 73] on span "Add Files" at bounding box center [573, 74] width 23 height 8
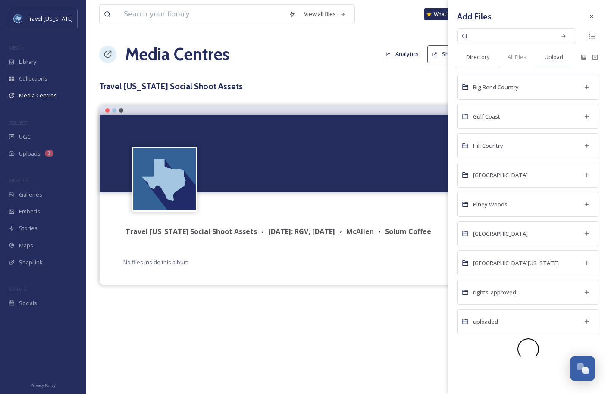
click at [559, 54] on span "Upload" at bounding box center [553, 57] width 19 height 8
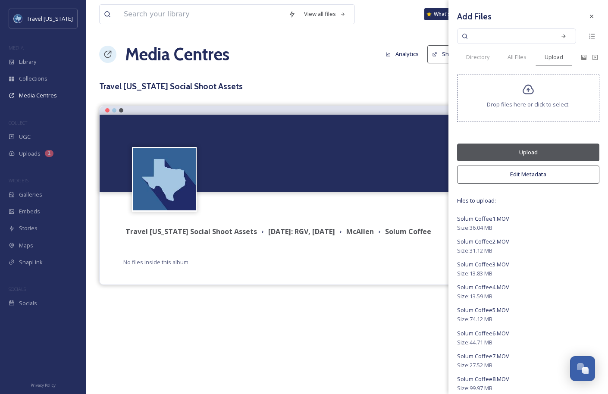
click at [540, 158] on button "Upload" at bounding box center [528, 153] width 142 height 18
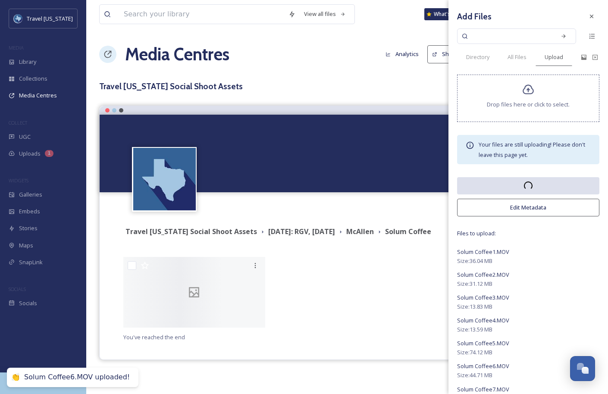
click at [381, 206] on div "Terms & Conditions Logout" at bounding box center [347, 206] width 495 height 28
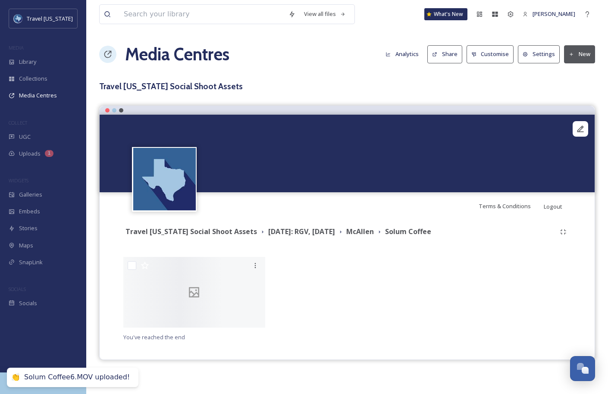
click at [396, 207] on div "Terms & Conditions Logout" at bounding box center [347, 206] width 495 height 28
click at [388, 224] on div "Travel [US_STATE] Social Shoot Assets [DATE]: RGV, [DATE][PERSON_NAME] [PERSON_…" at bounding box center [346, 232] width 447 height 16
click at [374, 227] on strong "McAllen" at bounding box center [360, 231] width 28 height 9
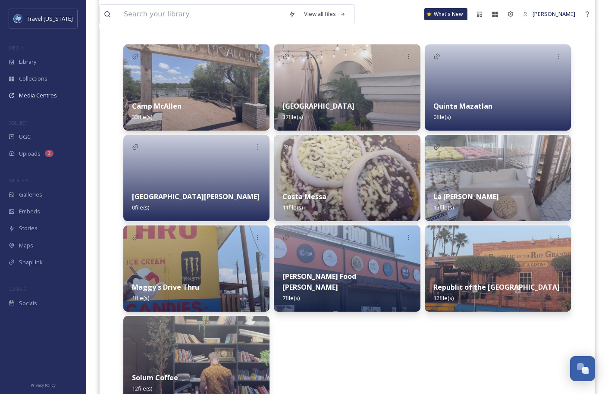
scroll to position [215, 0]
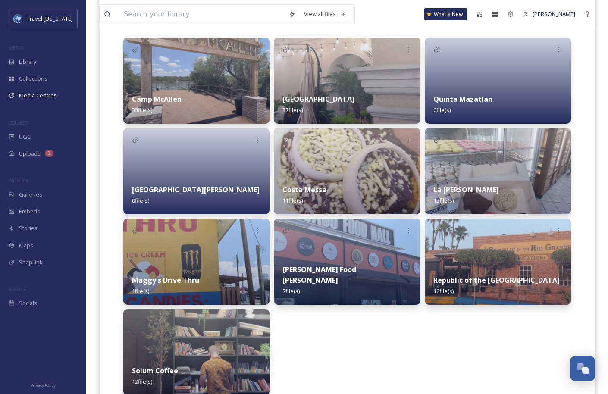
click at [488, 90] on div "Quinta Mazatlan 0 file(s)" at bounding box center [498, 104] width 146 height 38
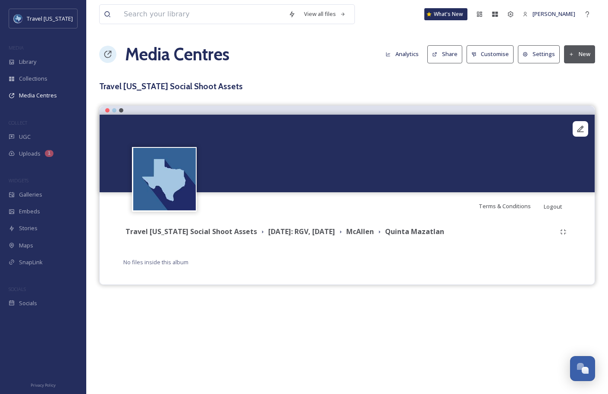
click at [577, 52] on button "New" at bounding box center [579, 54] width 31 height 18
click at [573, 76] on span "Add Files" at bounding box center [573, 74] width 23 height 8
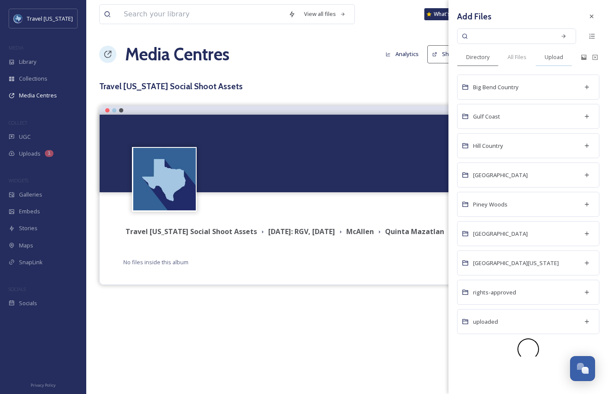
click at [554, 60] on span "Upload" at bounding box center [553, 57] width 19 height 8
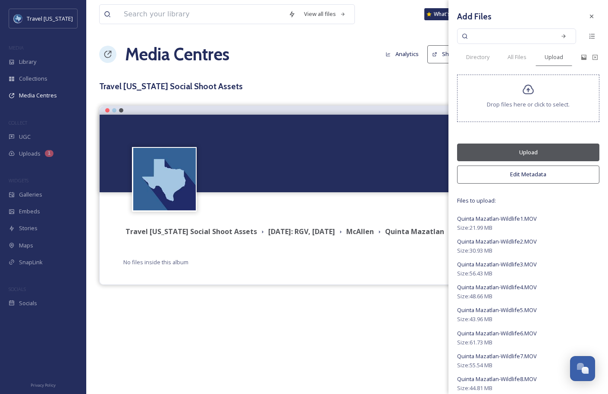
click at [531, 149] on button "Upload" at bounding box center [528, 153] width 142 height 18
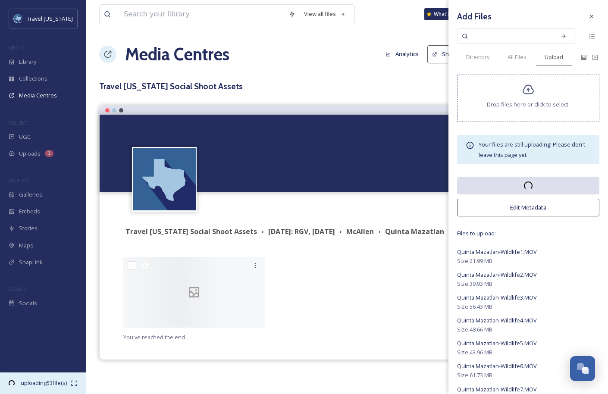
click at [53, 380] on span "uploading 53 file(s)" at bounding box center [44, 383] width 54 height 8
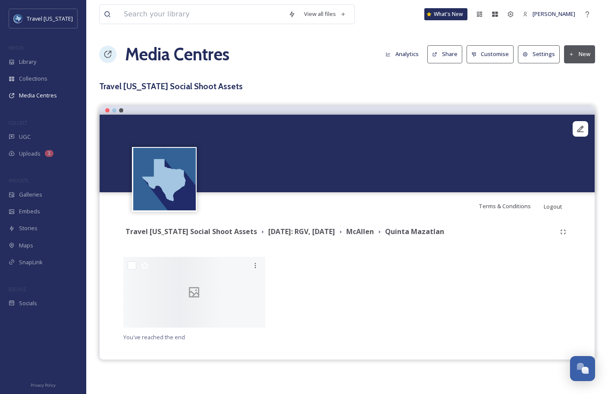
scroll to position [26, 0]
click at [374, 227] on strong "McAllen" at bounding box center [360, 231] width 28 height 9
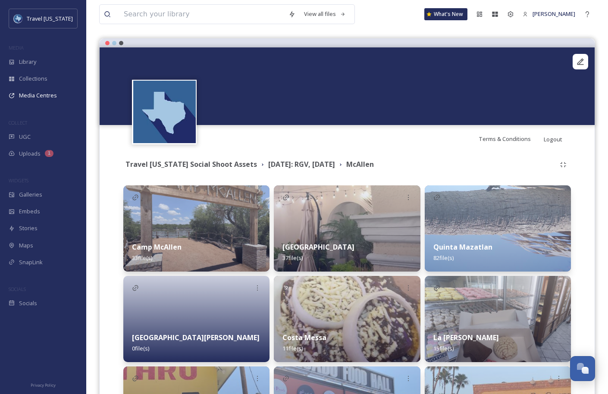
scroll to position [124, 0]
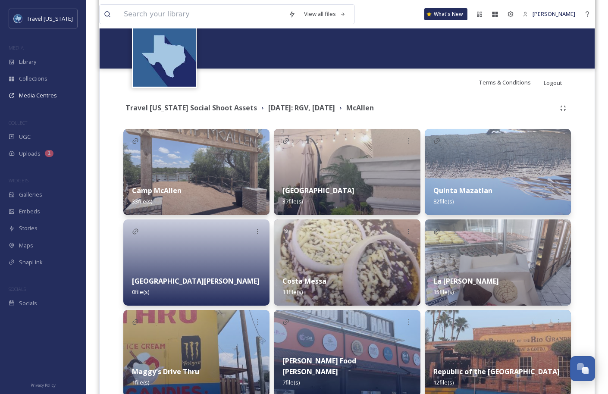
click at [219, 258] on div at bounding box center [196, 262] width 146 height 86
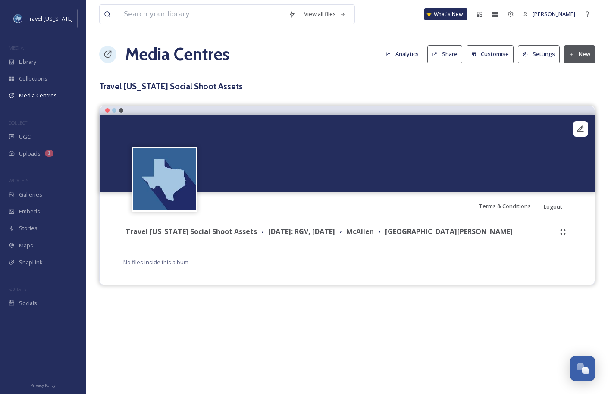
click at [576, 55] on button "New" at bounding box center [579, 54] width 31 height 18
click at [579, 76] on span "Add Files" at bounding box center [573, 74] width 23 height 8
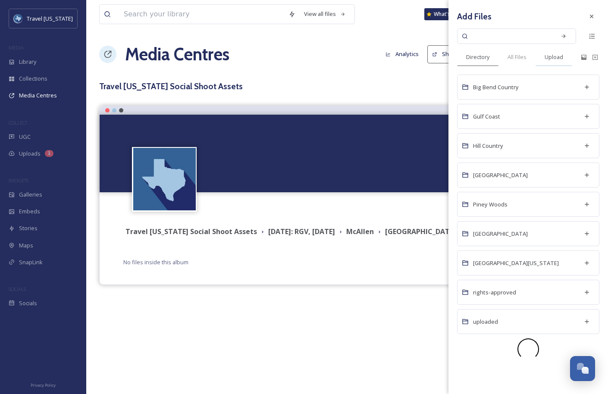
click at [557, 63] on div "Upload" at bounding box center [553, 57] width 37 height 18
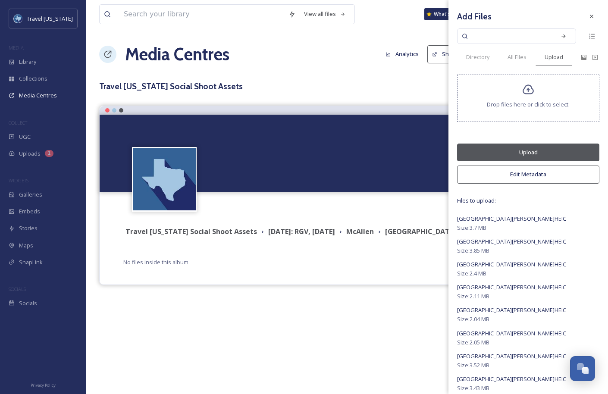
click at [553, 153] on button "Upload" at bounding box center [528, 153] width 142 height 18
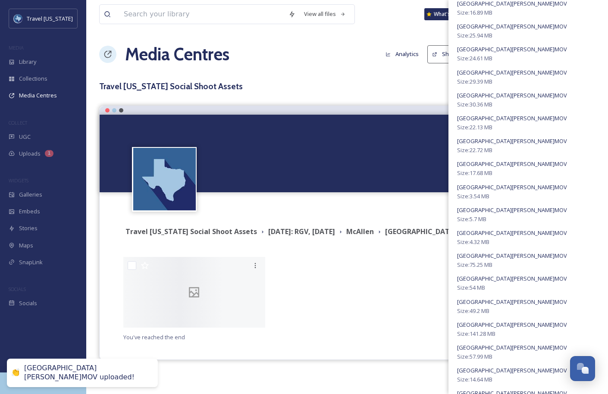
scroll to position [1225, 0]
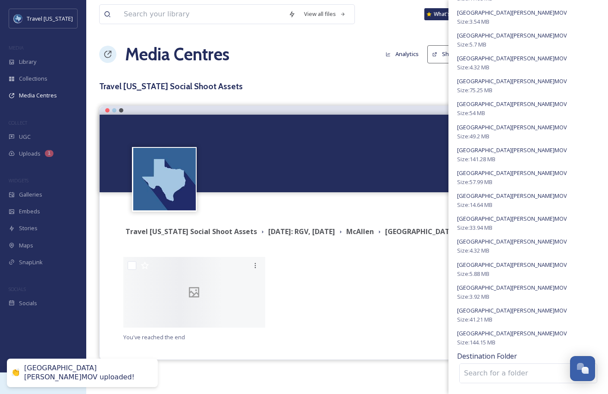
click at [50, 388] on div "uploading 1 file(s)" at bounding box center [43, 383] width 86 height 22
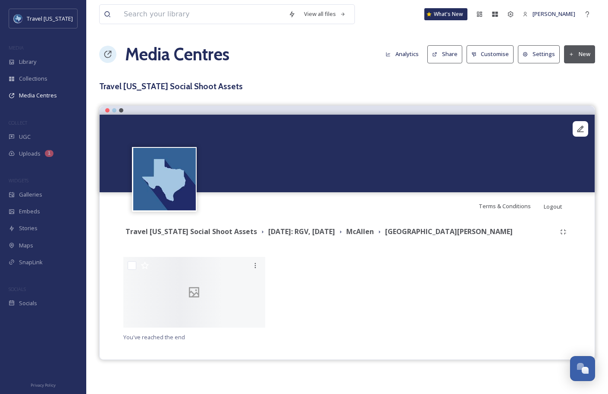
click at [387, 226] on div "Travel [US_STATE] Social Shoot Assets [DATE]: RGV, [DATE][PERSON_NAME] [GEOGRAP…" at bounding box center [346, 232] width 447 height 16
click at [374, 229] on strong "McAllen" at bounding box center [360, 231] width 28 height 9
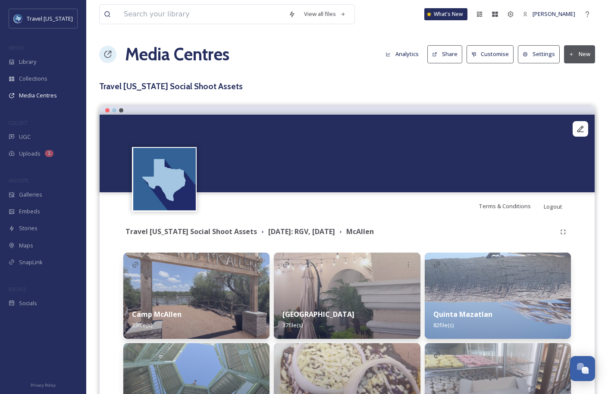
click at [295, 238] on div "Travel [US_STATE] Social Shoot Assets [DATE]: RGV, [DATE][PERSON_NAME]" at bounding box center [346, 232] width 447 height 16
click at [328, 229] on strong "[DATE]: RGV, [DATE]" at bounding box center [301, 231] width 67 height 9
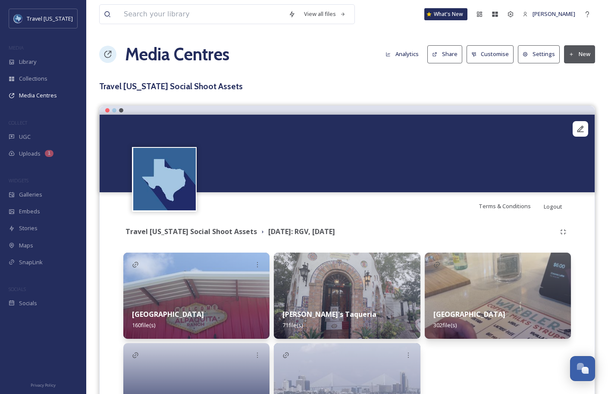
scroll to position [117, 0]
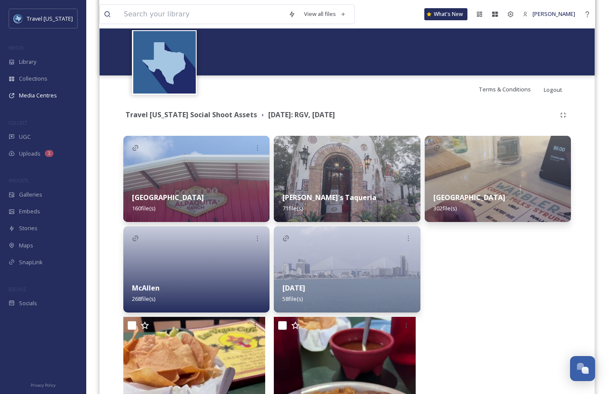
click at [335, 182] on img at bounding box center [347, 179] width 146 height 86
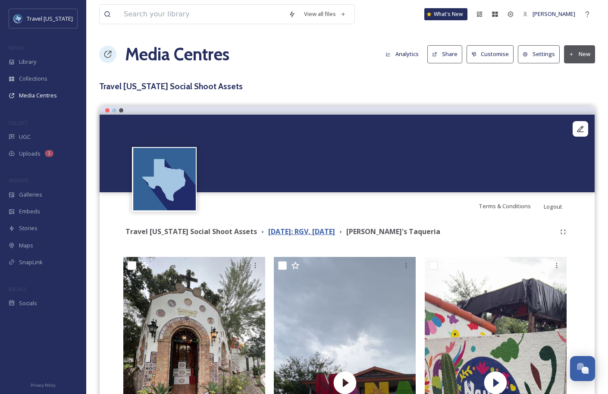
click at [321, 227] on strong "[DATE]: RGV, [DATE]" at bounding box center [301, 231] width 67 height 9
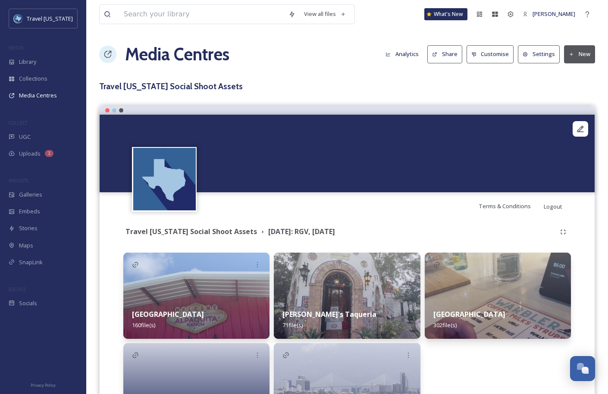
click at [371, 300] on img at bounding box center [347, 296] width 146 height 86
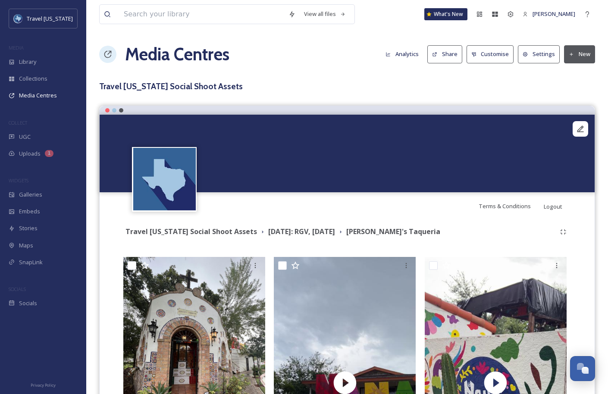
click at [484, 52] on button "Customise" at bounding box center [489, 54] width 47 height 18
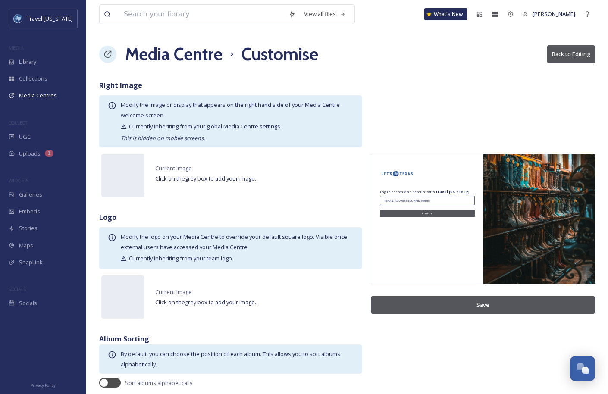
click at [563, 54] on button "Back to Editing" at bounding box center [571, 54] width 48 height 18
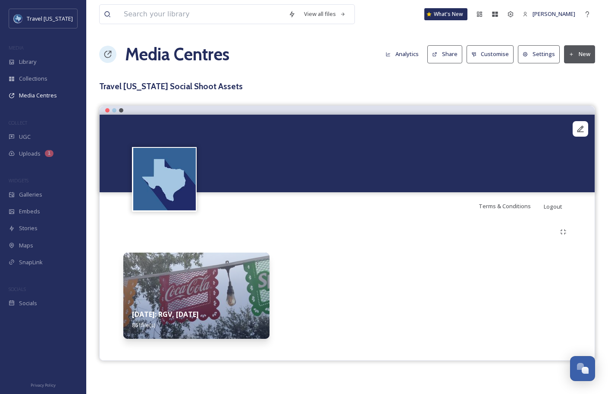
click at [242, 278] on img at bounding box center [196, 296] width 146 height 86
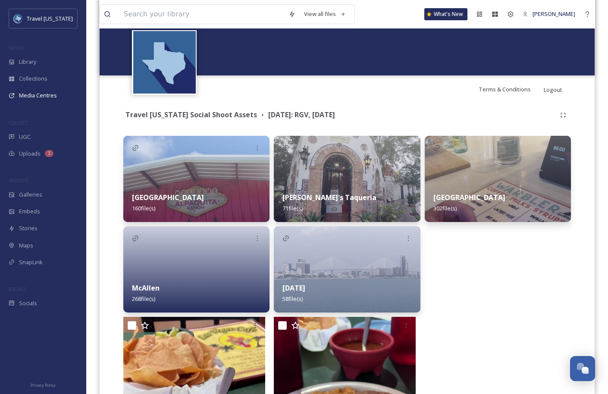
scroll to position [123, 0]
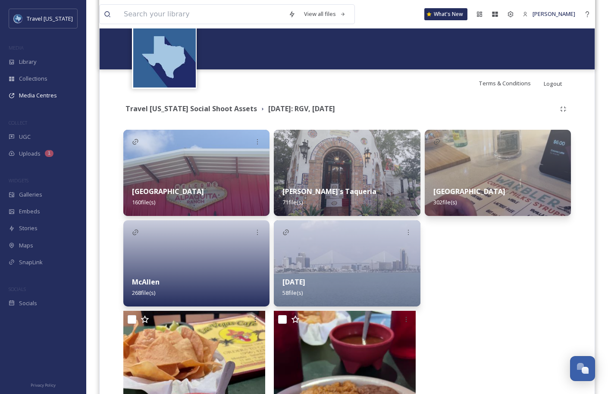
click at [333, 176] on img at bounding box center [347, 173] width 146 height 86
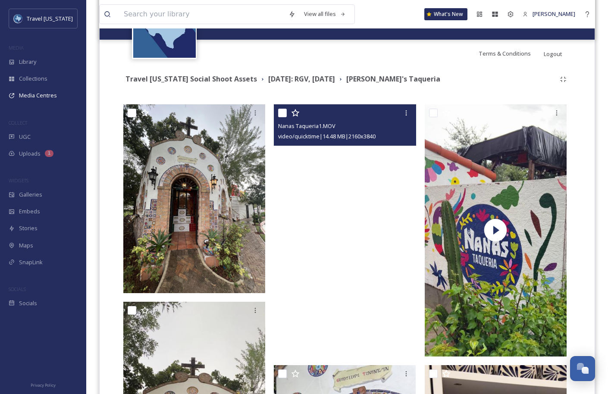
scroll to position [160, 0]
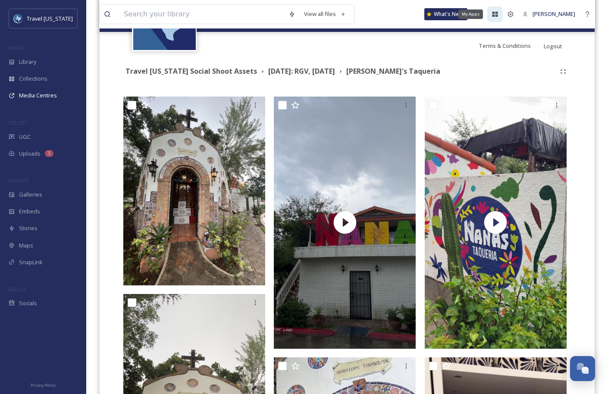
click at [498, 12] on icon at bounding box center [495, 14] width 6 height 5
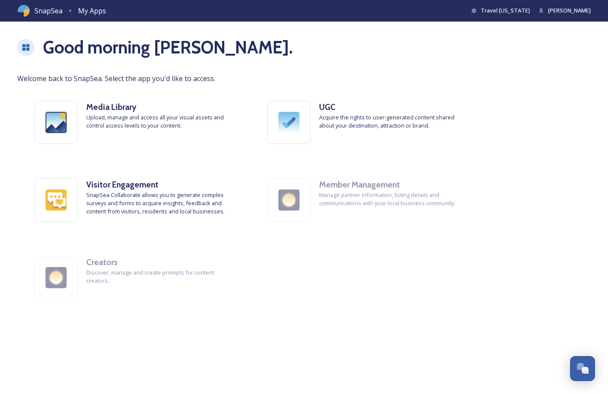
click at [78, 14] on span "My Apps" at bounding box center [92, 10] width 28 height 9
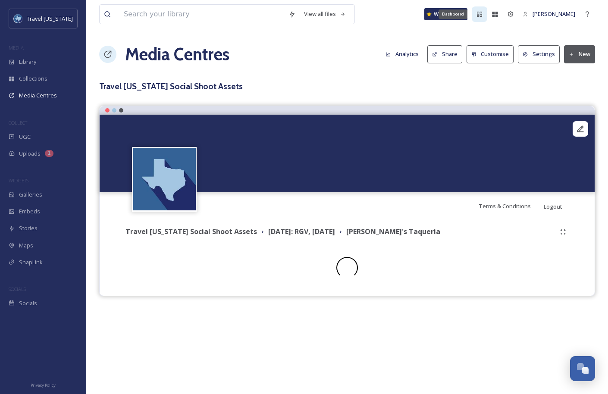
click at [483, 17] on icon at bounding box center [479, 14] width 7 height 7
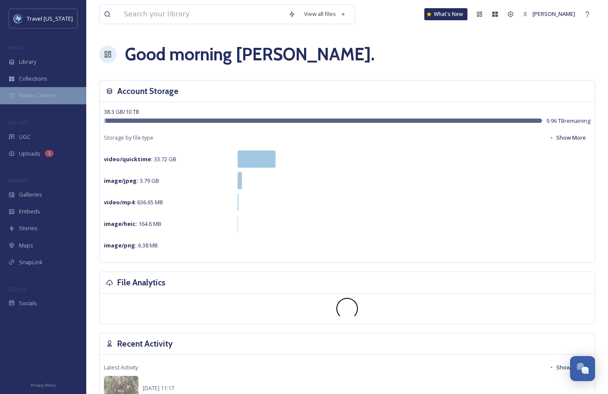
click at [42, 88] on div "Media Centres" at bounding box center [43, 95] width 86 height 17
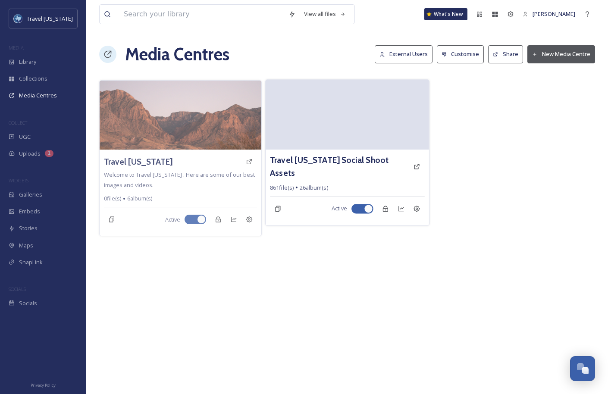
click at [327, 133] on video at bounding box center [346, 115] width 163 height 70
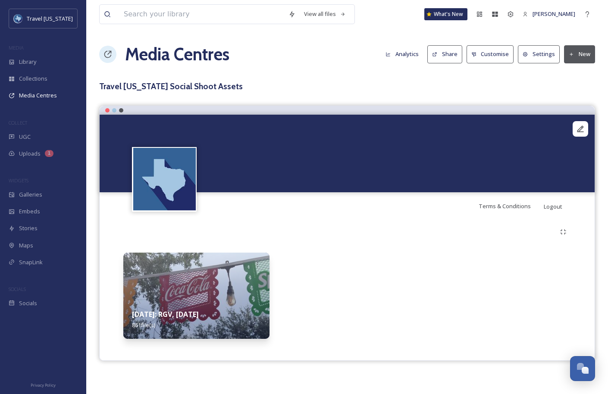
click at [193, 300] on img at bounding box center [196, 296] width 146 height 86
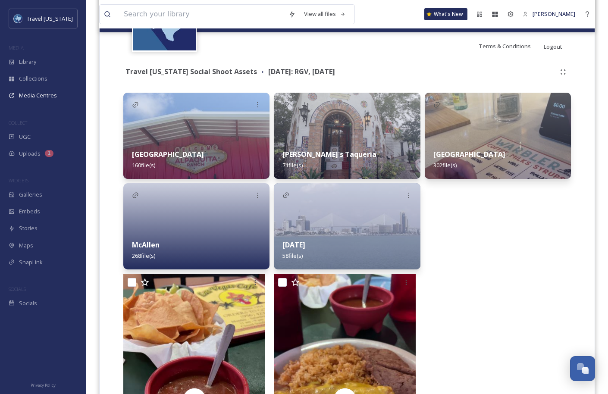
scroll to position [173, 0]
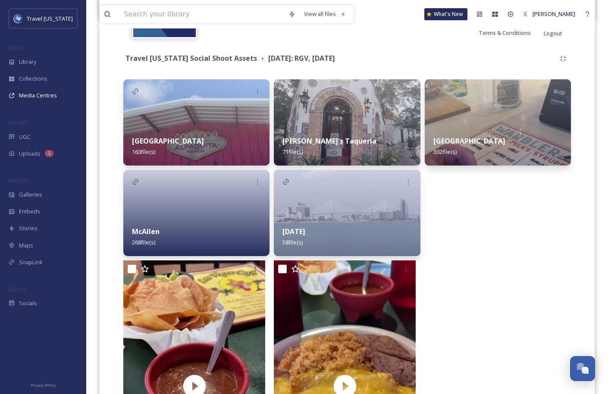
click at [321, 119] on img at bounding box center [347, 122] width 146 height 86
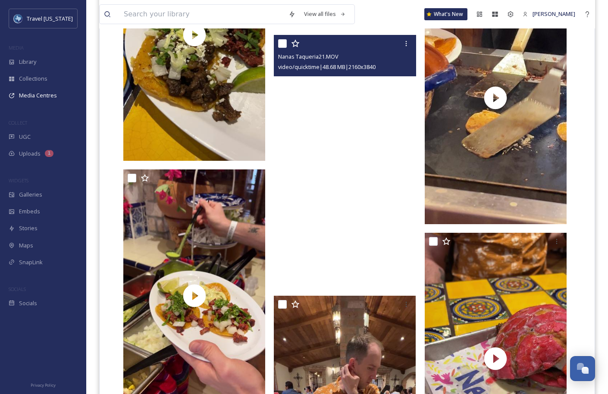
scroll to position [2122, 0]
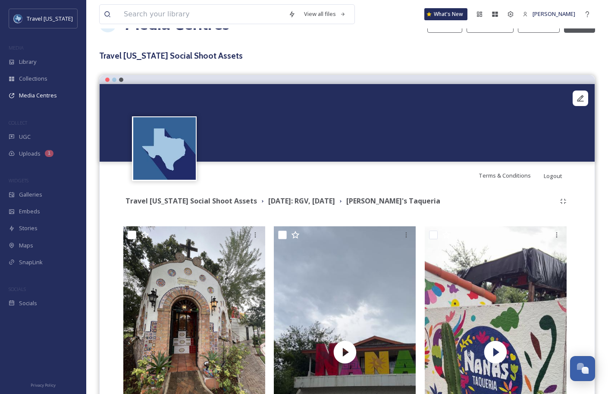
scroll to position [0, 0]
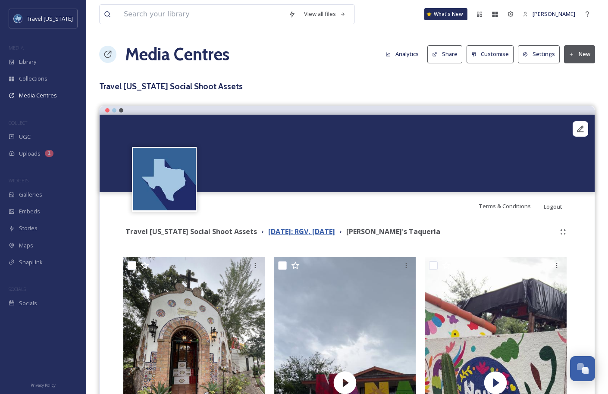
click at [335, 230] on strong "[DATE]: RGV, [DATE]" at bounding box center [301, 231] width 67 height 9
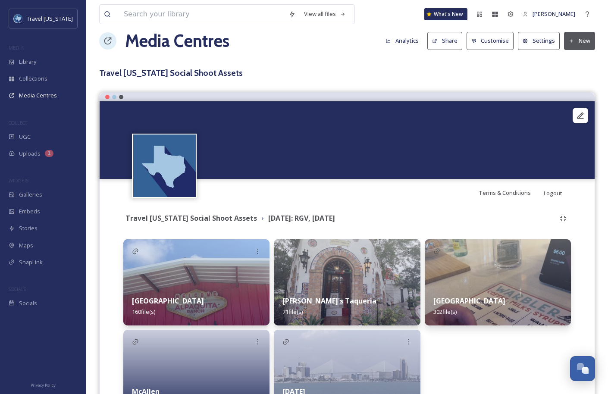
scroll to position [14, 0]
click at [577, 43] on button "New" at bounding box center [579, 40] width 31 height 18
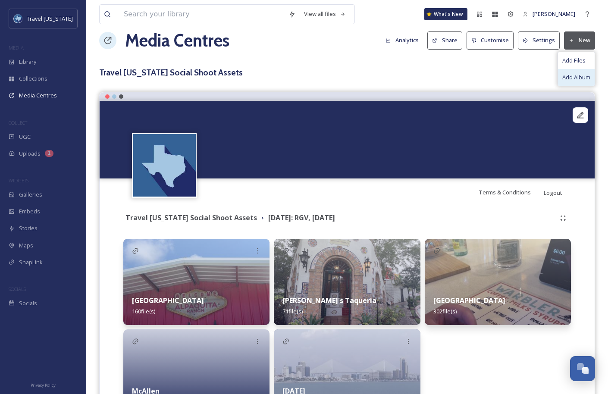
click at [575, 75] on span "Add Album" at bounding box center [576, 77] width 28 height 8
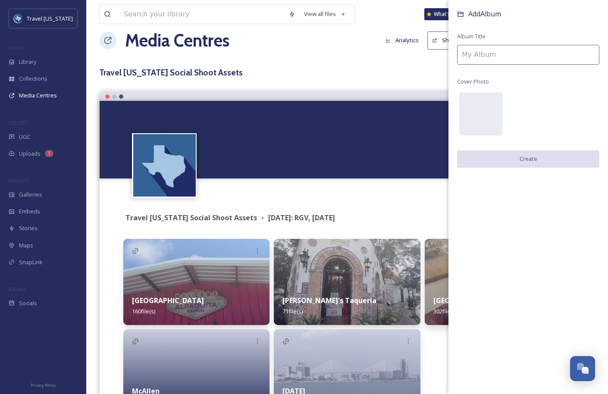
click at [475, 50] on input at bounding box center [528, 55] width 142 height 20
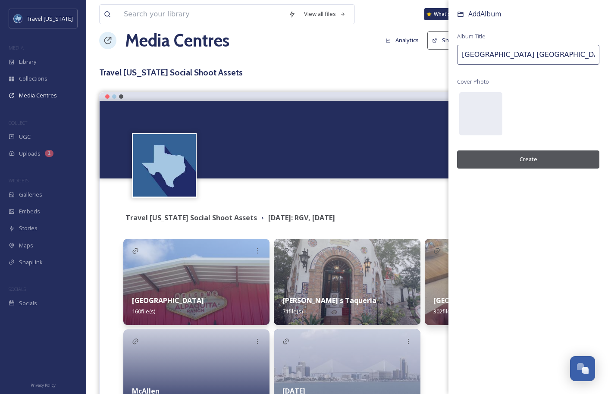
type input "[GEOGRAPHIC_DATA] [GEOGRAPHIC_DATA]"
click at [520, 155] on button "Create" at bounding box center [528, 159] width 142 height 18
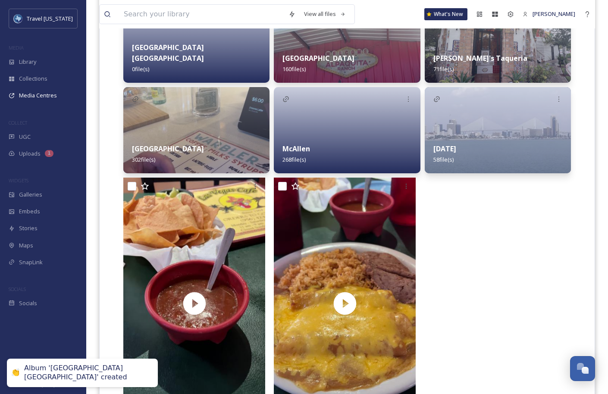
scroll to position [258, 0]
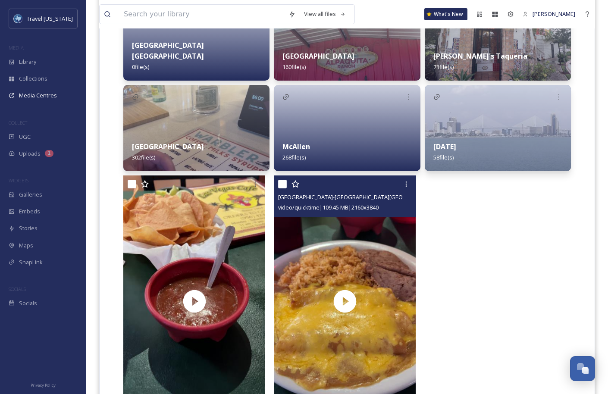
click at [279, 180] on input "checkbox" at bounding box center [282, 184] width 9 height 9
checkbox input "true"
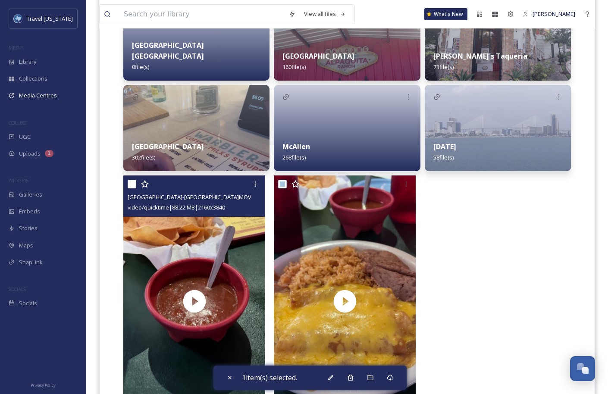
click at [132, 180] on input "checkbox" at bounding box center [132, 184] width 9 height 9
checkbox input "true"
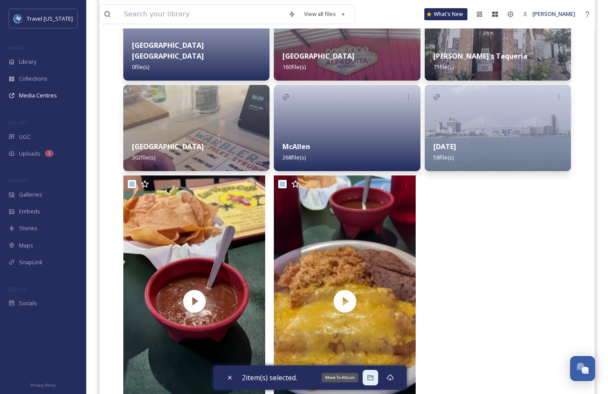
click at [368, 376] on div "Move To Album" at bounding box center [370, 378] width 16 height 16
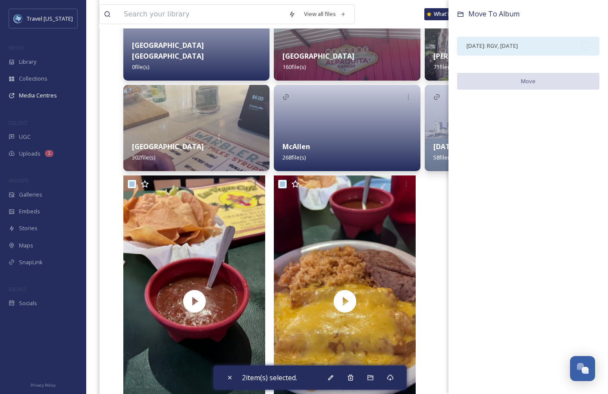
click at [505, 50] on div "[DATE]: RGV, [DATE]" at bounding box center [528, 46] width 142 height 19
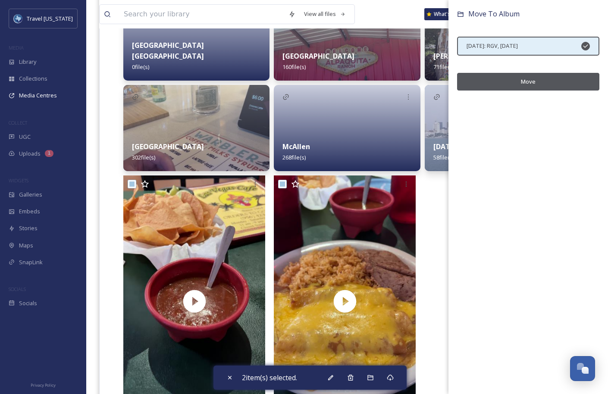
click at [537, 79] on button "Move" at bounding box center [528, 82] width 142 height 18
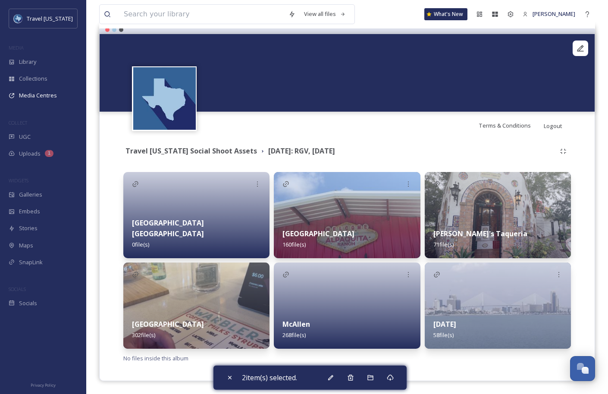
scroll to position [81, 0]
click at [285, 151] on strong "[DATE]: RGV, [DATE]" at bounding box center [301, 150] width 67 height 9
click at [226, 150] on strong "Travel [US_STATE] Social Shoot Assets" at bounding box center [190, 150] width 131 height 9
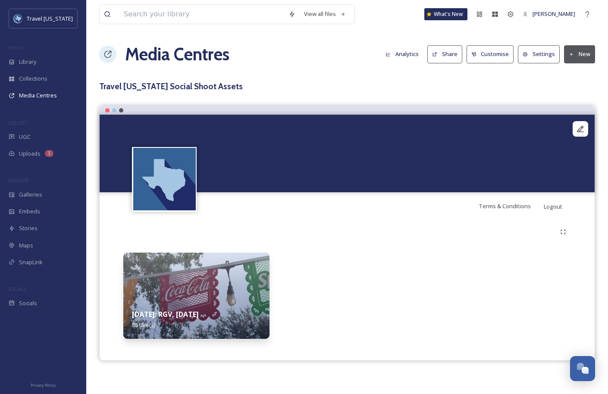
click at [218, 284] on img at bounding box center [196, 296] width 146 height 86
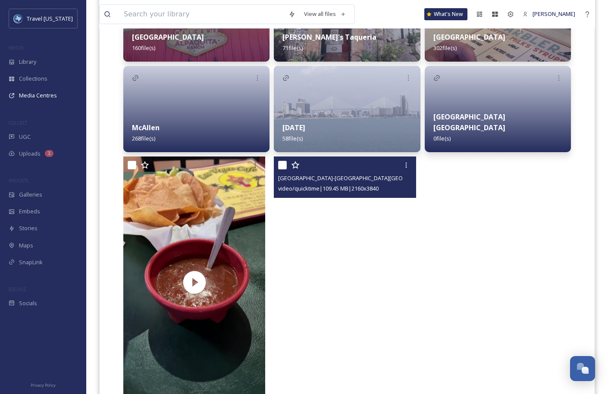
scroll to position [294, 0]
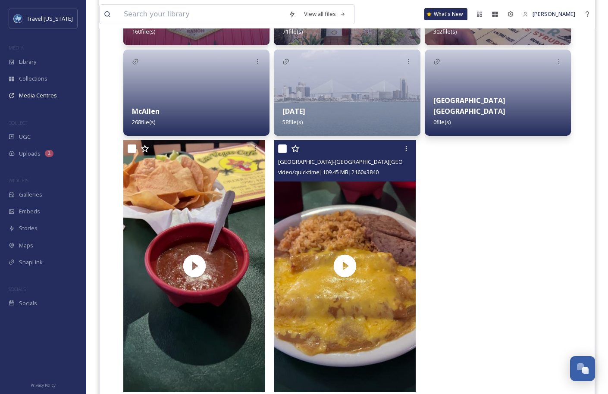
click at [280, 152] on input "checkbox" at bounding box center [282, 148] width 9 height 9
checkbox input "true"
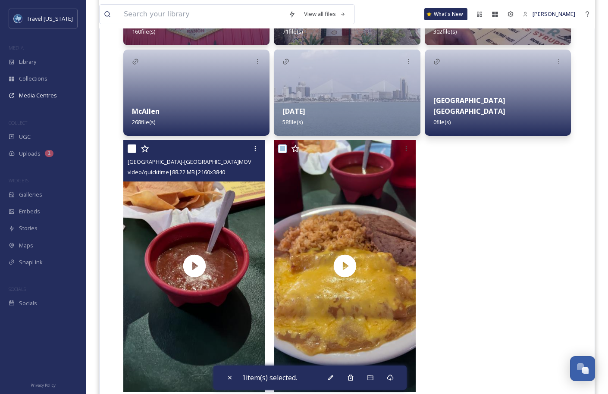
click at [133, 148] on input "checkbox" at bounding box center [132, 148] width 9 height 9
checkbox input "true"
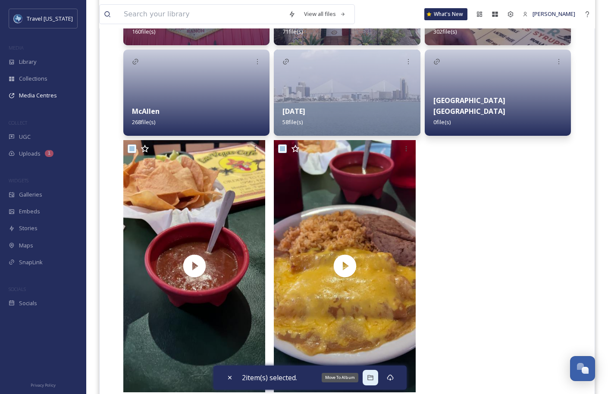
click at [368, 379] on div "Move To Album" at bounding box center [370, 378] width 16 height 16
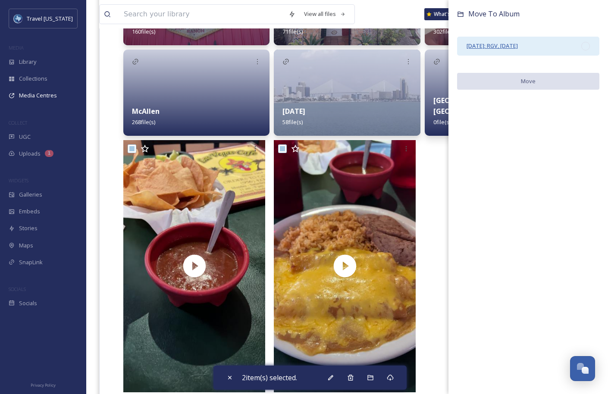
click at [518, 47] on span "[DATE]: RGV, [DATE]" at bounding box center [491, 46] width 51 height 8
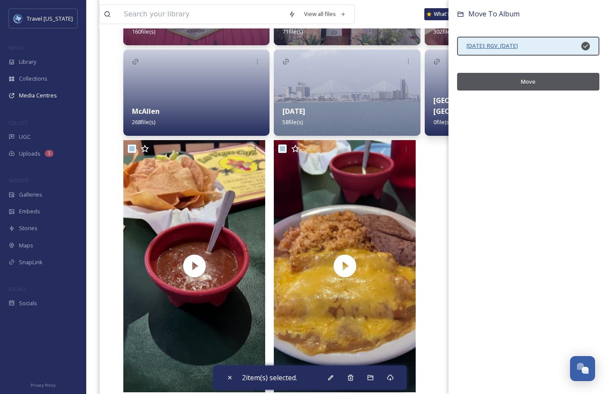
click at [518, 47] on span "[DATE]: RGV, [DATE]" at bounding box center [491, 46] width 51 height 8
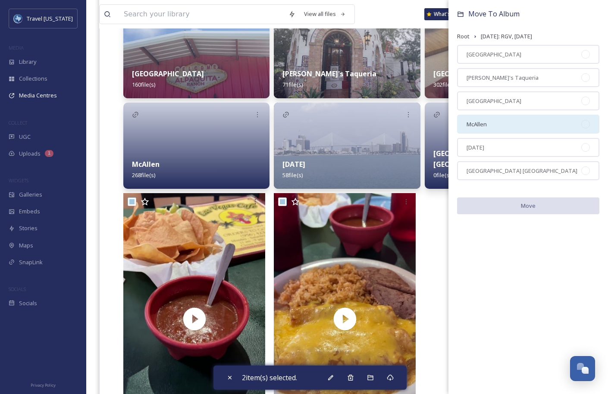
scroll to position [229, 0]
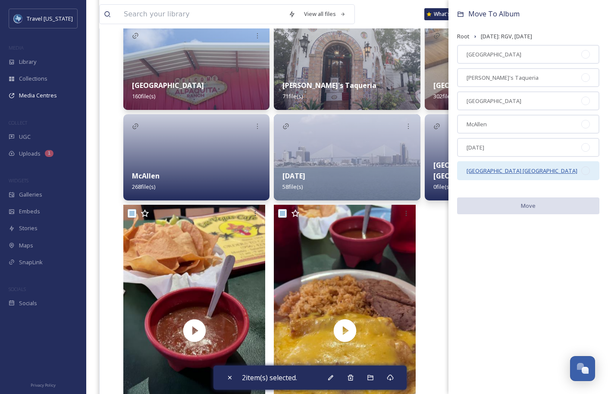
click at [506, 171] on span "[GEOGRAPHIC_DATA] [GEOGRAPHIC_DATA]" at bounding box center [521, 171] width 111 height 8
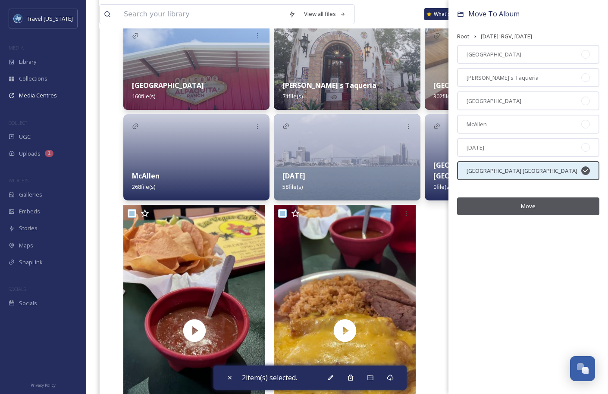
click at [509, 202] on button "Move" at bounding box center [528, 206] width 142 height 18
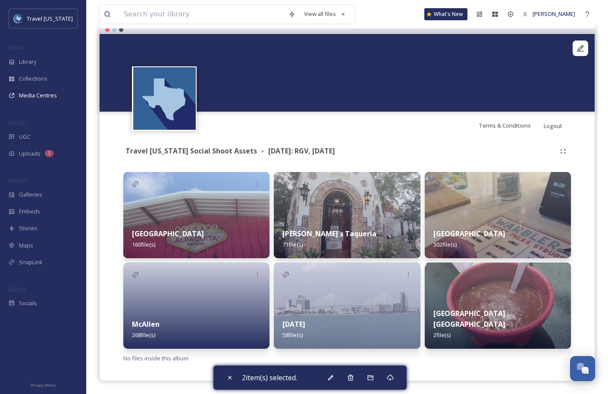
scroll to position [81, 0]
click at [403, 142] on div "Travel [US_STATE] Social Shoot Assets [DATE]: RGV, [DATE] Alpaquita Ranch 160 f…" at bounding box center [347, 253] width 482 height 228
click at [422, 261] on div "Alpaquita Ranch 160 file(s) McAllen 268 file(s) [PERSON_NAME]'s Taqueria 71 fil…" at bounding box center [346, 260] width 447 height 177
click at [181, 309] on div at bounding box center [196, 305] width 146 height 86
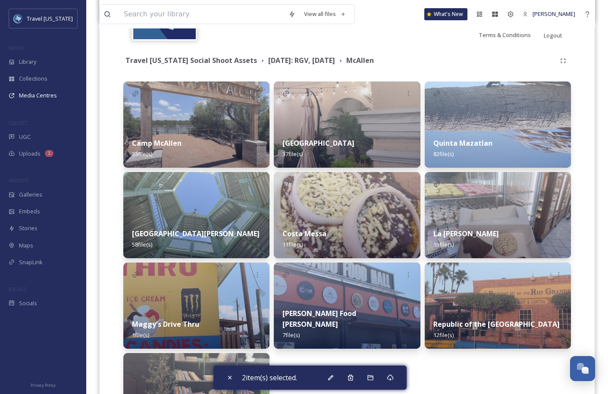
scroll to position [171, 0]
click at [203, 213] on img at bounding box center [196, 215] width 146 height 86
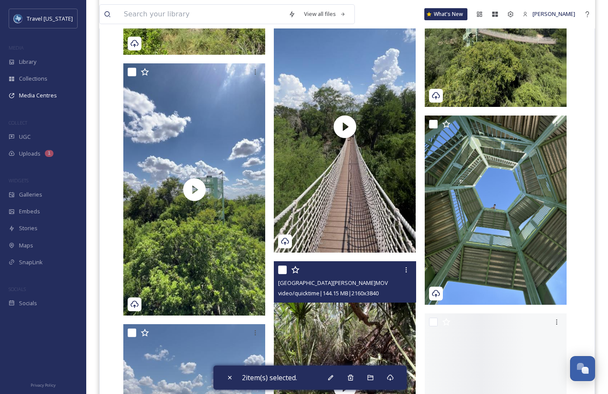
scroll to position [981, 0]
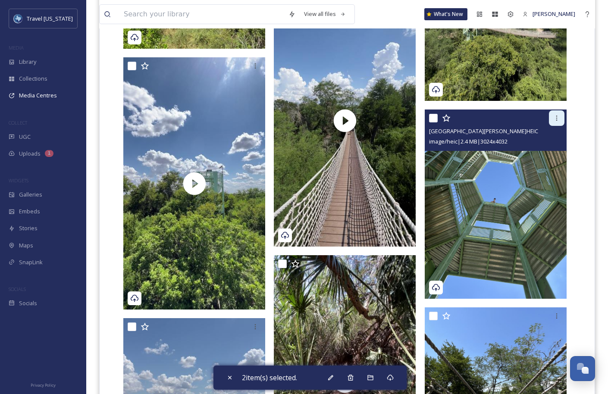
click at [555, 117] on icon at bounding box center [556, 118] width 7 height 7
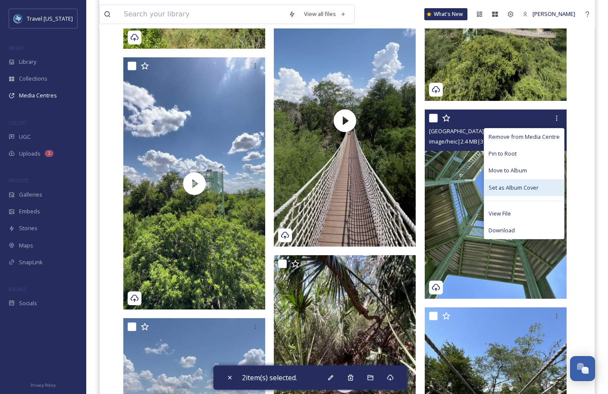
click at [541, 185] on div "Set as Album Cover" at bounding box center [524, 187] width 80 height 17
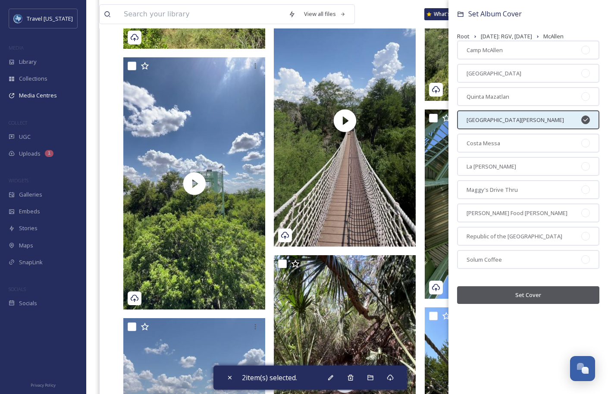
click at [515, 289] on button "Set Cover" at bounding box center [528, 295] width 142 height 18
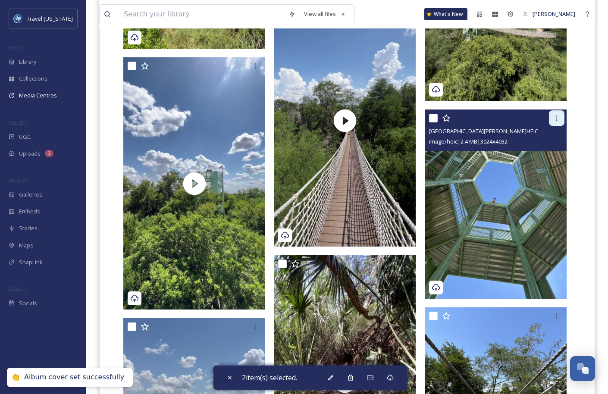
click at [554, 115] on icon at bounding box center [556, 118] width 7 height 7
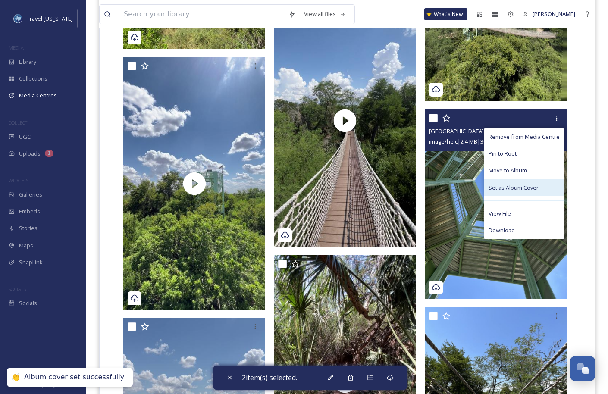
click at [538, 187] on span "Set as Album Cover" at bounding box center [513, 188] width 50 height 8
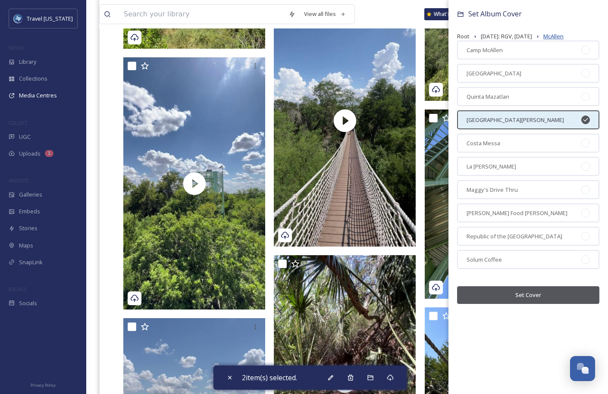
click at [563, 36] on span "McAllen" at bounding box center [553, 36] width 20 height 8
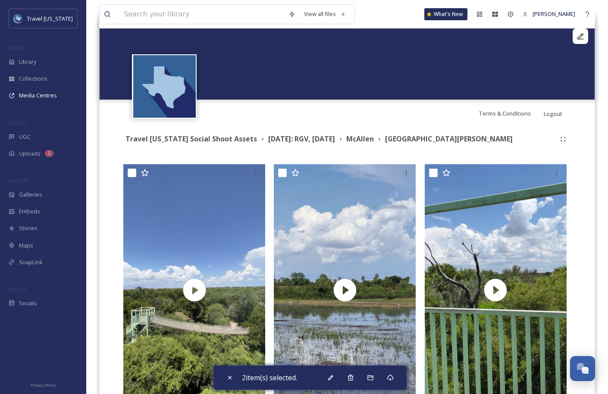
scroll to position [0, 0]
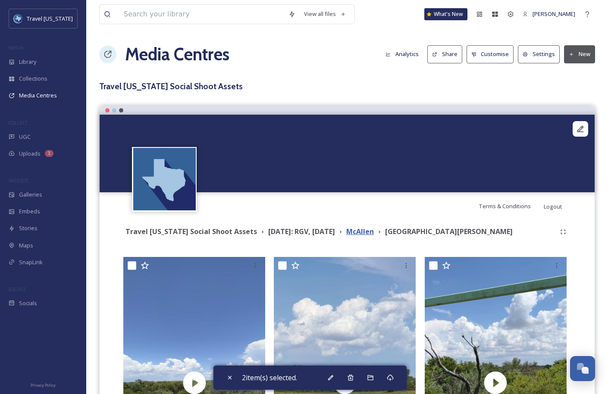
click at [374, 231] on strong "McAllen" at bounding box center [360, 231] width 28 height 9
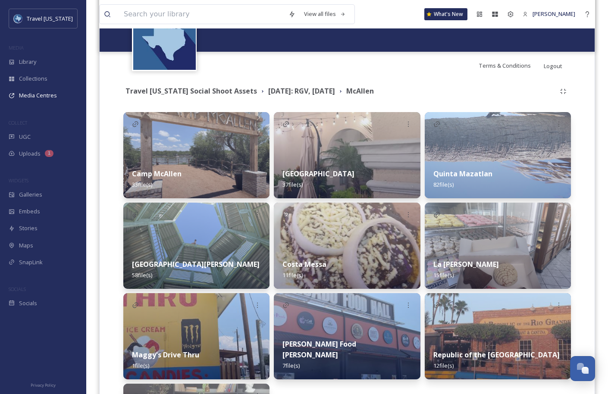
scroll to position [208, 0]
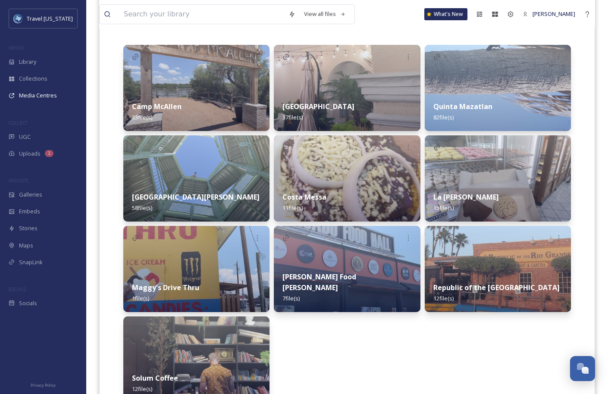
click at [368, 272] on img at bounding box center [347, 269] width 146 height 86
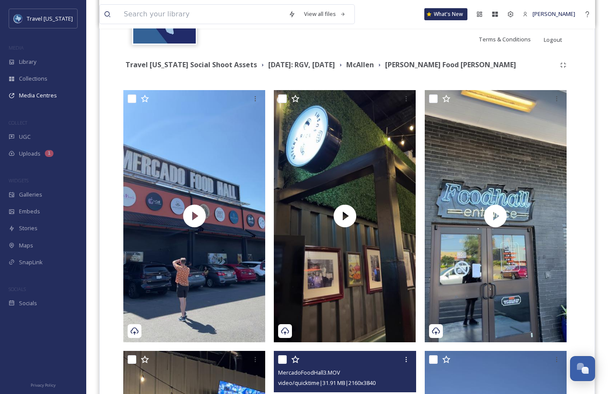
scroll to position [148, 0]
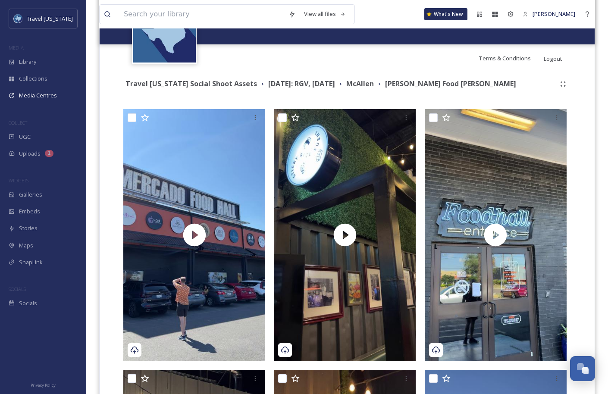
click at [383, 90] on div "Travel [US_STATE] Social Shoot Assets [DATE]: RGV, [DATE][PERSON_NAME] [PERSON_…" at bounding box center [346, 84] width 447 height 16
click at [374, 86] on strong "McAllen" at bounding box center [360, 83] width 28 height 9
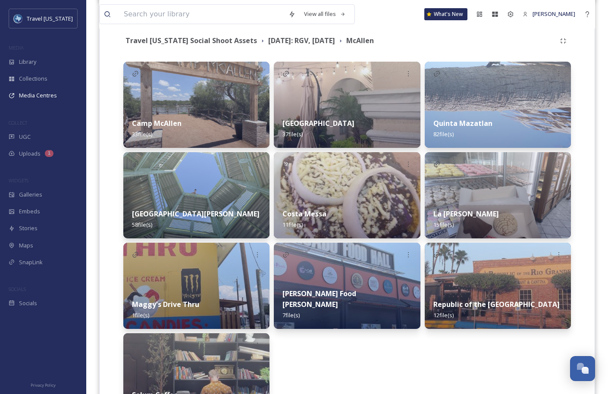
scroll to position [240, 0]
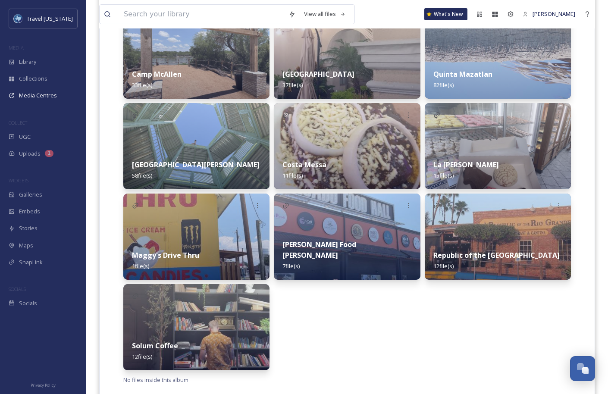
click at [273, 244] on div "Camp McAllen 33 file(s) [GEOGRAPHIC_DATA][PERSON_NAME] 58 file(s) Maggy's Drive…" at bounding box center [346, 191] width 447 height 358
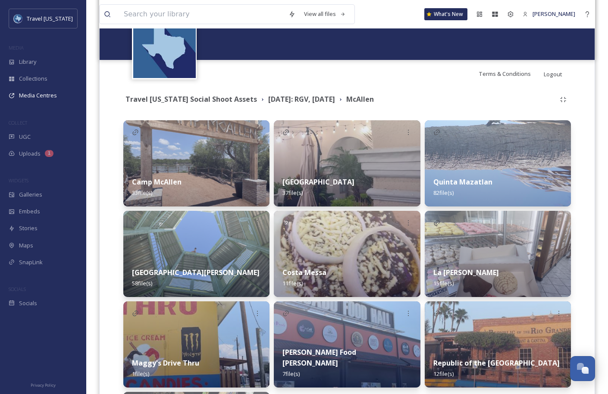
scroll to position [132, 0]
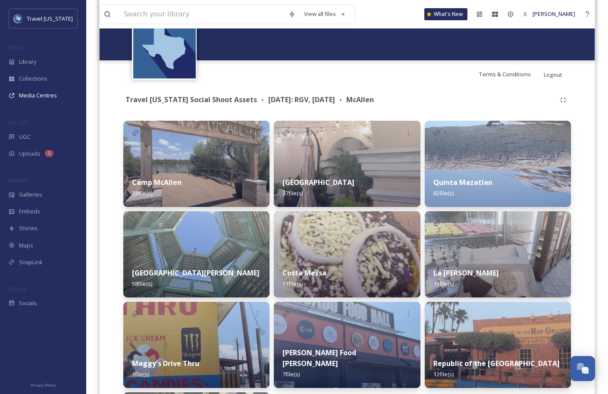
click at [521, 182] on div "Quinta Mazatlan 82 file(s)" at bounding box center [498, 188] width 146 height 38
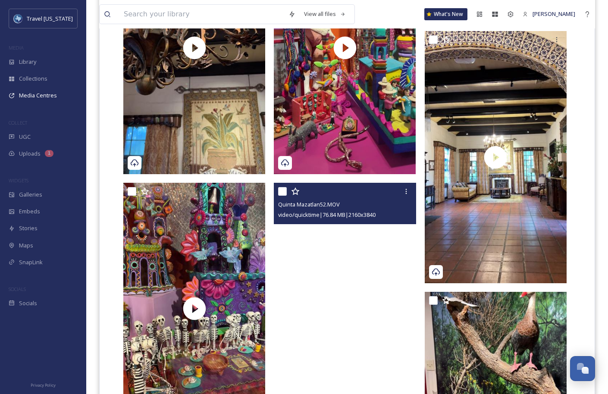
scroll to position [4672, 0]
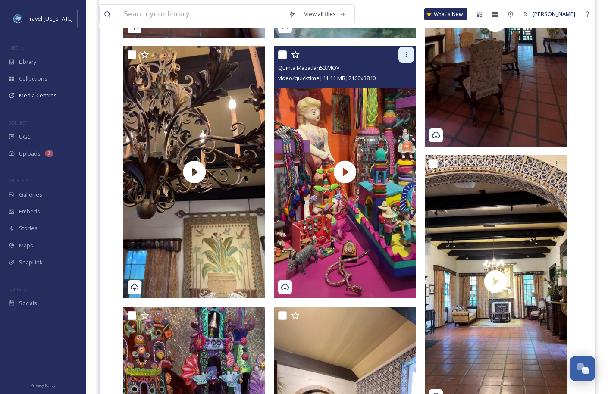
click at [406, 53] on icon at bounding box center [406, 54] width 7 height 7
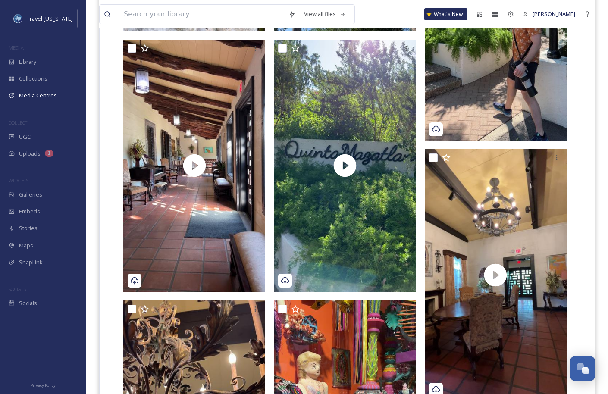
scroll to position [4375, 0]
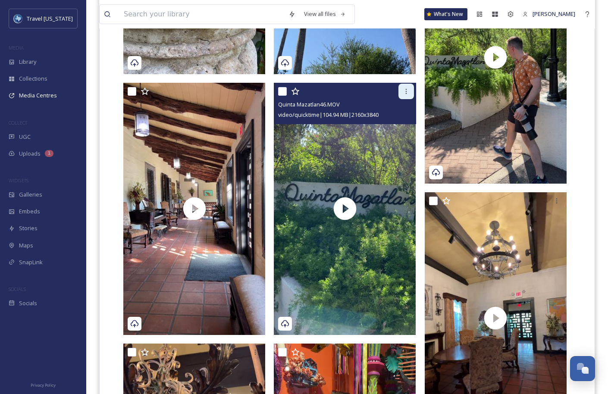
click at [408, 93] on icon at bounding box center [406, 91] width 7 height 7
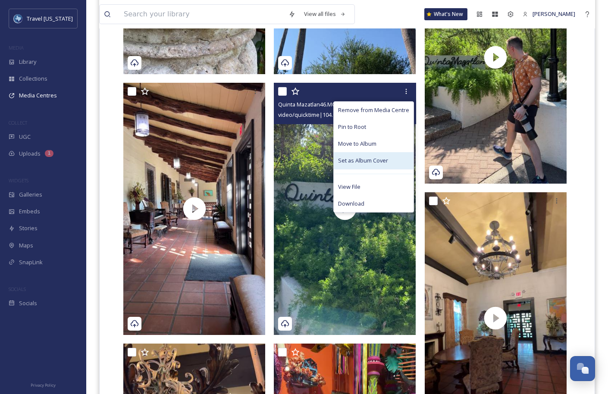
click at [379, 153] on div "Set as Album Cover" at bounding box center [374, 160] width 80 height 17
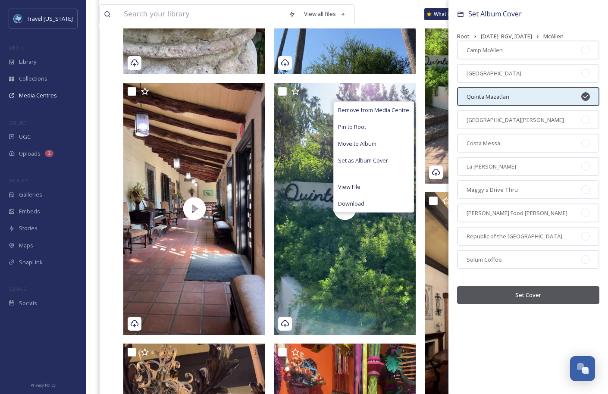
click at [524, 290] on button "Set Cover" at bounding box center [528, 295] width 142 height 18
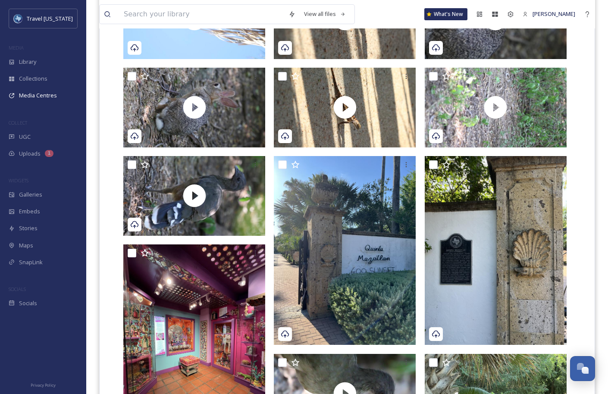
scroll to position [0, 0]
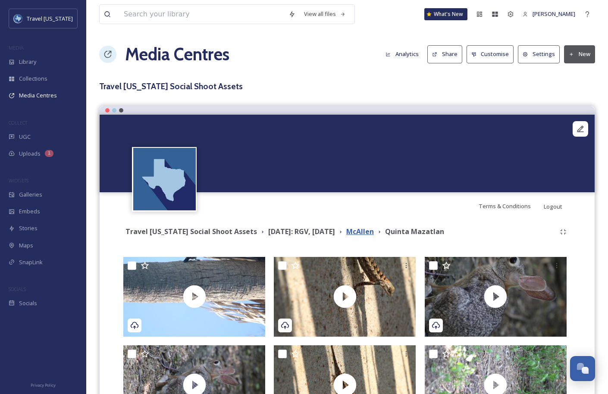
click at [374, 232] on strong "McAllen" at bounding box center [360, 231] width 28 height 9
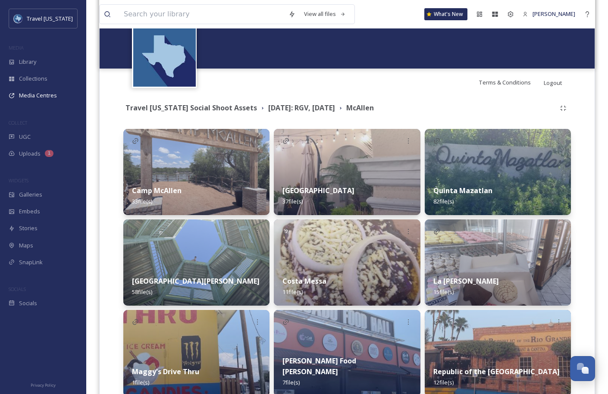
scroll to position [115, 0]
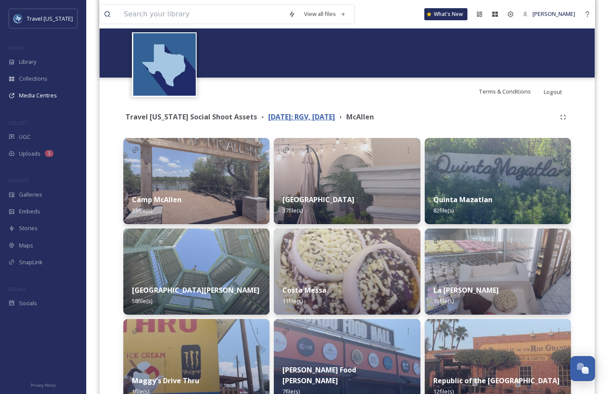
click at [335, 121] on strong "[DATE]: RGV, [DATE]" at bounding box center [301, 116] width 67 height 9
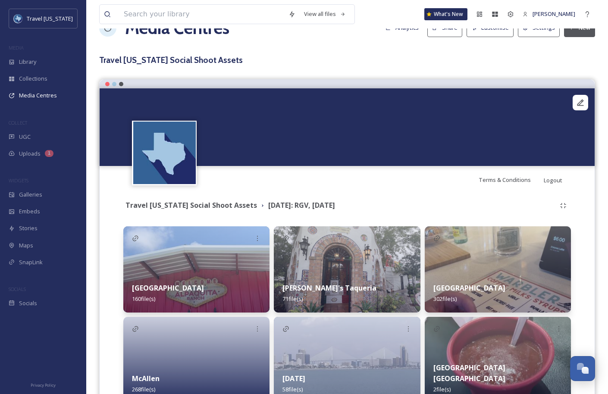
scroll to position [81, 0]
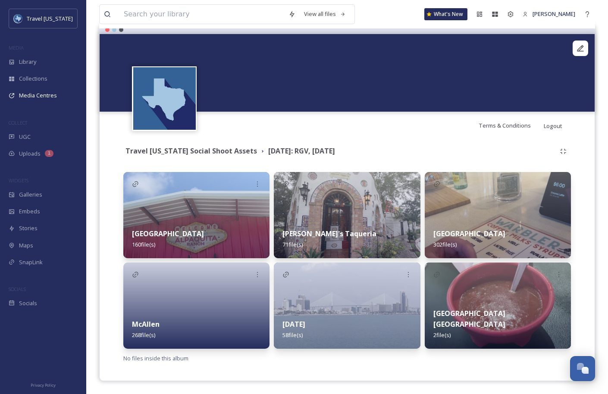
click at [346, 212] on img at bounding box center [347, 215] width 146 height 86
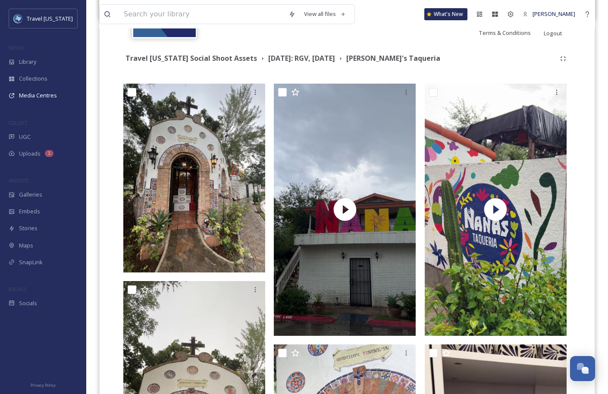
scroll to position [175, 0]
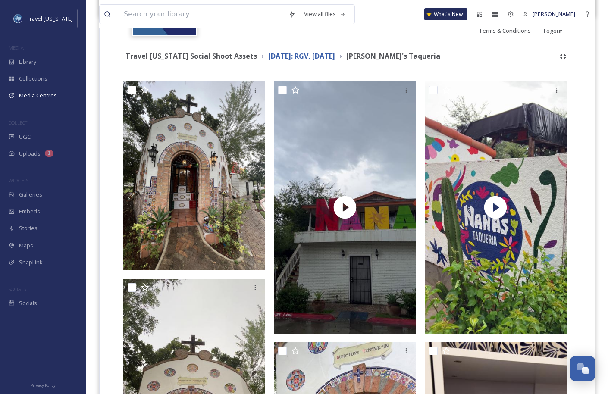
click at [315, 53] on strong "[DATE]: RGV, [DATE]" at bounding box center [301, 55] width 67 height 9
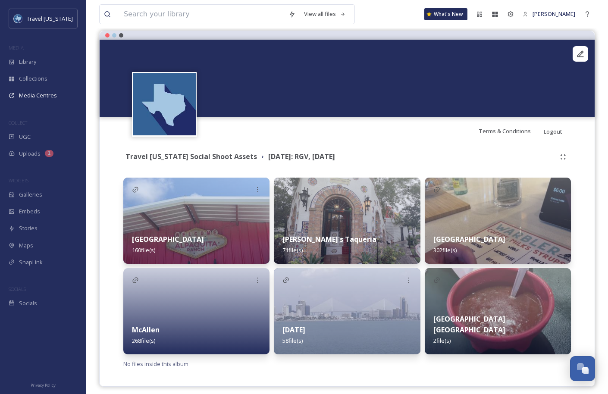
scroll to position [81, 0]
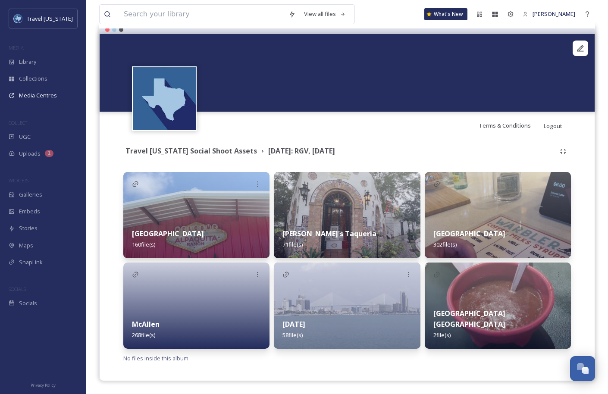
click at [469, 221] on div "Brownsville 302 file(s)" at bounding box center [498, 239] width 146 height 38
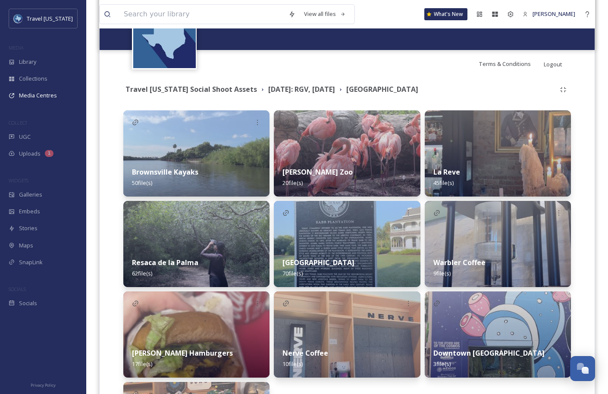
scroll to position [175, 0]
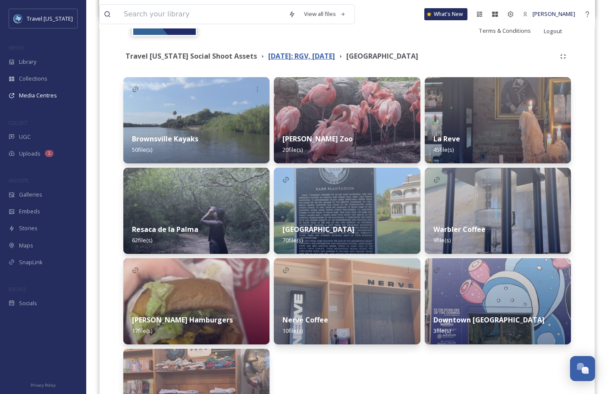
click at [330, 55] on strong "[DATE]: RGV, [DATE]" at bounding box center [301, 55] width 67 height 9
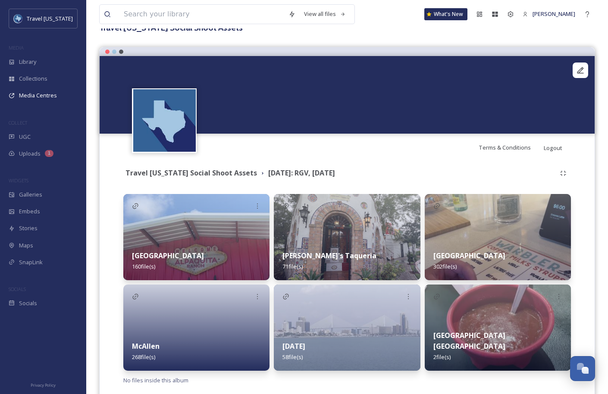
scroll to position [81, 0]
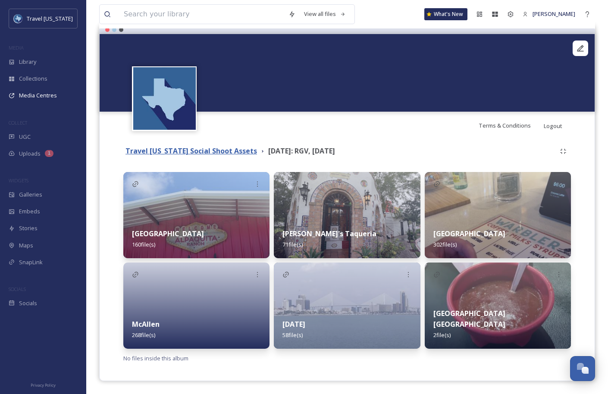
click at [191, 146] on strong "Travel [US_STATE] Social Shoot Assets" at bounding box center [190, 150] width 131 height 9
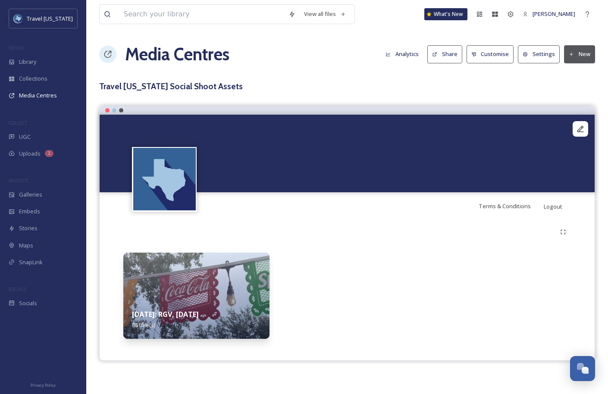
click at [274, 222] on div "[DATE]: RGV, [DATE] 861 file(s)" at bounding box center [347, 284] width 482 height 128
click at [483, 331] on div at bounding box center [498, 296] width 146 height 86
click at [222, 304] on div "[DATE]: RGV, [DATE] 861 file(s)" at bounding box center [196, 319] width 146 height 38
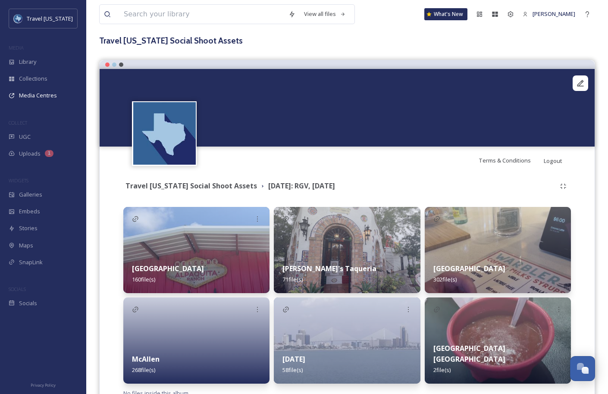
scroll to position [54, 0]
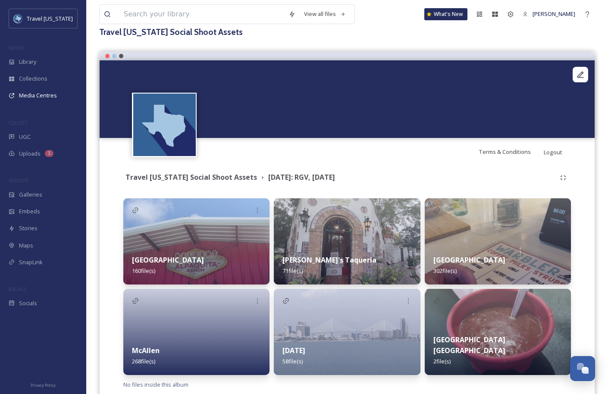
click at [209, 247] on div "Alpaquita Ranch 160 file(s)" at bounding box center [196, 265] width 146 height 38
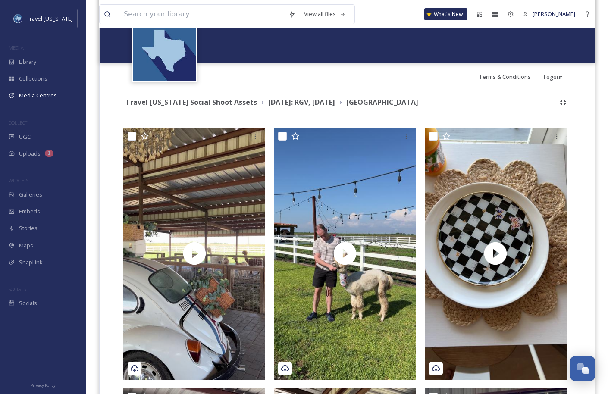
scroll to position [181, 0]
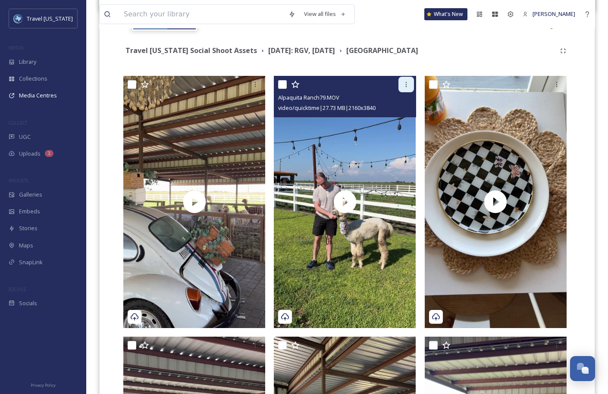
click at [408, 84] on icon at bounding box center [406, 84] width 7 height 7
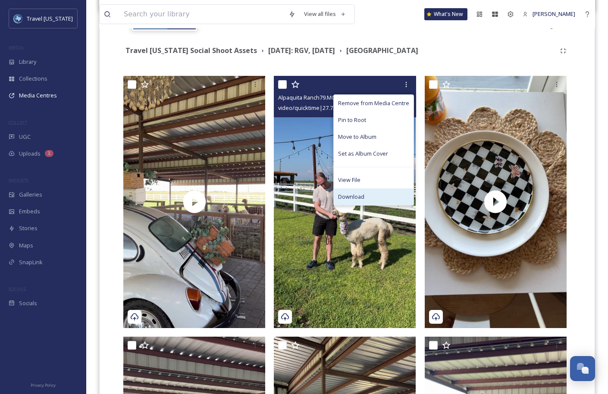
click at [350, 195] on span "Download" at bounding box center [351, 197] width 26 height 8
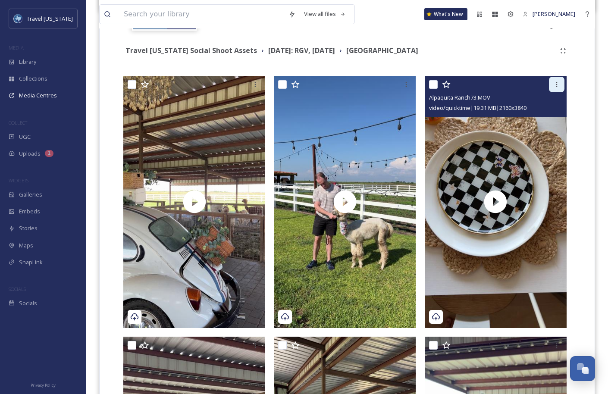
click at [555, 88] on div at bounding box center [557, 85] width 16 height 16
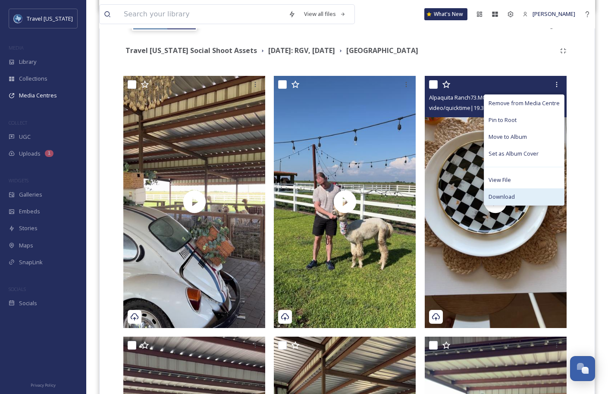
click at [519, 196] on div "Download" at bounding box center [524, 196] width 80 height 17
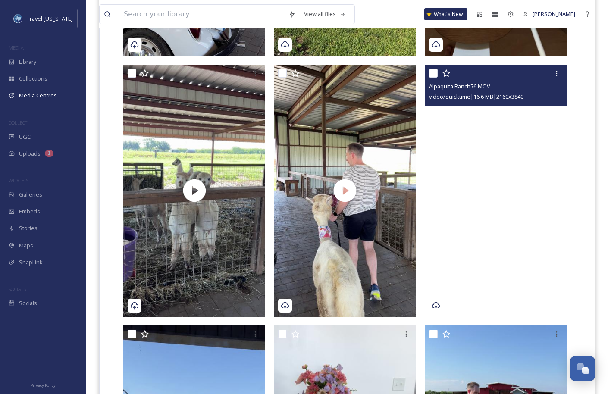
scroll to position [453, 0]
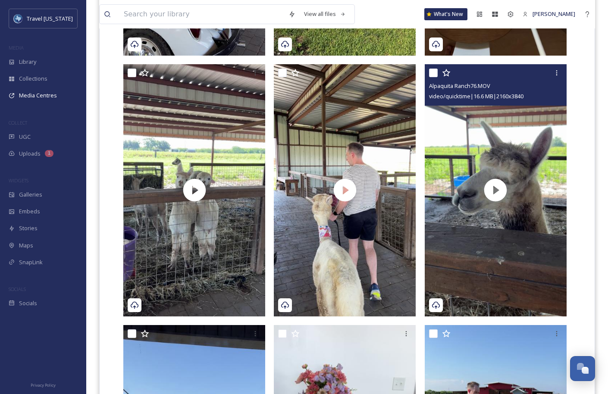
click at [431, 73] on input "checkbox" at bounding box center [433, 73] width 9 height 9
checkbox input "true"
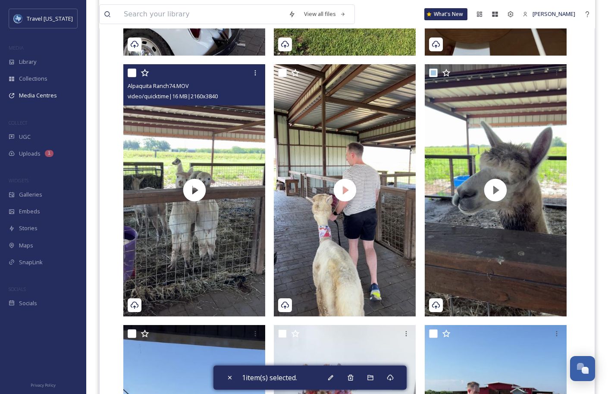
click at [133, 70] on input "checkbox" at bounding box center [132, 73] width 9 height 9
checkbox input "true"
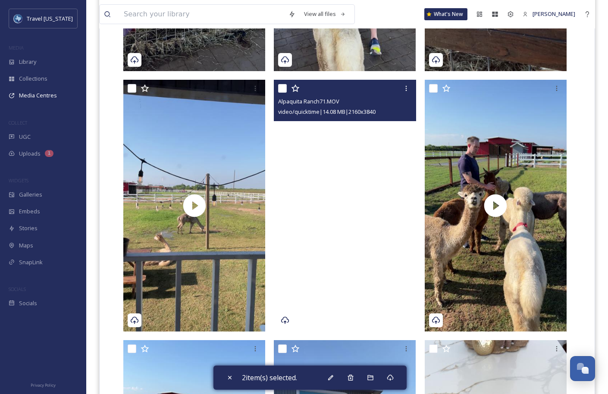
scroll to position [713, 0]
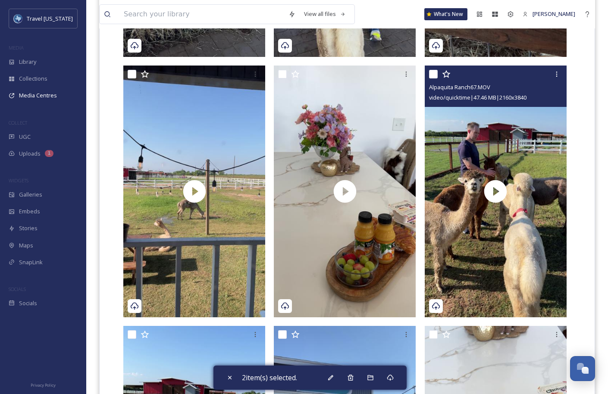
click at [432, 72] on input "checkbox" at bounding box center [433, 74] width 9 height 9
checkbox input "true"
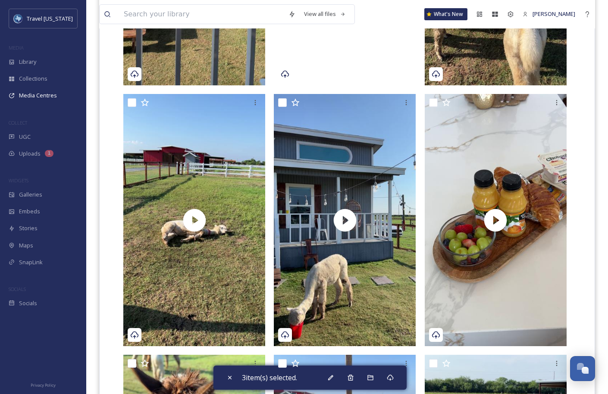
scroll to position [962, 0]
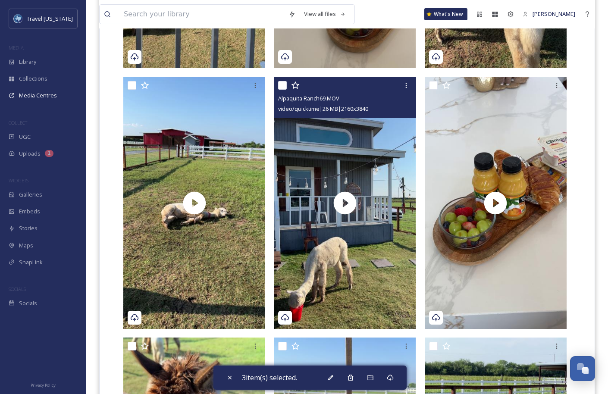
click at [284, 87] on input "checkbox" at bounding box center [282, 85] width 9 height 9
checkbox input "true"
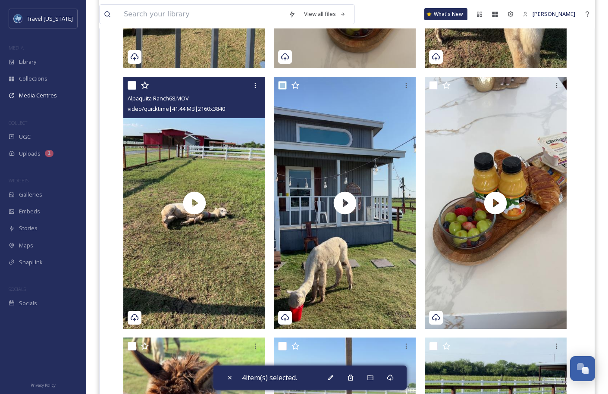
click at [130, 89] on input "checkbox" at bounding box center [132, 85] width 9 height 9
checkbox input "true"
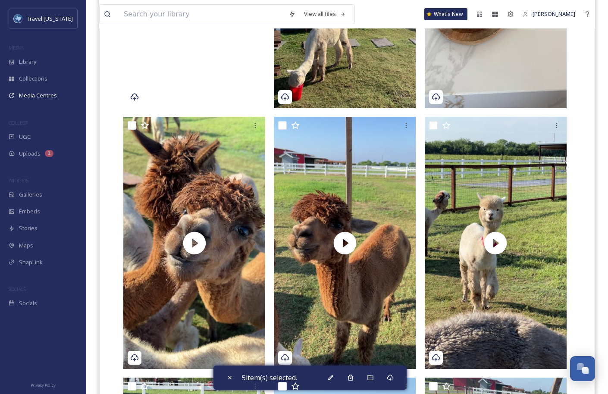
scroll to position [1231, 0]
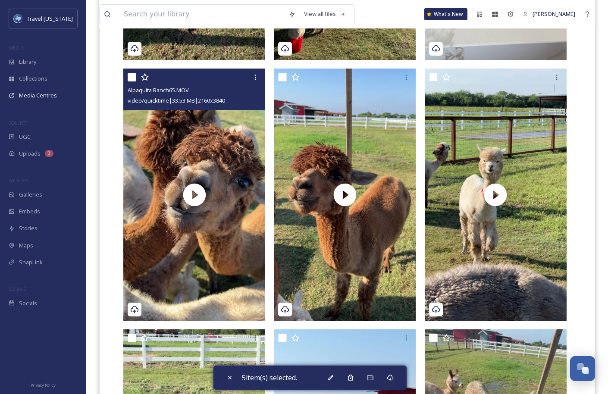
click at [133, 75] on input "checkbox" at bounding box center [132, 77] width 9 height 9
checkbox input "true"
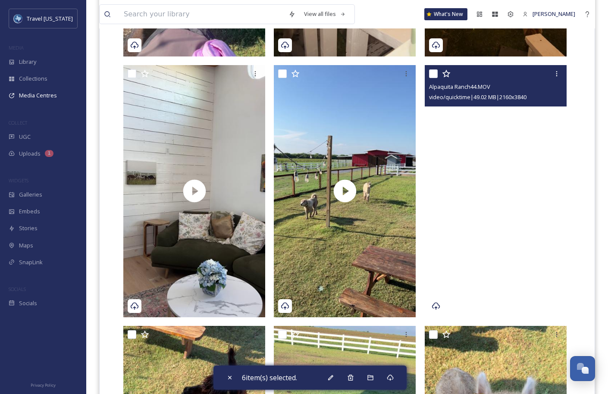
scroll to position [2016, 0]
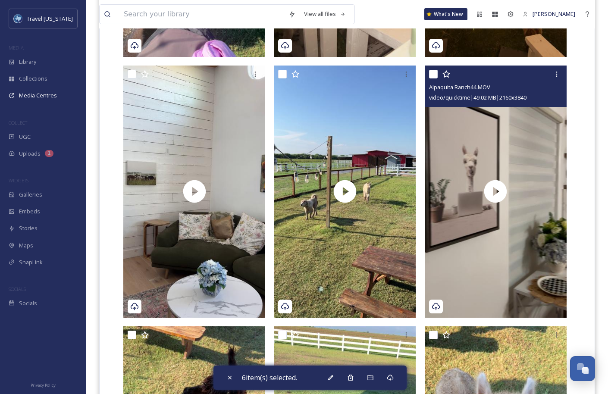
click at [436, 78] on input "checkbox" at bounding box center [433, 74] width 9 height 9
checkbox input "true"
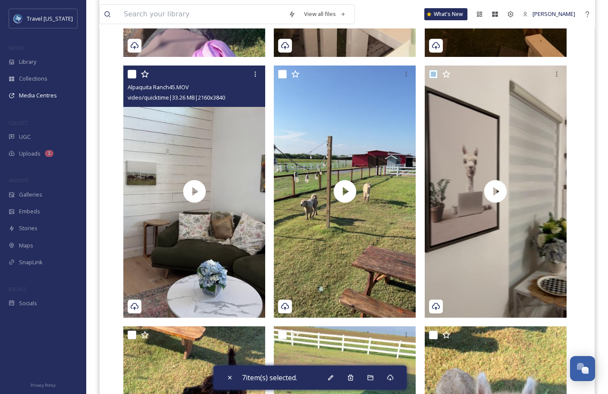
click at [129, 74] on input "checkbox" at bounding box center [132, 74] width 9 height 9
checkbox input "true"
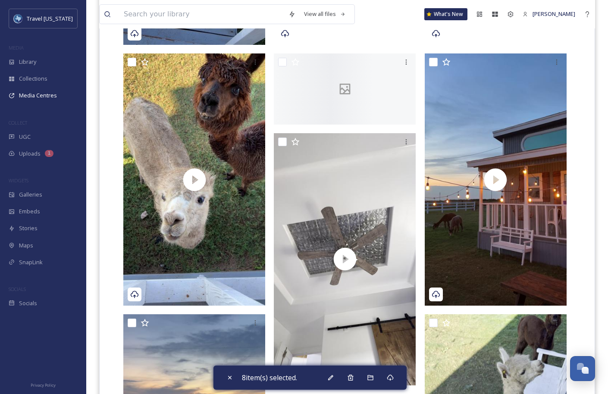
scroll to position [3332, 0]
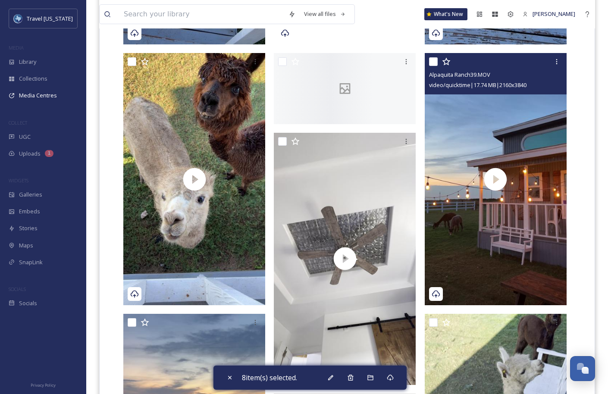
click at [433, 61] on input "checkbox" at bounding box center [433, 61] width 9 height 9
checkbox input "true"
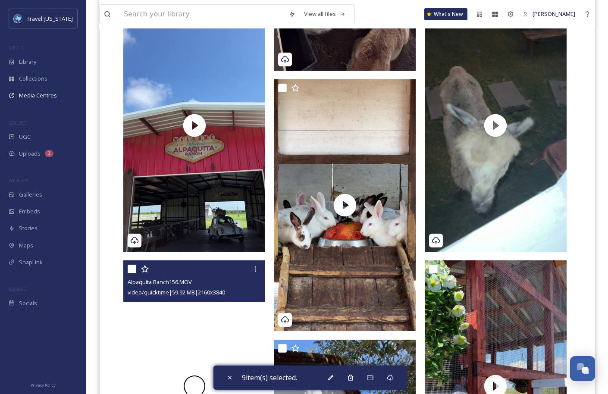
scroll to position [6499, 0]
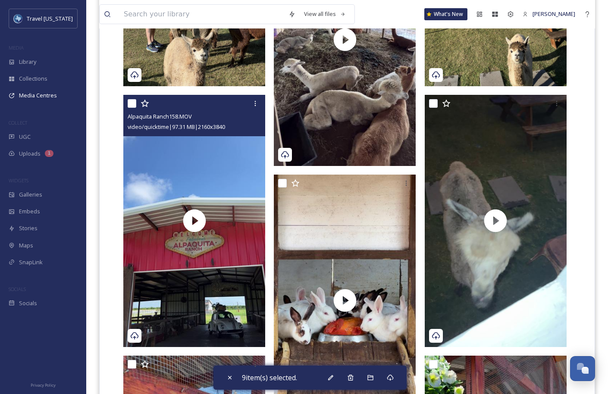
click at [131, 103] on input "checkbox" at bounding box center [132, 103] width 9 height 9
checkbox input "true"
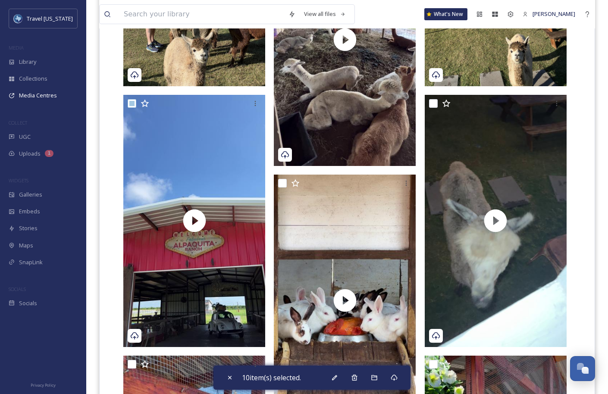
checkbox input "true"
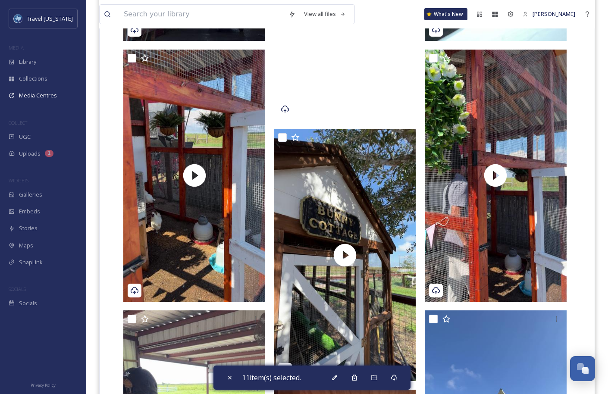
scroll to position [6792, 0]
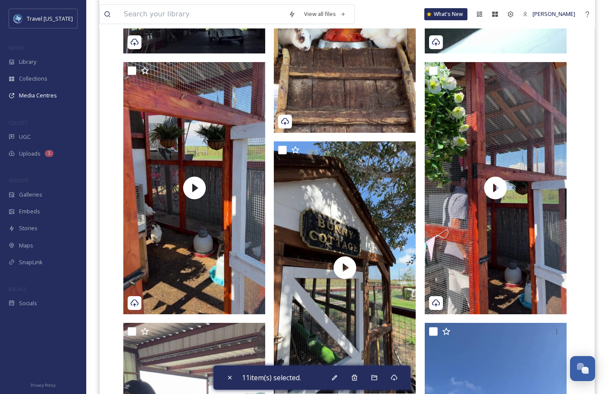
checkbox input "true"
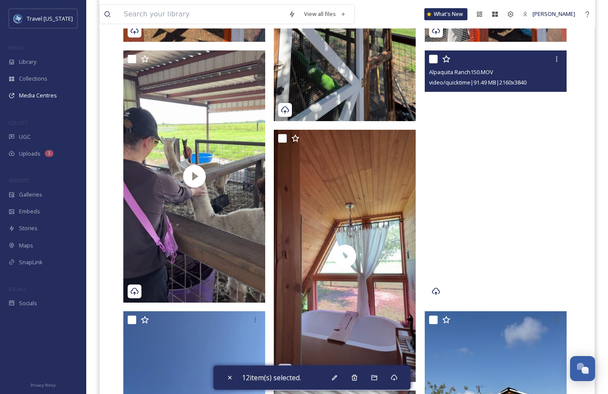
scroll to position [7048, 0]
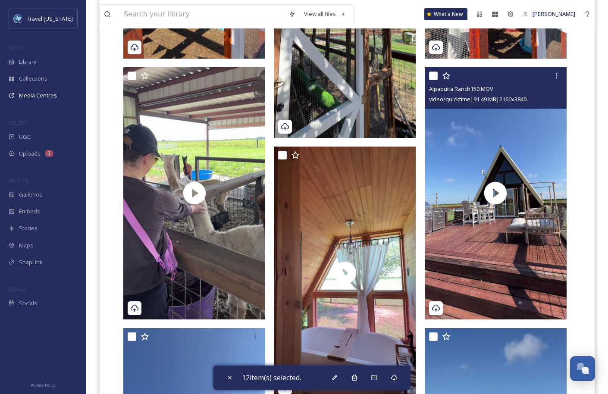
click at [434, 77] on input "checkbox" at bounding box center [433, 76] width 9 height 9
checkbox input "true"
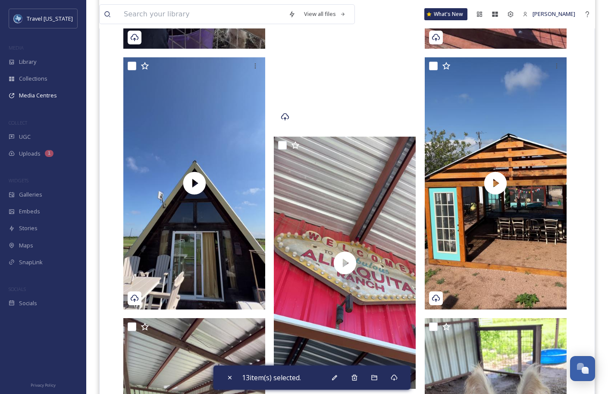
scroll to position [7292, 0]
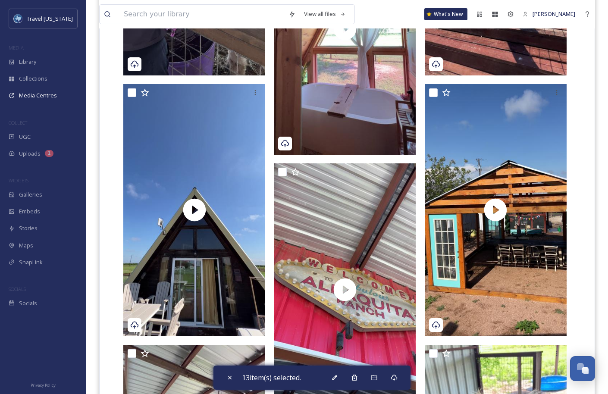
checkbox input "true"
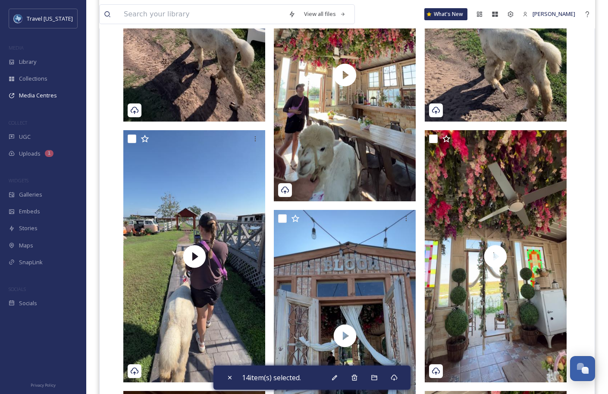
scroll to position [8346, 0]
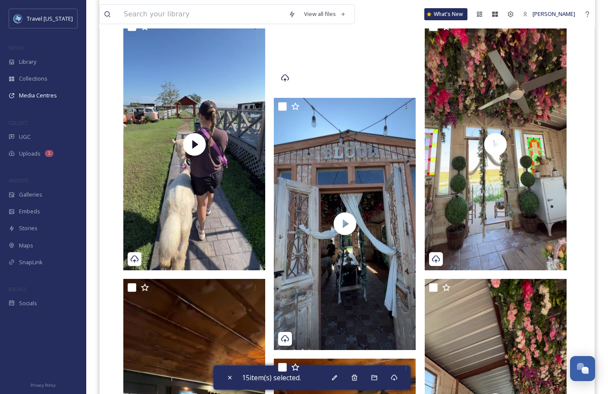
scroll to position [8392, 0]
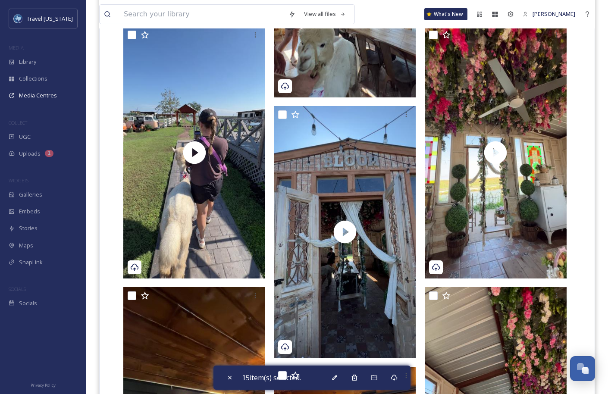
checkbox input "false"
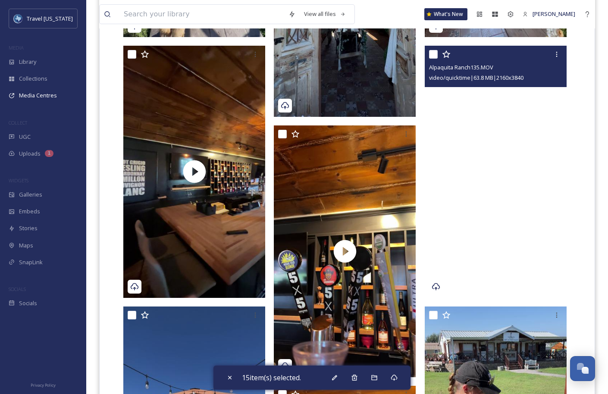
scroll to position [8632, 0]
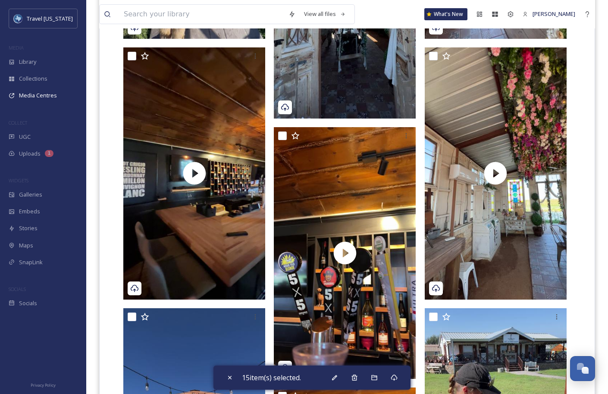
checkbox input "false"
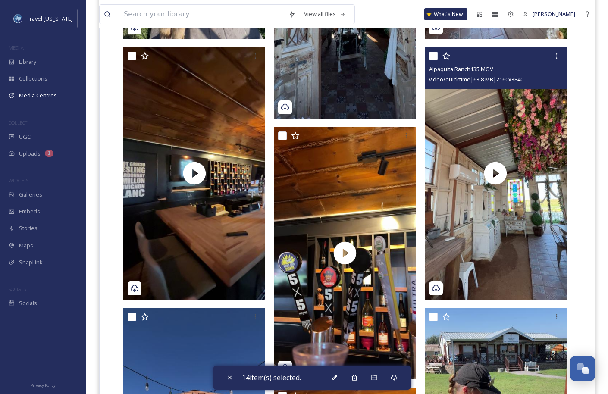
click at [435, 55] on input "checkbox" at bounding box center [433, 56] width 9 height 9
checkbox input "true"
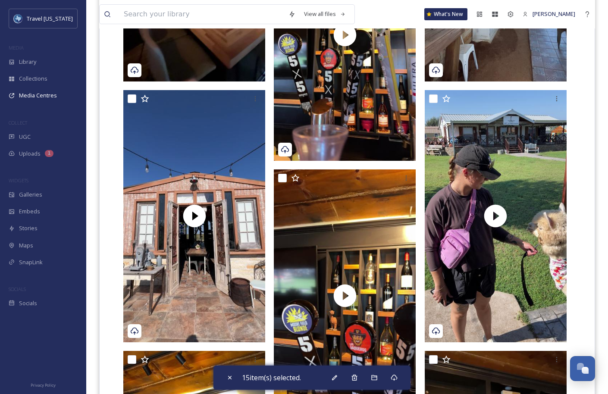
scroll to position [8856, 0]
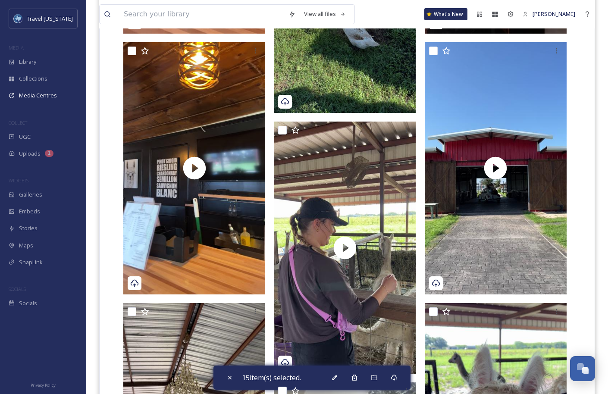
scroll to position [9420, 0]
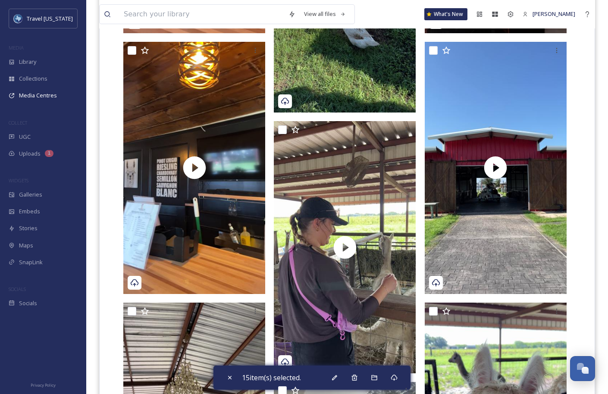
checkbox input "true"
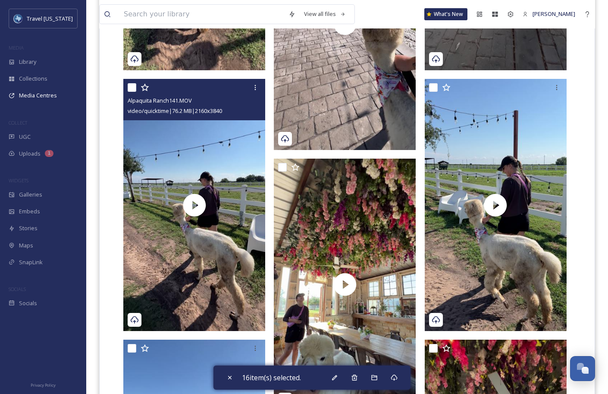
scroll to position [8007, 0]
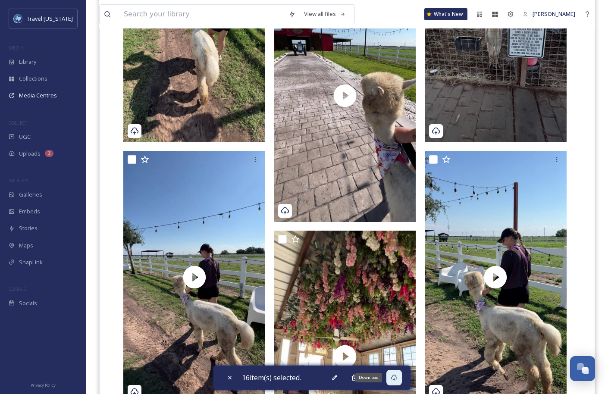
click at [396, 378] on icon at bounding box center [393, 377] width 7 height 7
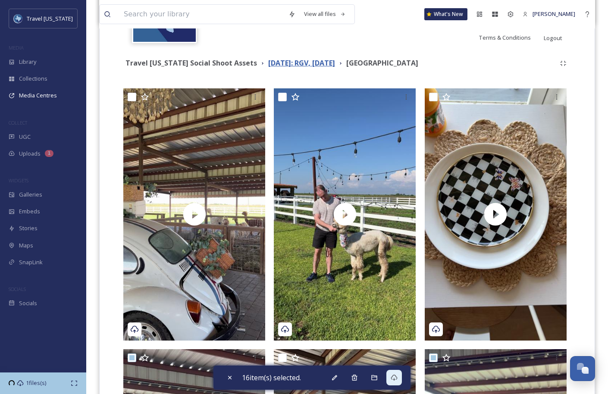
scroll to position [0, 0]
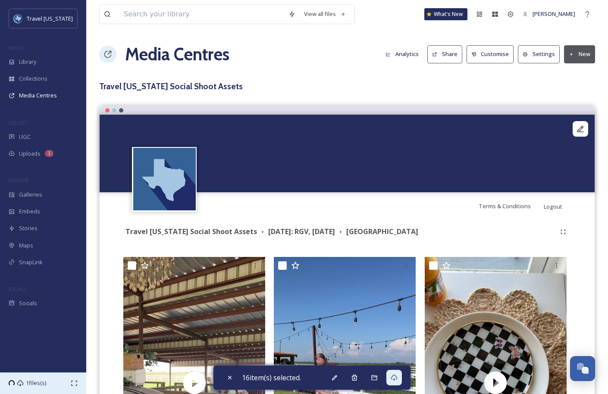
click at [21, 387] on div "1 files(s)" at bounding box center [43, 383] width 86 height 22
click at [42, 381] on div "Downloaded 16 file(s)" at bounding box center [61, 377] width 75 height 9
